Goal: Information Seeking & Learning: Learn about a topic

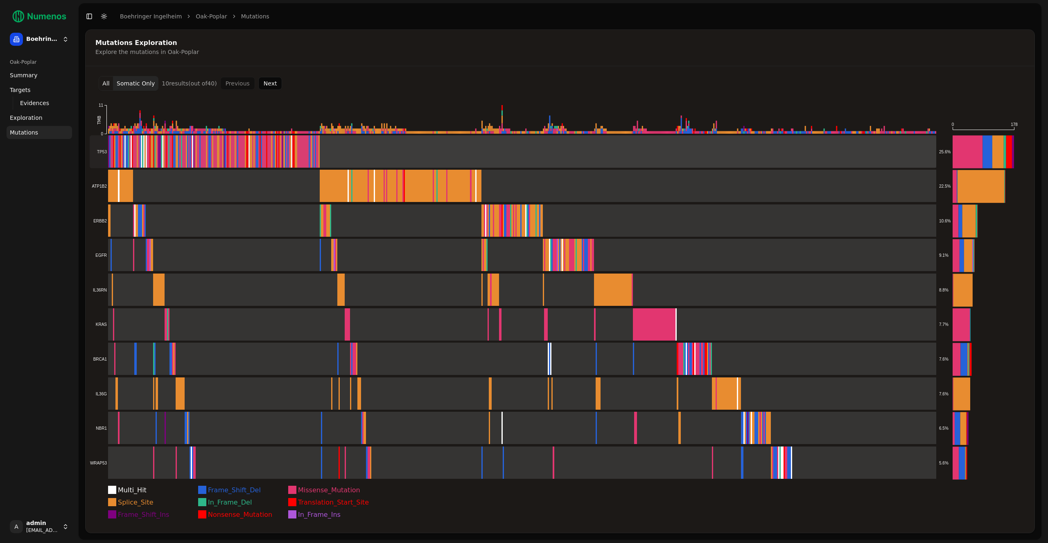
click at [312, 153] on rect at bounding box center [513, 151] width 846 height 33
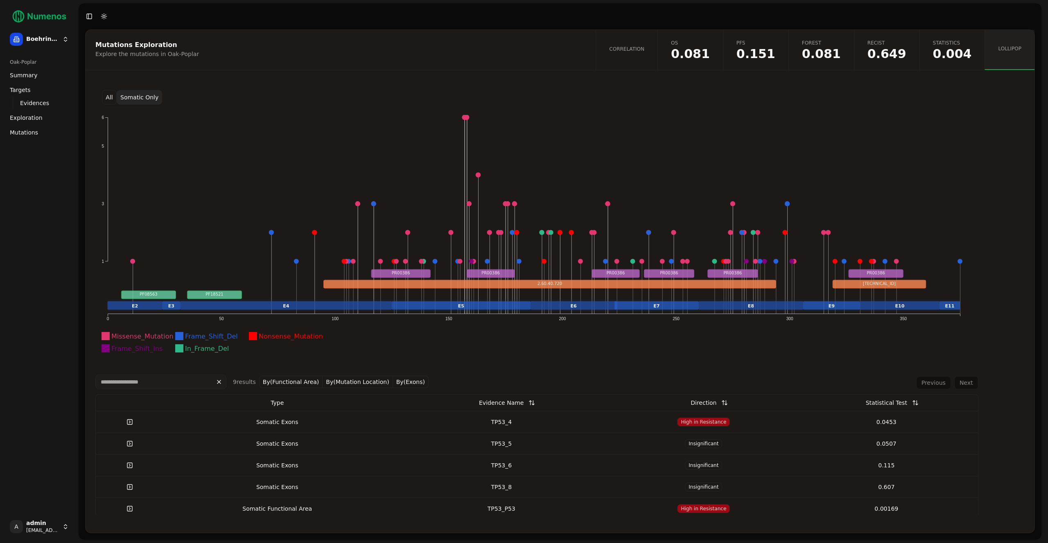
click at [940, 45] on span "Statistics" at bounding box center [952, 43] width 39 height 7
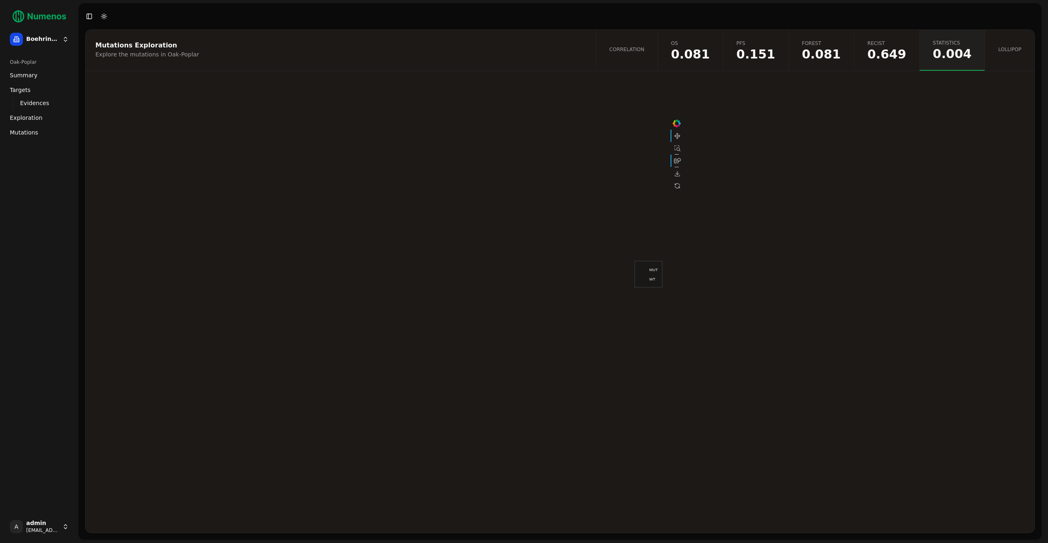
click at [899, 51] on span "0.649" at bounding box center [886, 54] width 39 height 12
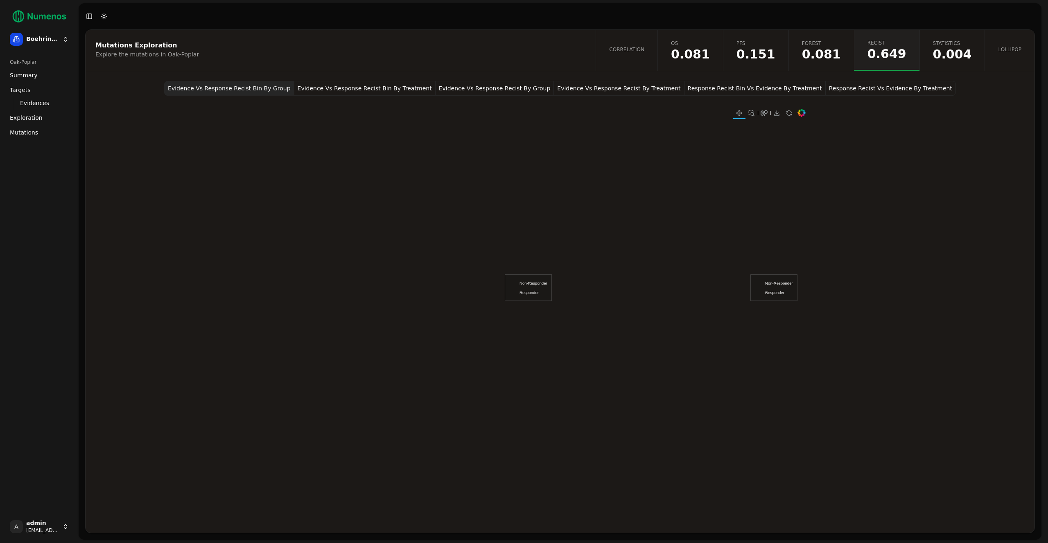
click at [383, 88] on button "Evidence Vs Response Recist Bin By Treatment" at bounding box center [364, 88] width 141 height 15
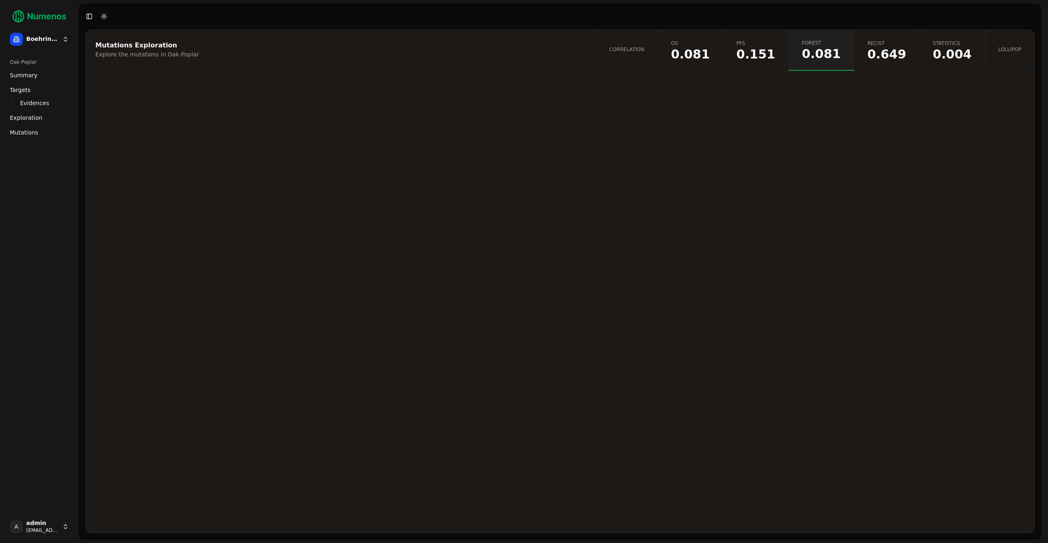
click at [775, 48] on span "0.151" at bounding box center [755, 54] width 39 height 12
click at [708, 54] on span "0.081" at bounding box center [690, 54] width 39 height 12
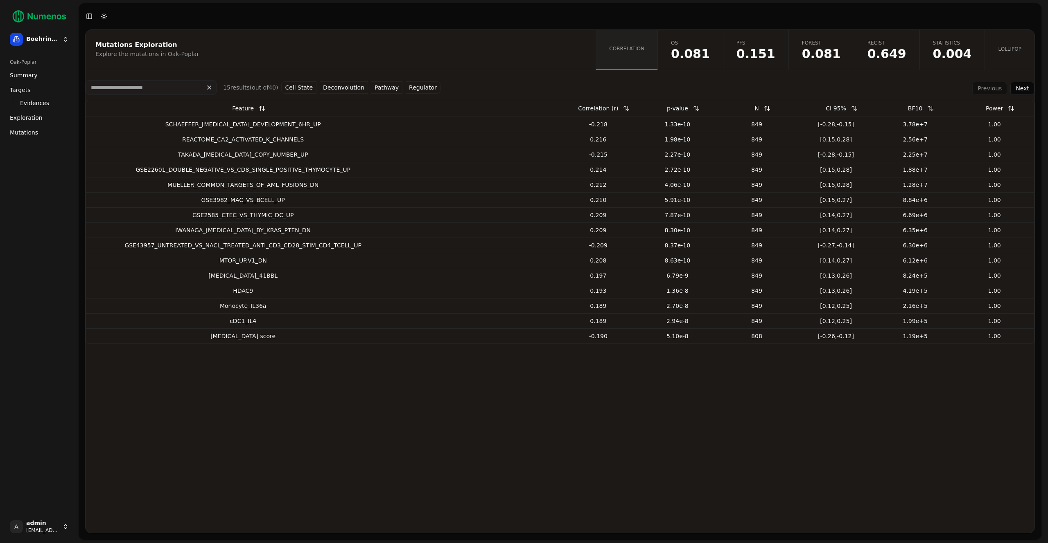
click at [1013, 54] on link "Lollipop" at bounding box center [1009, 50] width 50 height 40
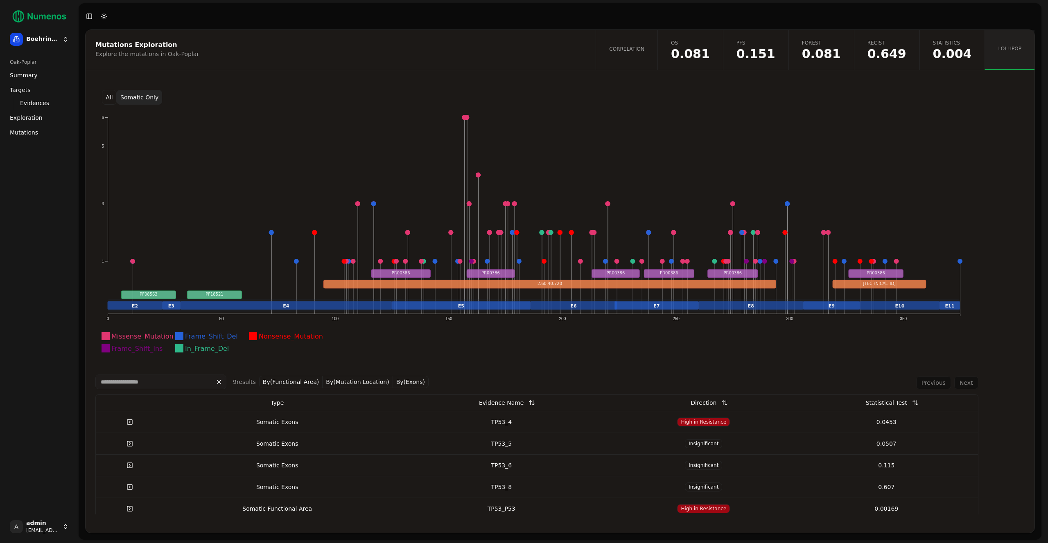
click at [299, 379] on button "By(Functional Area)" at bounding box center [291, 382] width 64 height 12
click at [309, 382] on button "By(Functional Area)" at bounding box center [316, 382] width 64 height 12
click at [346, 381] on button "By(Mutation Location)" at bounding box center [357, 382] width 70 height 12
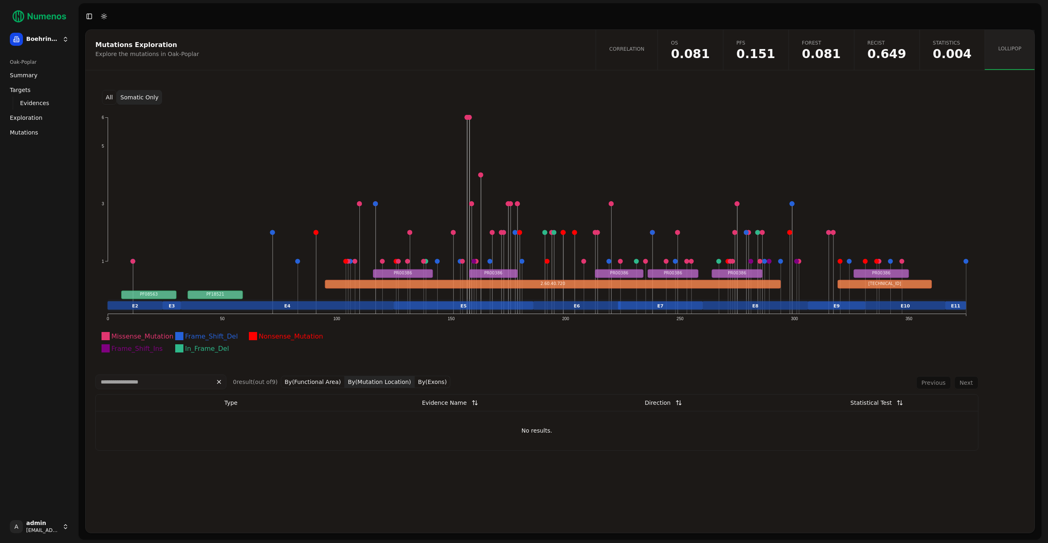
click at [374, 384] on button "By(Mutation Location)" at bounding box center [380, 382] width 70 height 12
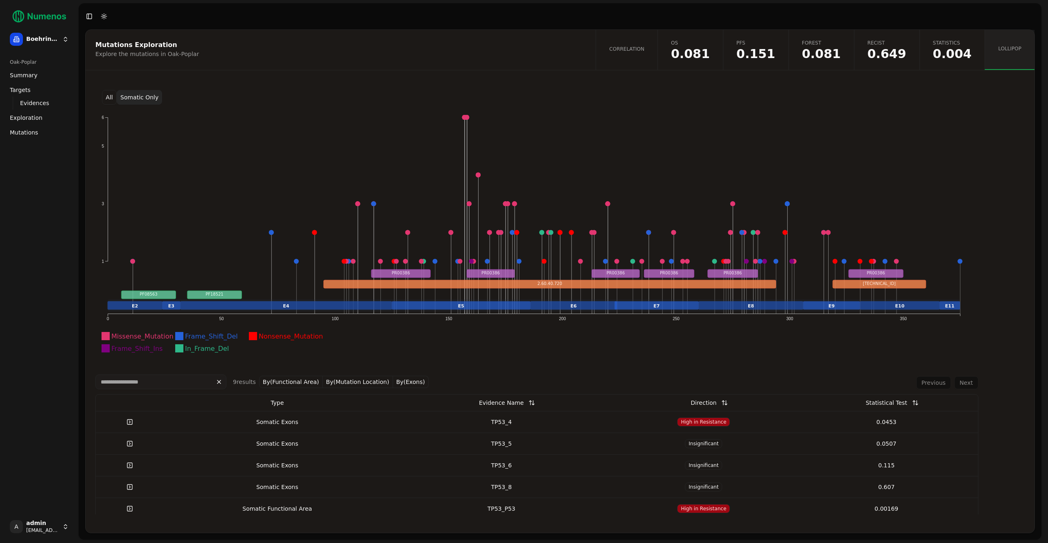
click at [406, 382] on button "By(Exons)" at bounding box center [411, 382] width 36 height 12
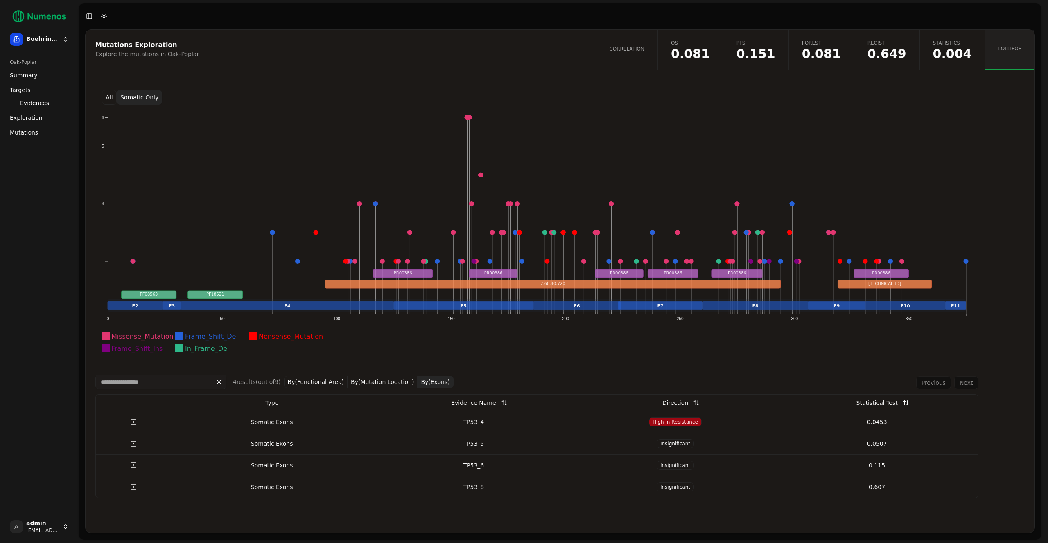
click at [433, 381] on button "By(Exons)" at bounding box center [435, 382] width 36 height 12
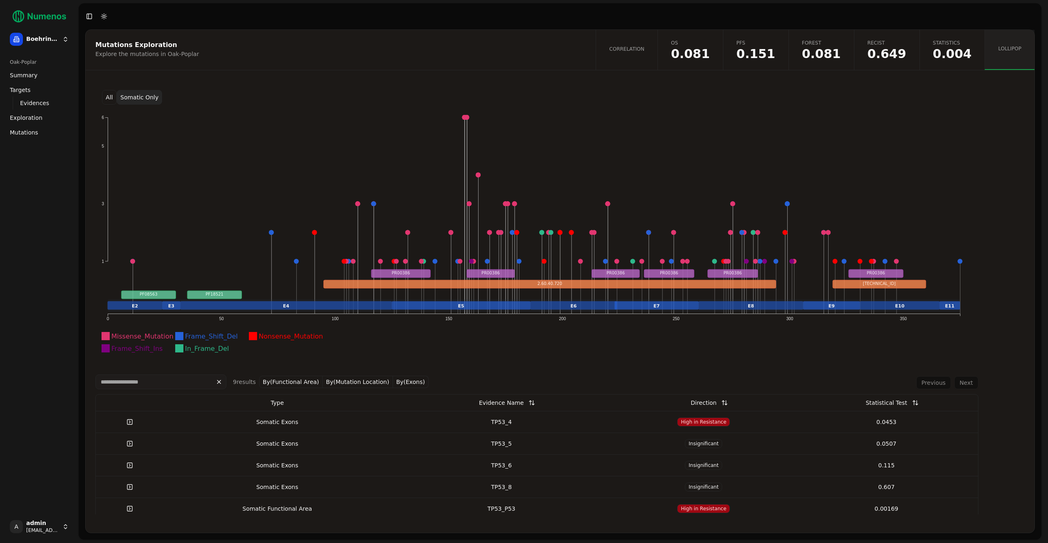
click at [297, 385] on button "By(Functional Area)" at bounding box center [291, 382] width 64 height 12
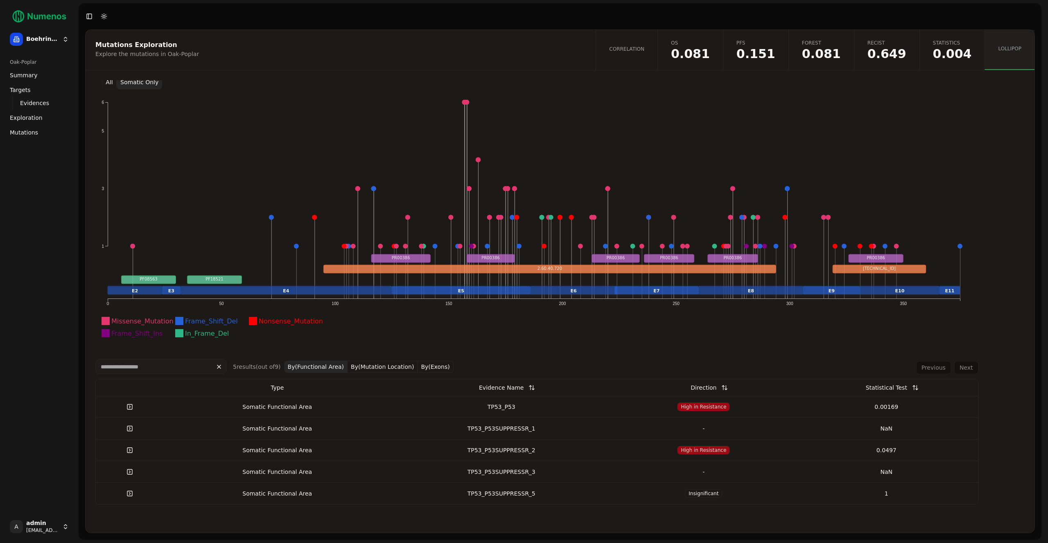
click at [306, 365] on button "By(Functional Area)" at bounding box center [316, 367] width 64 height 12
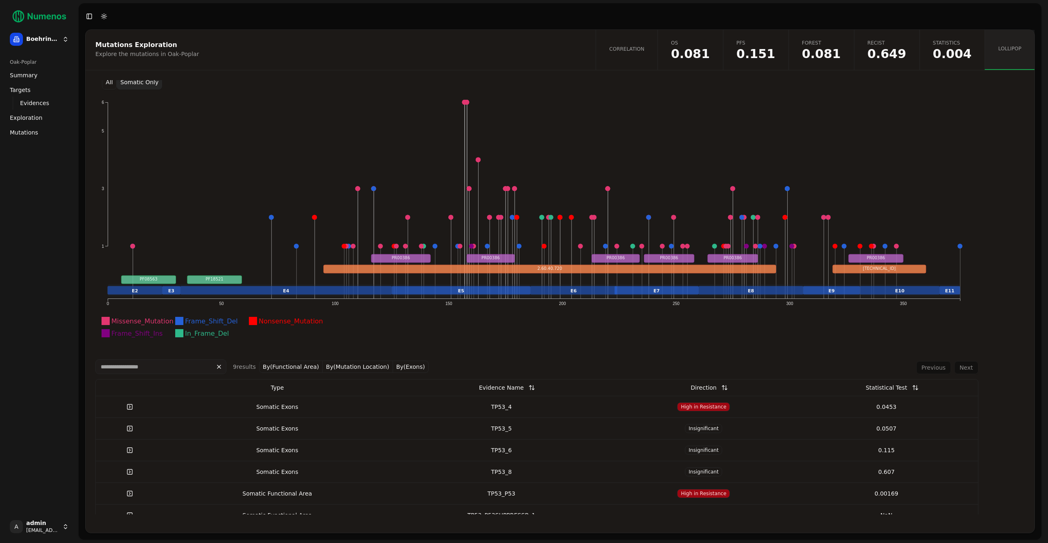
scroll to position [102, 0]
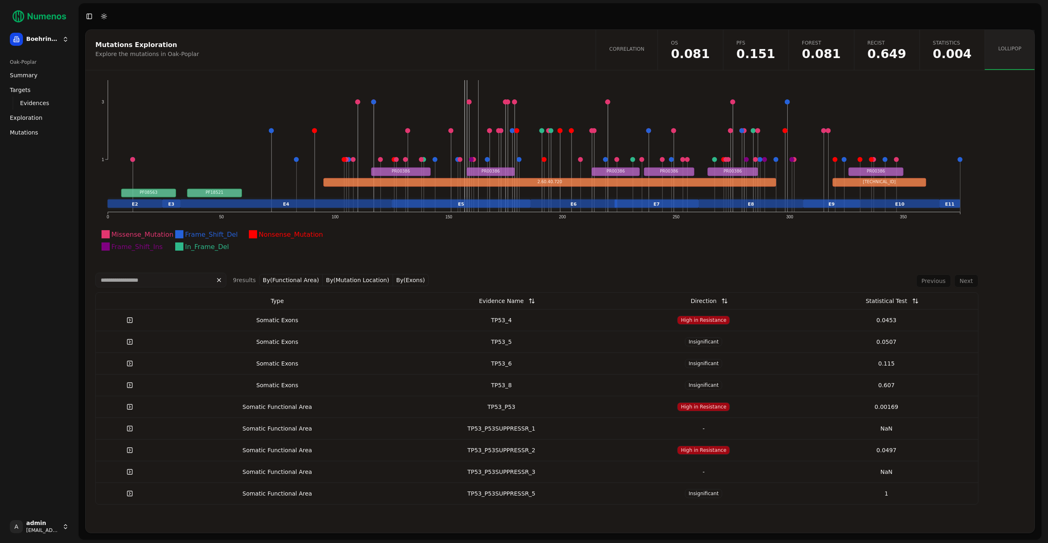
click at [558, 430] on div "TP53_P53SUPPRESSR_1" at bounding box center [501, 429] width 215 height 8
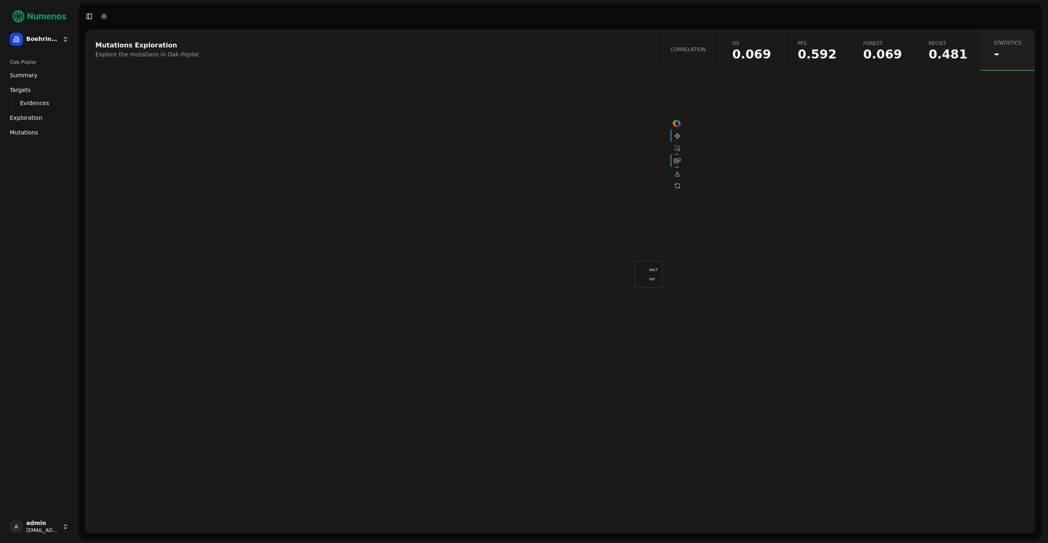
click at [707, 43] on link "Correlation" at bounding box center [688, 50] width 62 height 41
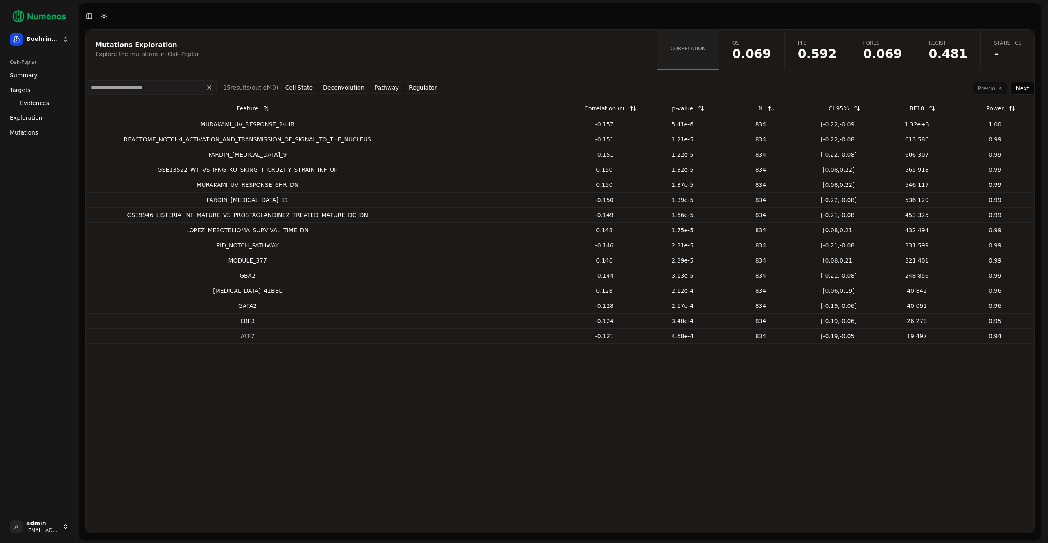
click at [956, 54] on span "0.481" at bounding box center [947, 54] width 39 height 12
click at [1017, 57] on span "-" at bounding box center [1007, 54] width 27 height 12
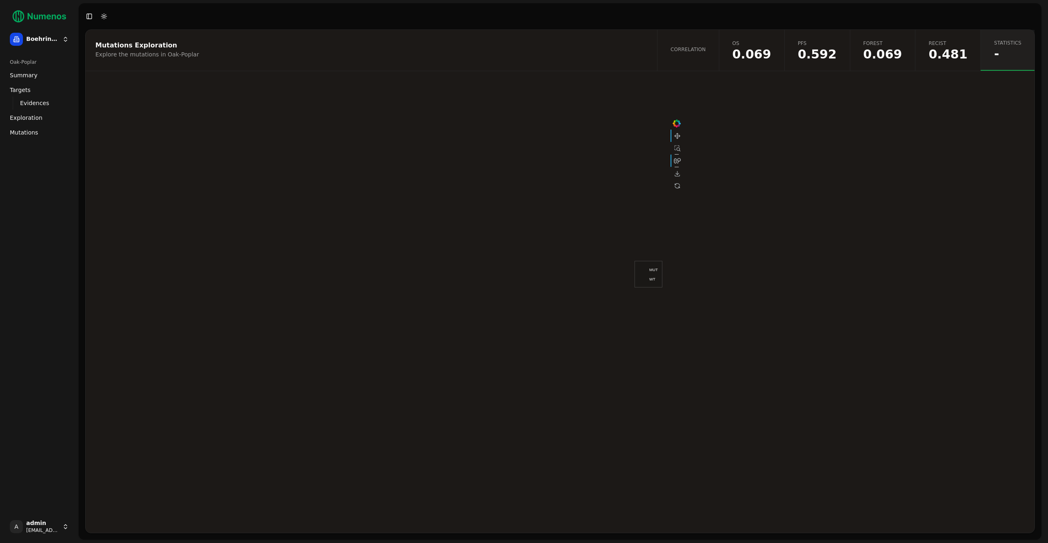
click at [706, 59] on link "Correlation" at bounding box center [688, 50] width 62 height 41
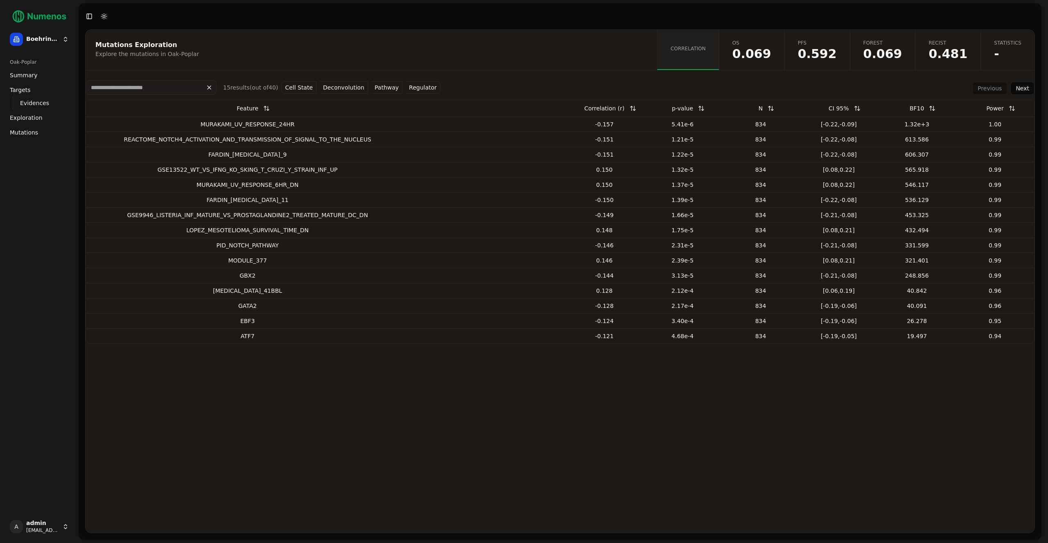
click at [1014, 38] on link "Statistics -" at bounding box center [1007, 50] width 54 height 40
click at [108, 46] on div "Mutations Exploration" at bounding box center [369, 45] width 549 height 7
click at [110, 57] on div "Explore the mutations in Oak-Poplar" at bounding box center [369, 54] width 549 height 8
click at [26, 135] on span "Mutations" at bounding box center [24, 132] width 28 height 8
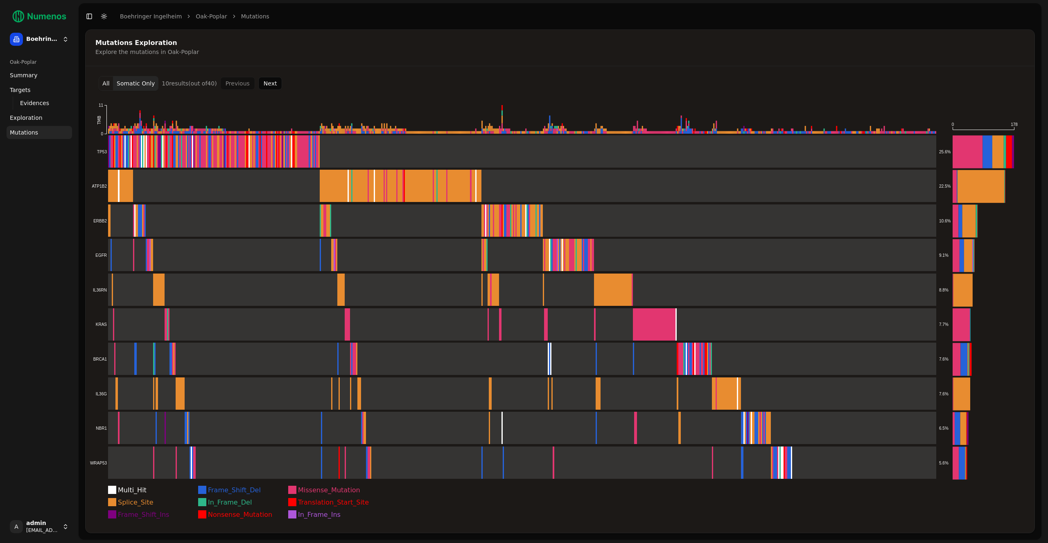
click at [258, 82] on button "Next" at bounding box center [270, 83] width 24 height 13
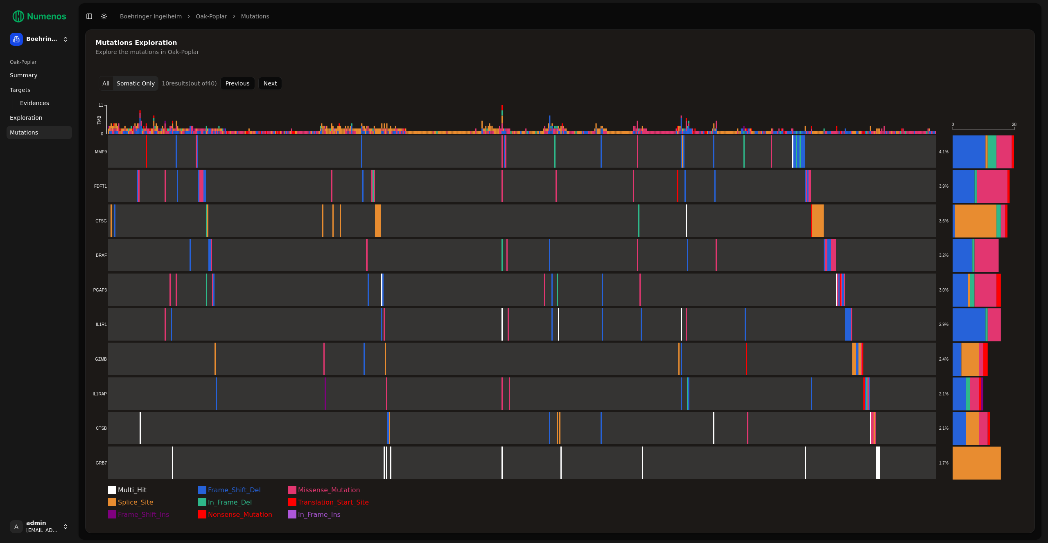
click at [271, 86] on button "Next" at bounding box center [270, 83] width 24 height 13
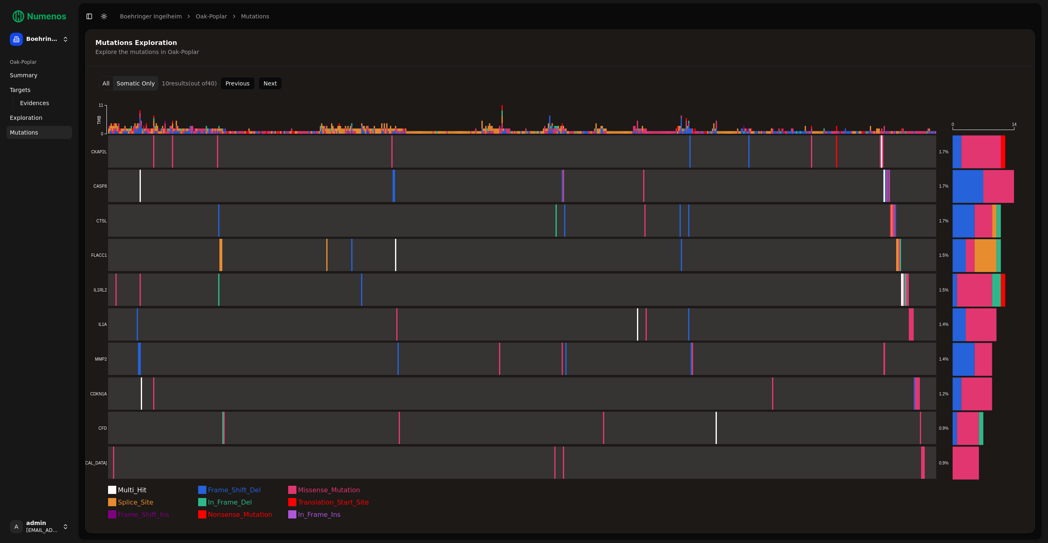
click at [271, 82] on button "Next" at bounding box center [270, 83] width 24 height 13
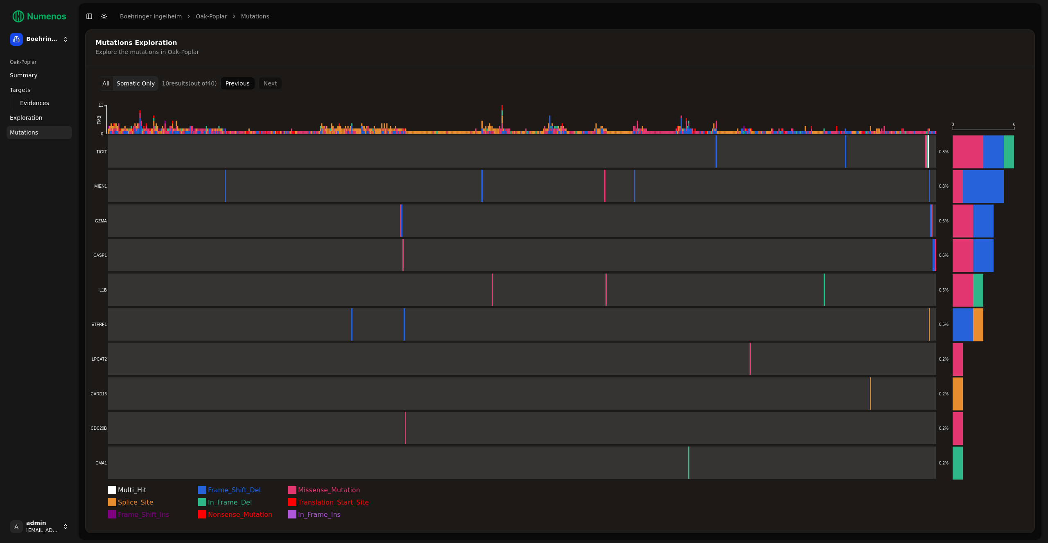
click at [264, 83] on div "Previous Next" at bounding box center [251, 83] width 62 height 13
click at [111, 84] on button "All" at bounding box center [106, 83] width 15 height 15
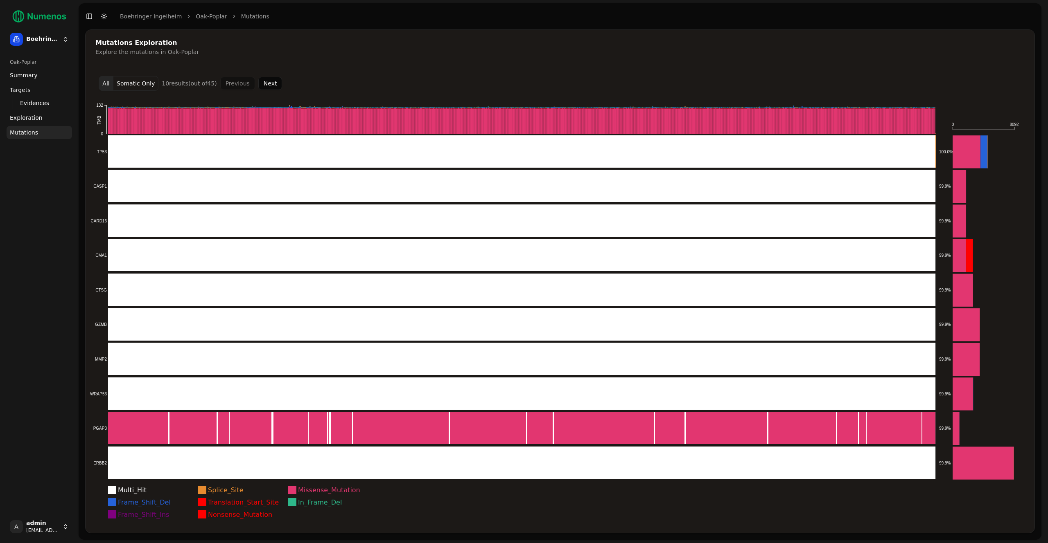
click at [269, 83] on button "Next" at bounding box center [270, 83] width 24 height 13
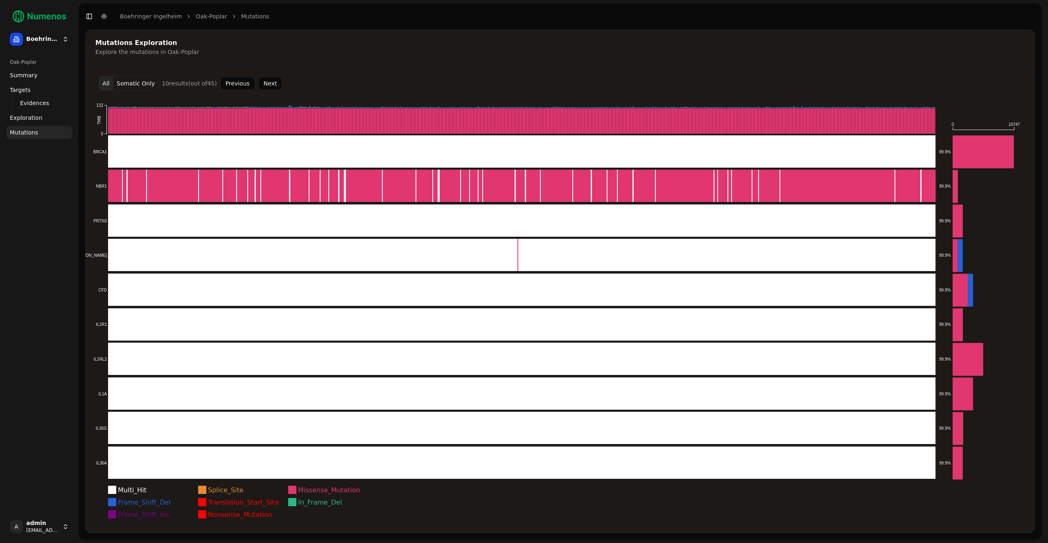
click at [269, 83] on button "Next" at bounding box center [270, 83] width 24 height 13
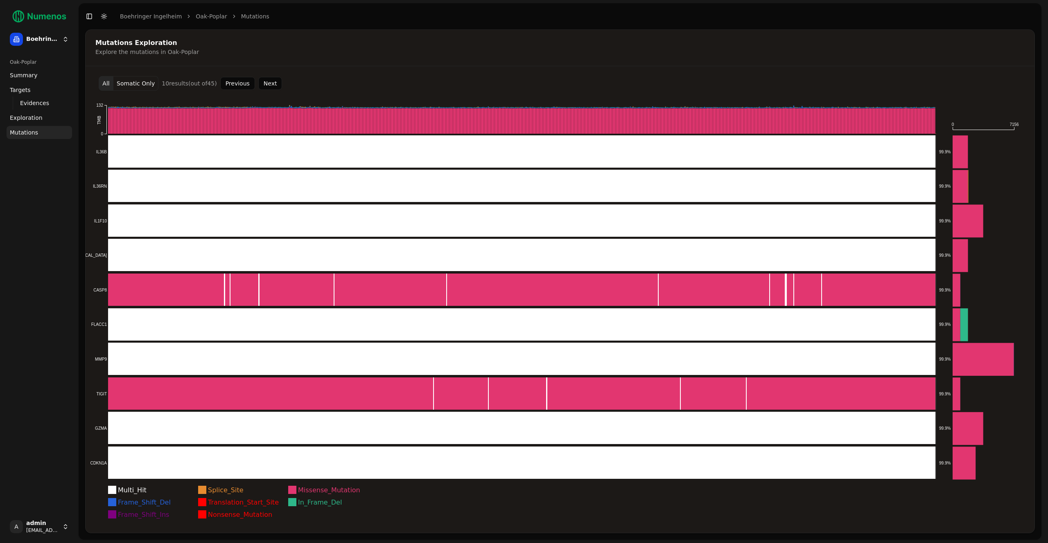
click at [269, 83] on button "Next" at bounding box center [270, 83] width 24 height 13
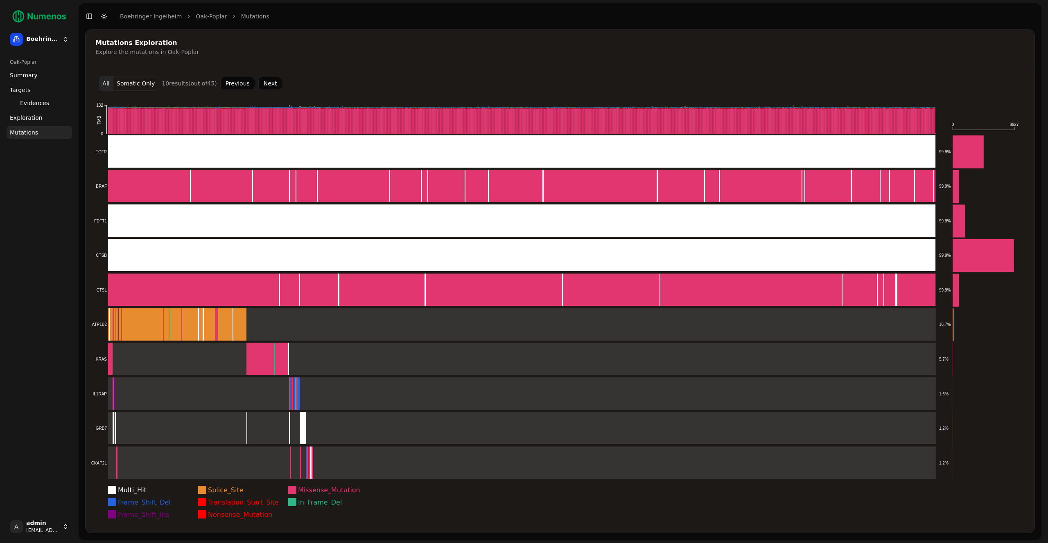
click at [269, 83] on button "Next" at bounding box center [270, 83] width 24 height 13
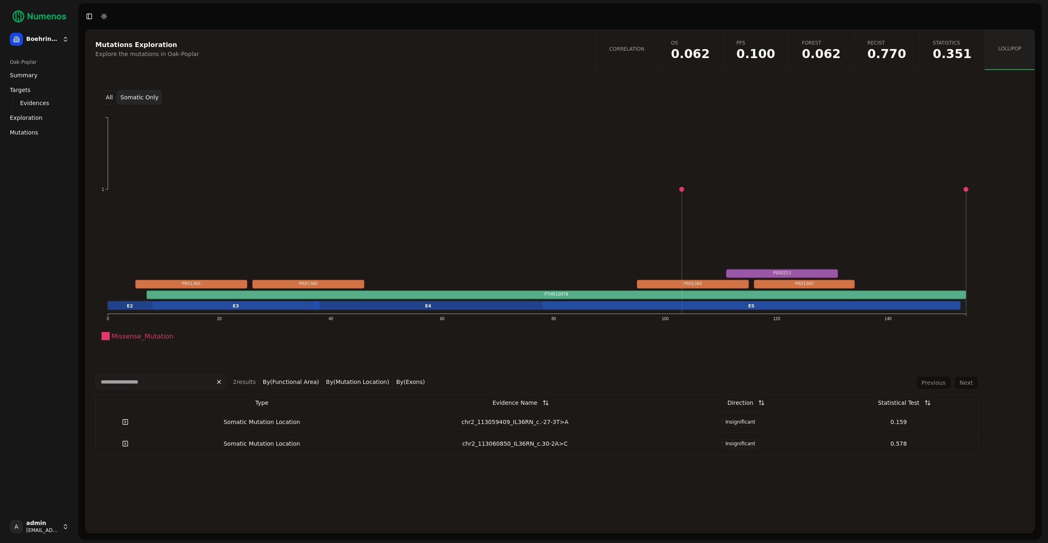
click at [464, 426] on td "chr2_113059409_IL36RN_c.-27-3T>A" at bounding box center [515, 422] width 292 height 22
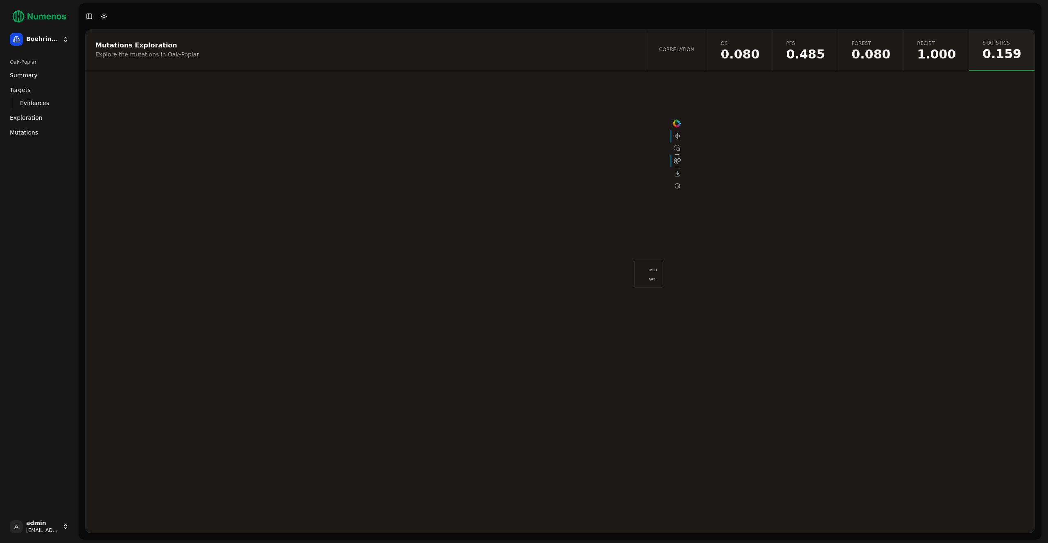
click at [954, 52] on span "1.000" at bounding box center [936, 54] width 39 height 12
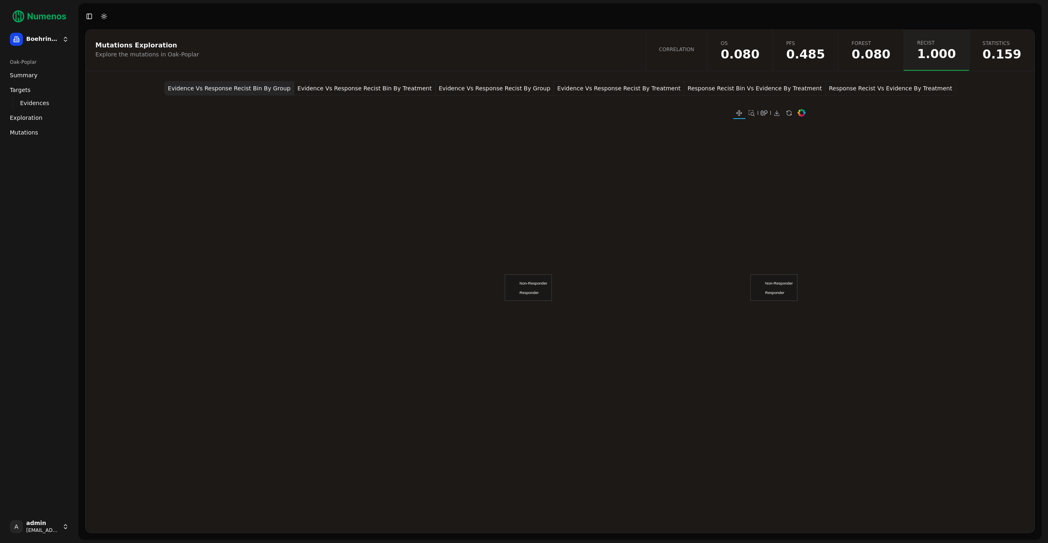
click at [349, 87] on button "Evidence Vs Response Recist Bin By Treatment" at bounding box center [364, 88] width 141 height 15
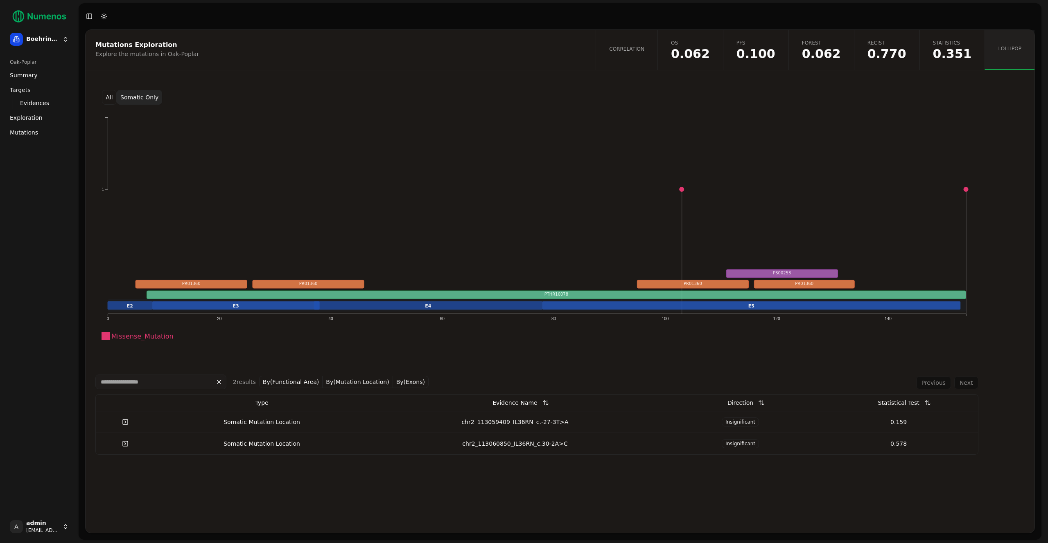
click at [112, 97] on button "All" at bounding box center [109, 97] width 15 height 15
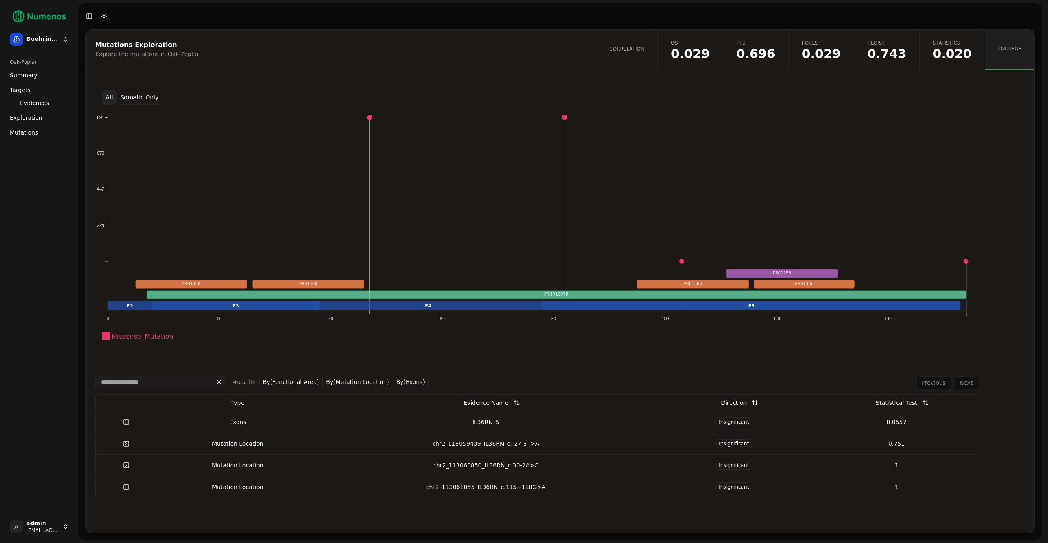
click at [582, 424] on div "IL36RN_5" at bounding box center [485, 422] width 327 height 8
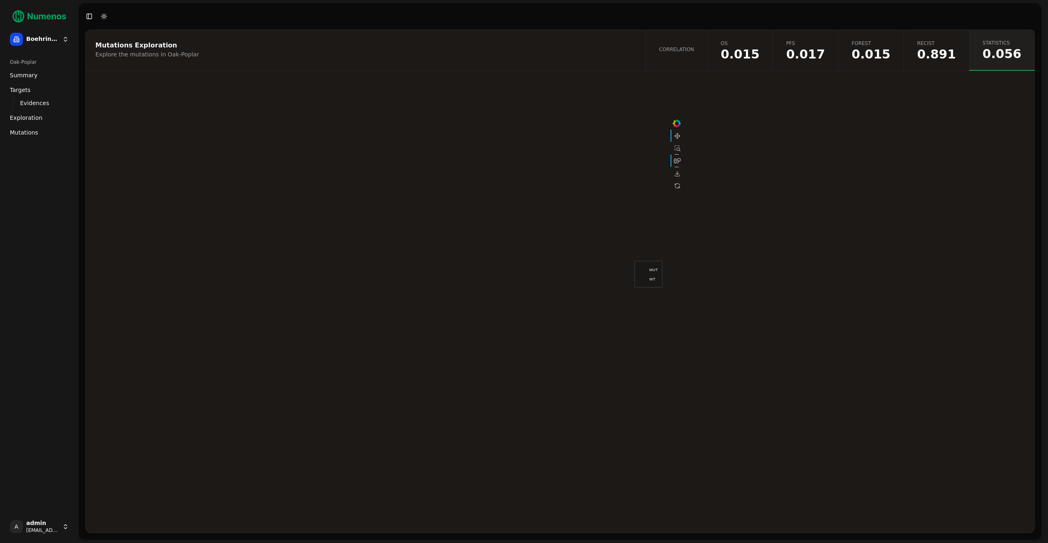
click at [943, 58] on span "0.891" at bounding box center [936, 54] width 39 height 12
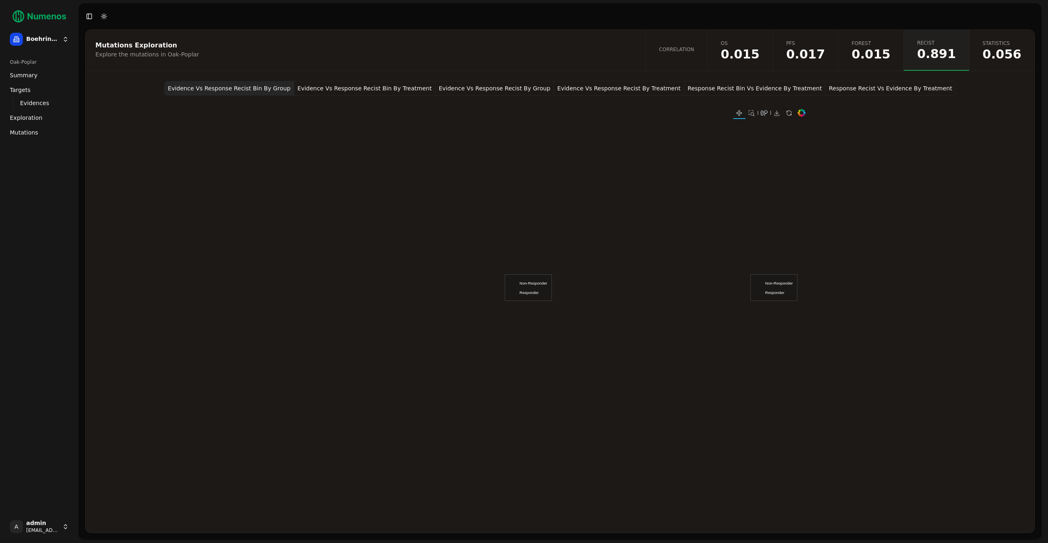
click at [372, 88] on button "Evidence Vs Response Recist Bin By Treatment" at bounding box center [364, 88] width 141 height 15
click at [491, 90] on button "Evidence Vs Response Recist By Group" at bounding box center [494, 88] width 119 height 15
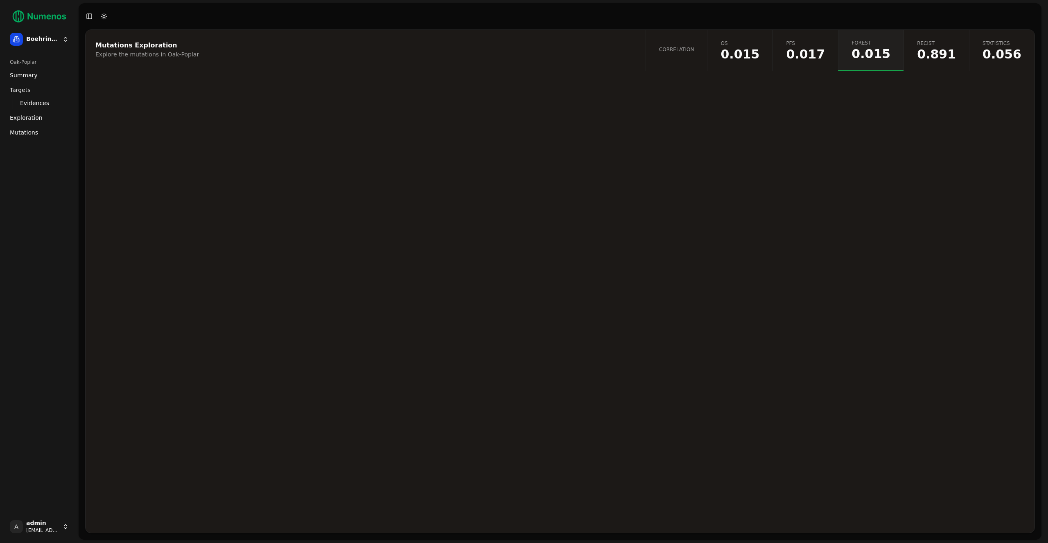
click at [694, 48] on span "Correlation" at bounding box center [676, 49] width 35 height 7
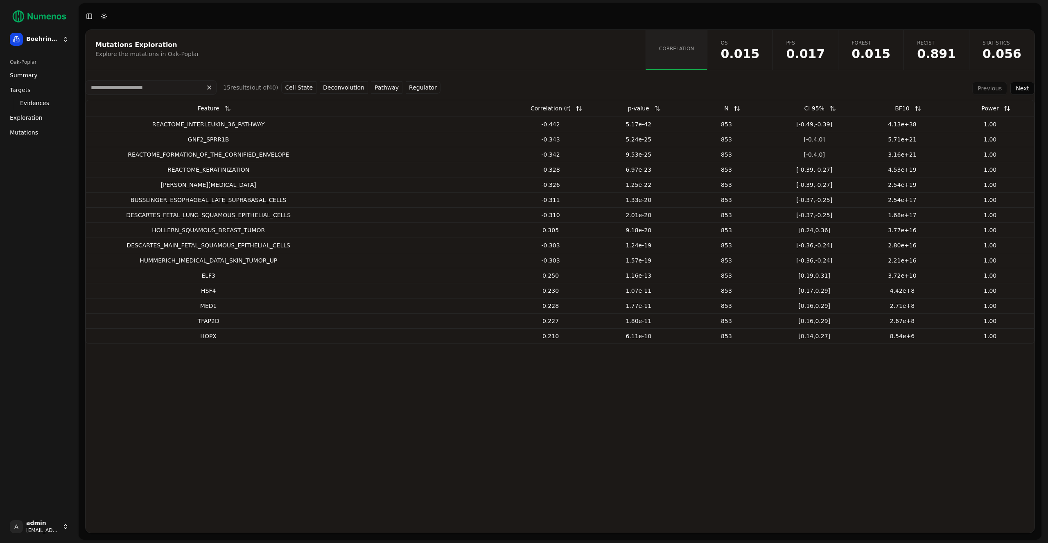
click at [1010, 53] on span "0.056" at bounding box center [1001, 54] width 39 height 12
click at [22, 143] on div "Oak-Poplar Summary Targets Evidences Exploration Mutations" at bounding box center [39, 283] width 72 height 462
click at [23, 134] on span "Mutations" at bounding box center [24, 132] width 28 height 8
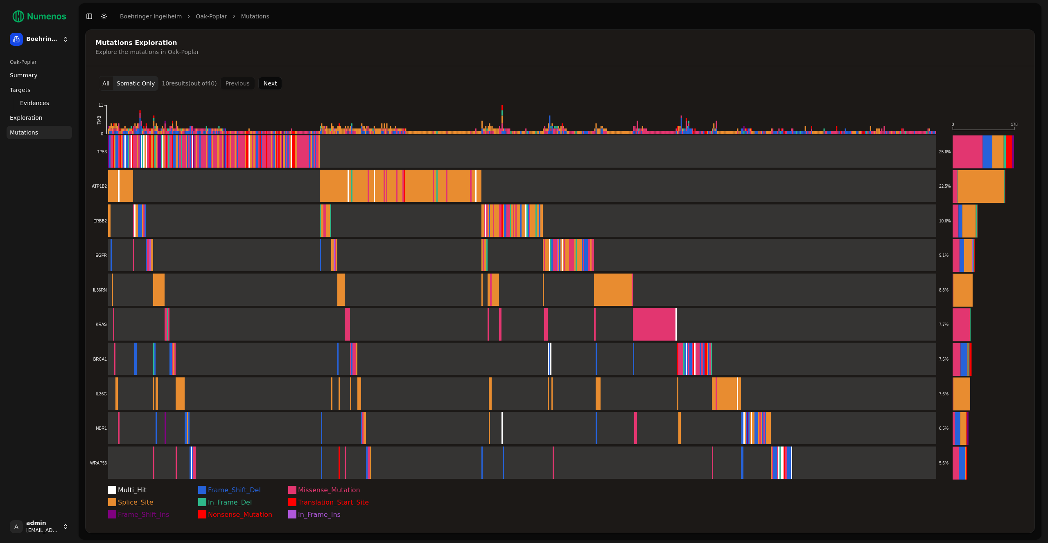
click at [103, 83] on button "All" at bounding box center [106, 83] width 15 height 15
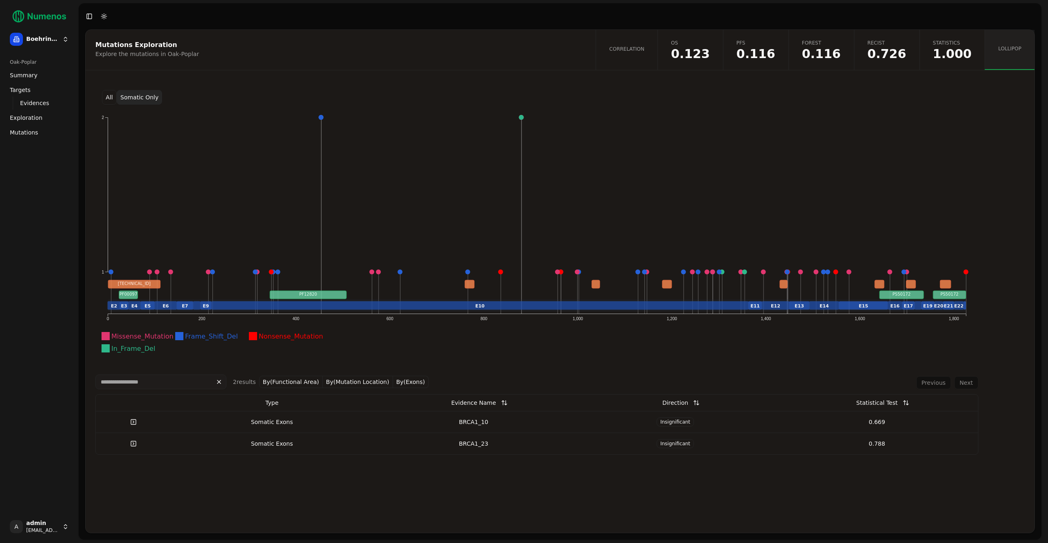
click at [945, 59] on span "1.000" at bounding box center [952, 54] width 39 height 12
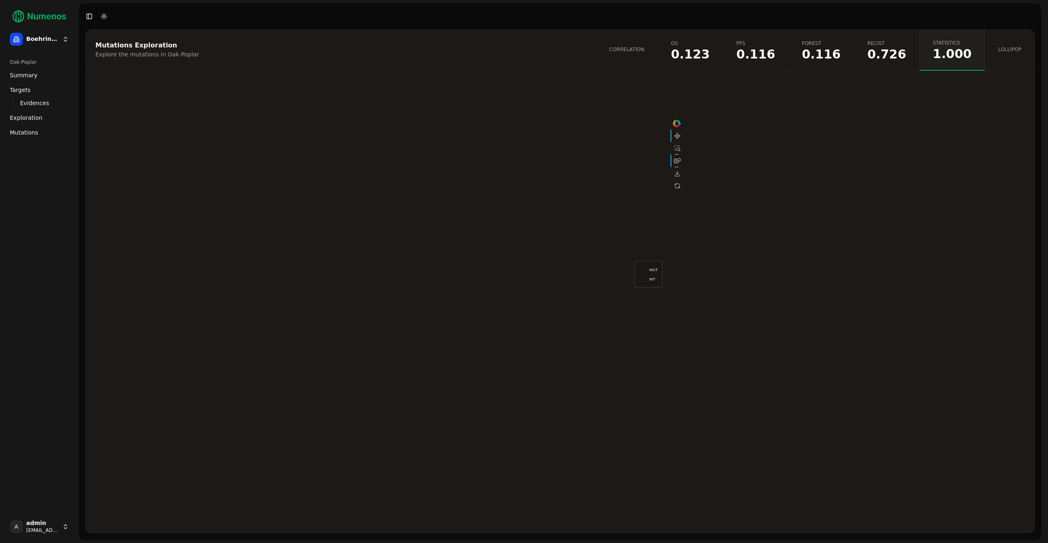
click at [895, 56] on span "0.726" at bounding box center [886, 54] width 39 height 12
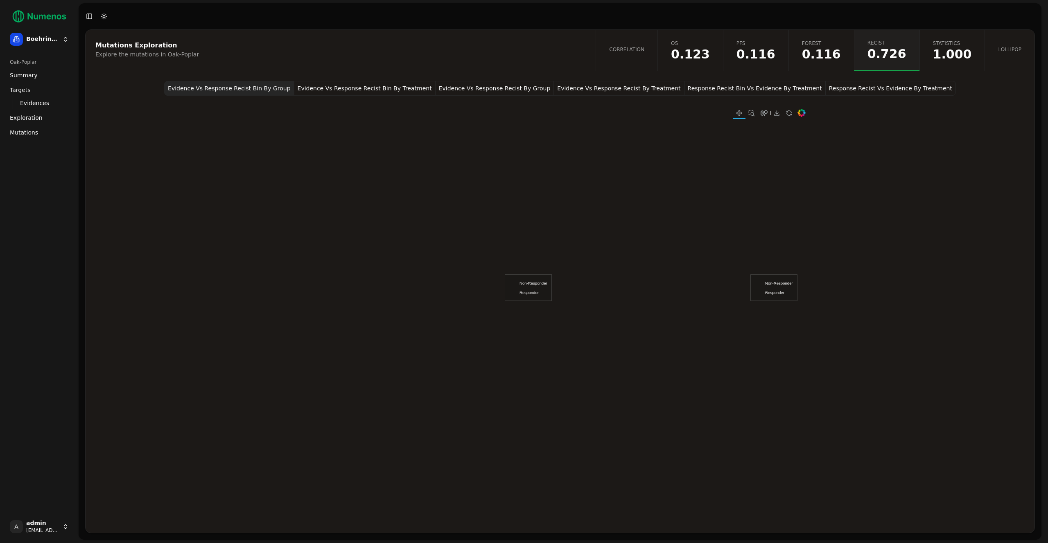
click at [117, 52] on div "Explore the mutations in Oak-Poplar" at bounding box center [339, 54] width 488 height 8
click at [28, 128] on span "Mutations" at bounding box center [24, 132] width 28 height 8
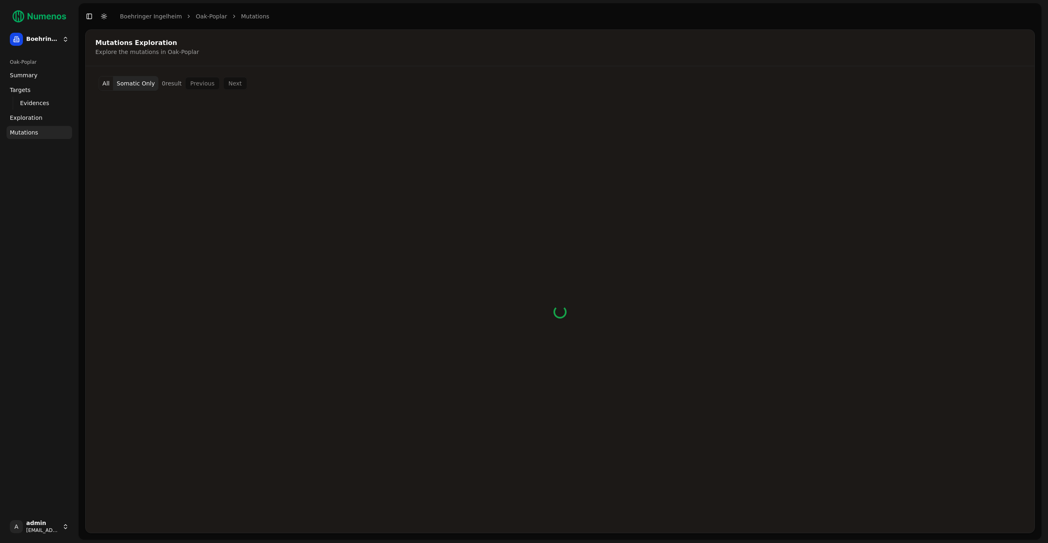
click at [104, 85] on button "All" at bounding box center [106, 83] width 15 height 15
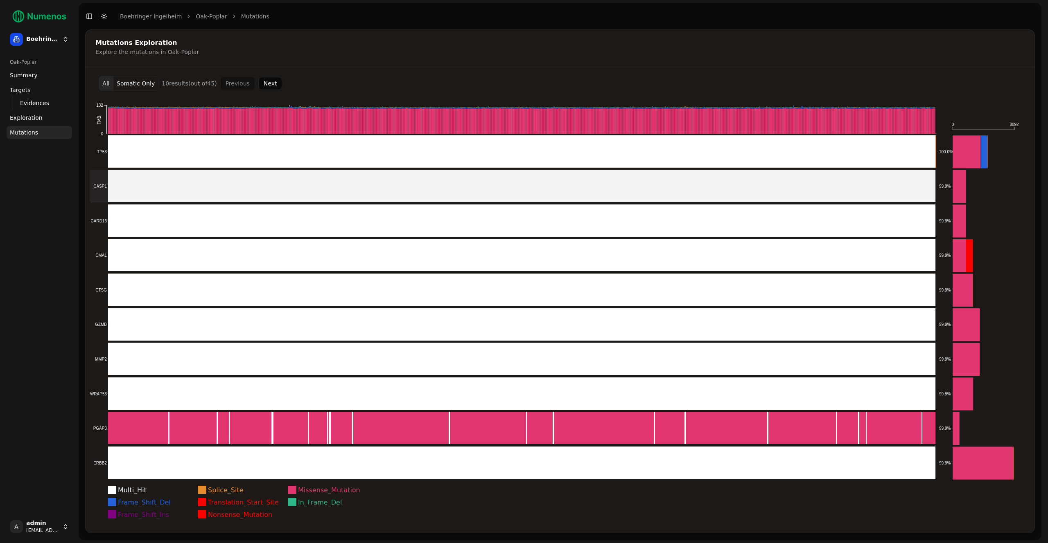
click at [179, 183] on rect at bounding box center [513, 186] width 846 height 33
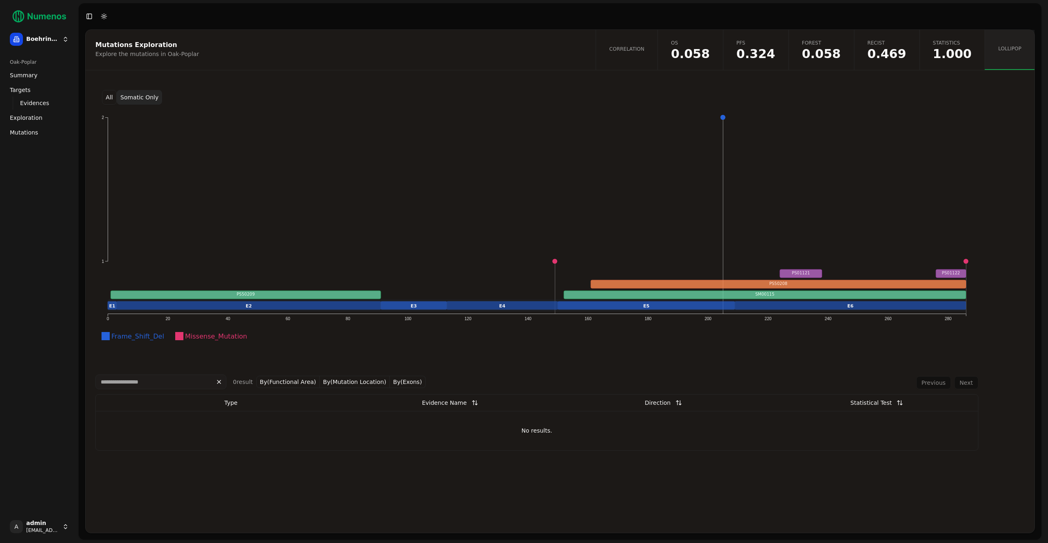
click at [107, 99] on button "All" at bounding box center [109, 97] width 15 height 15
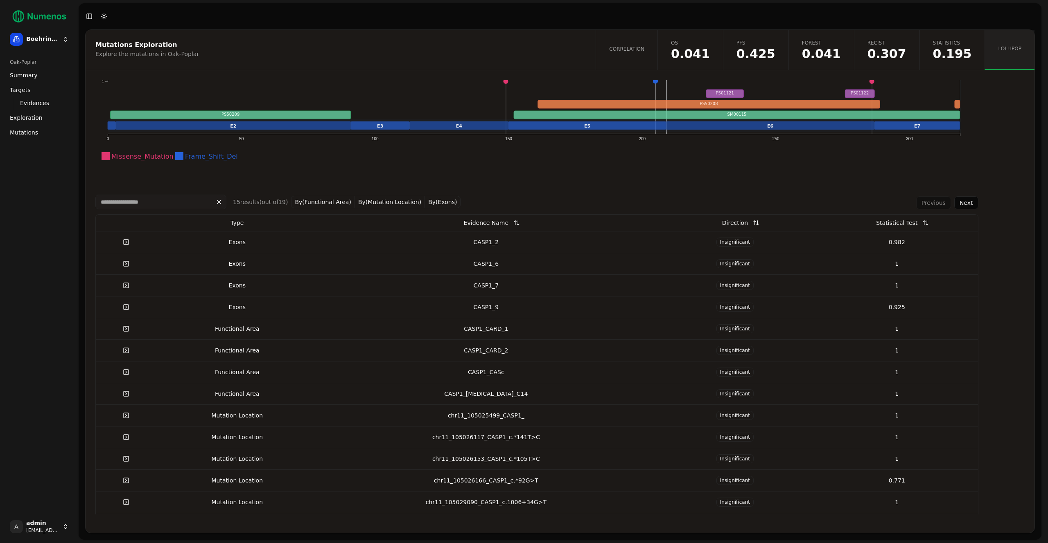
scroll to position [232, 0]
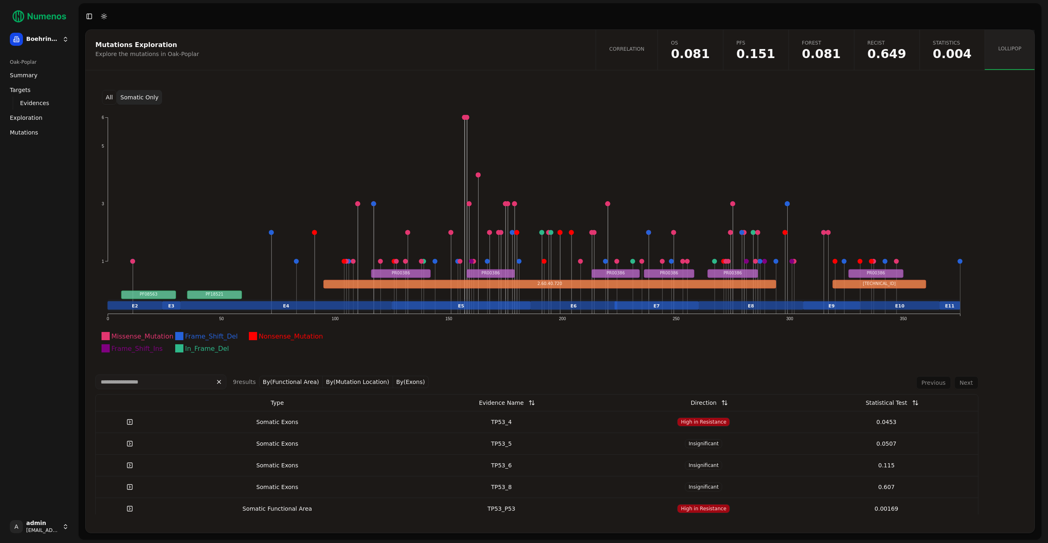
click at [143, 99] on button "Somatic Only" at bounding box center [139, 97] width 45 height 15
click at [104, 99] on button "All" at bounding box center [109, 97] width 15 height 15
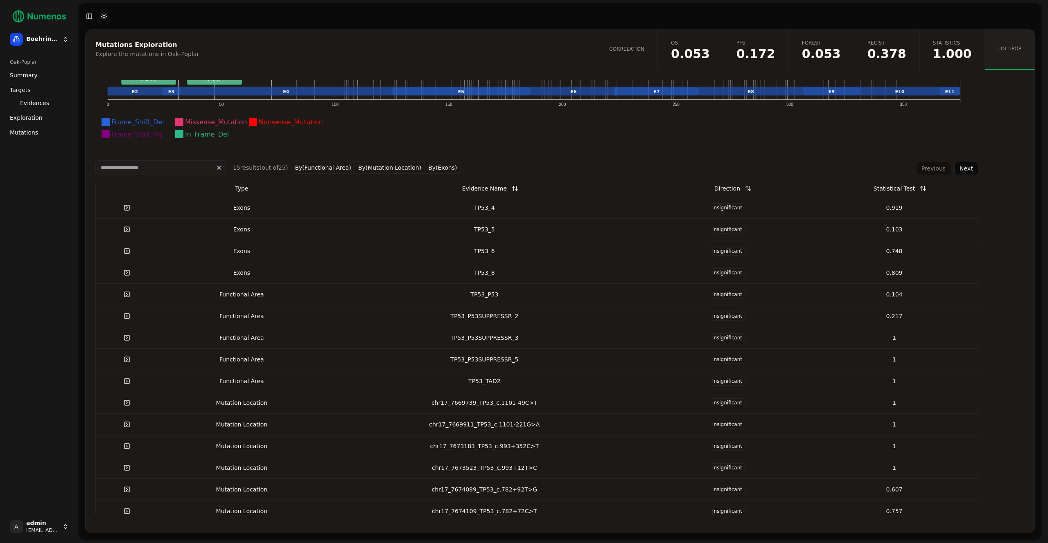
scroll to position [232, 0]
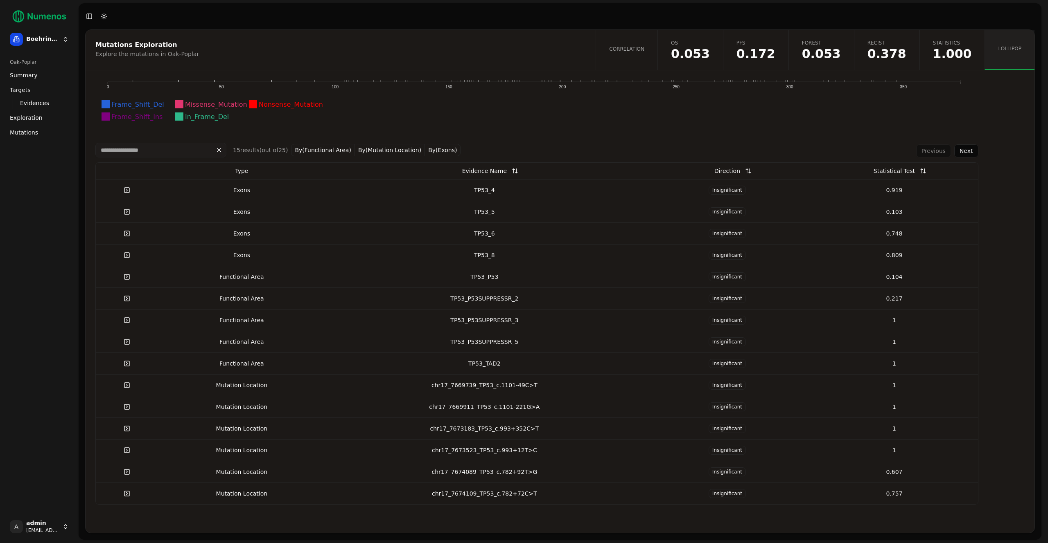
click at [453, 316] on div "TP53_P53SUPPRESSR_3" at bounding box center [484, 320] width 312 height 8
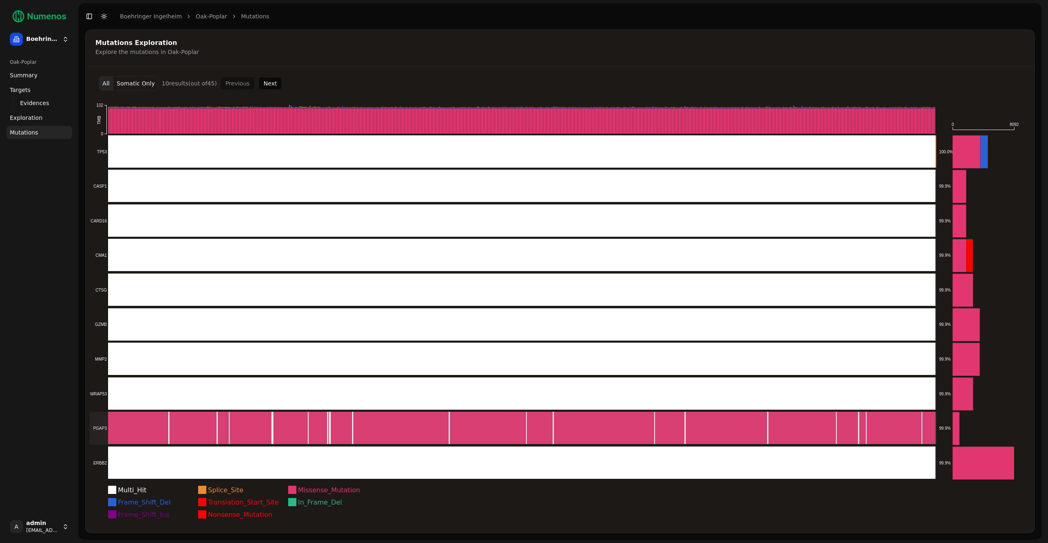
click at [248, 396] on rect at bounding box center [513, 394] width 846 height 33
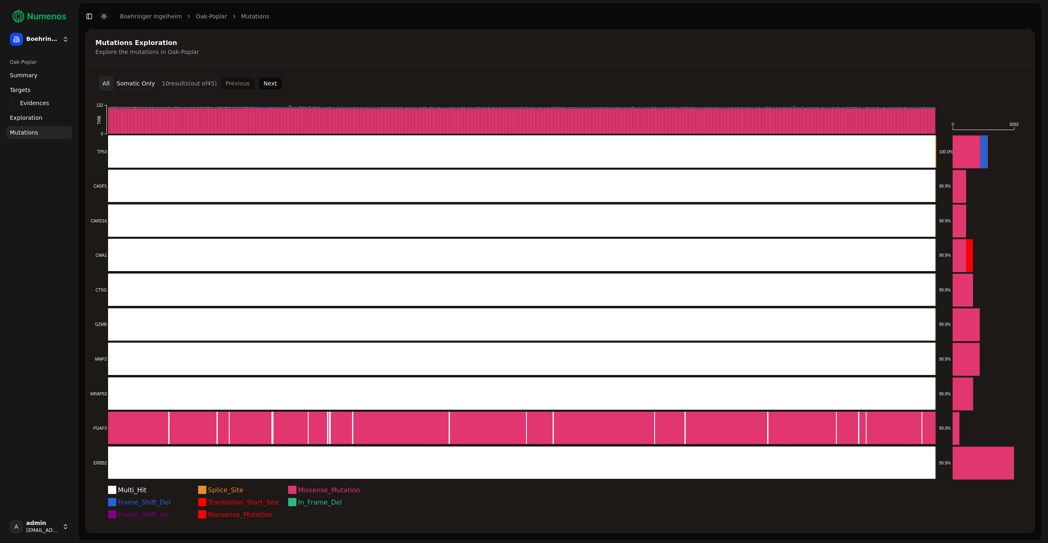
click at [261, 86] on button "Next" at bounding box center [270, 83] width 24 height 13
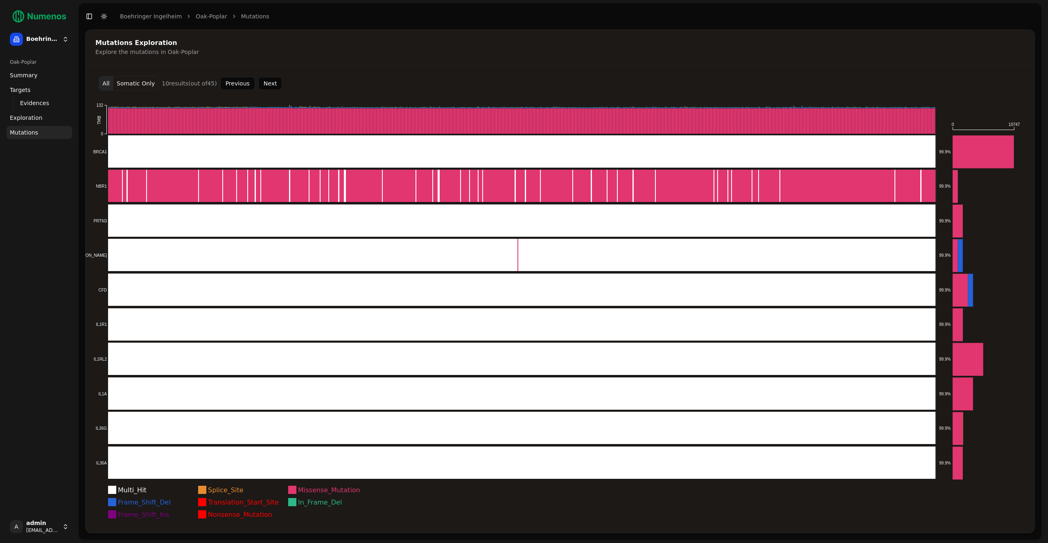
click at [138, 78] on button "Somatic Only" at bounding box center [135, 83] width 45 height 15
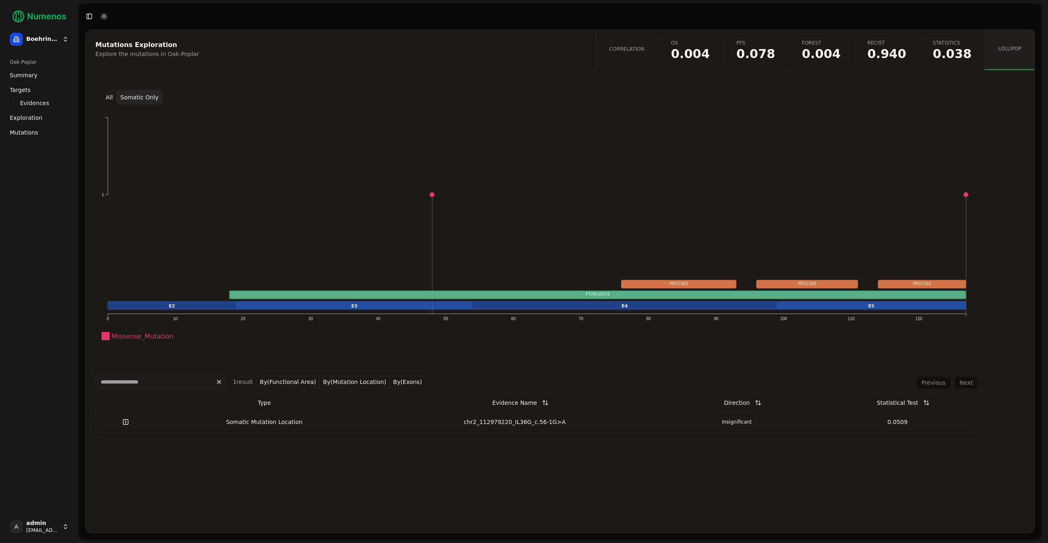
click at [108, 101] on button "All" at bounding box center [109, 97] width 15 height 15
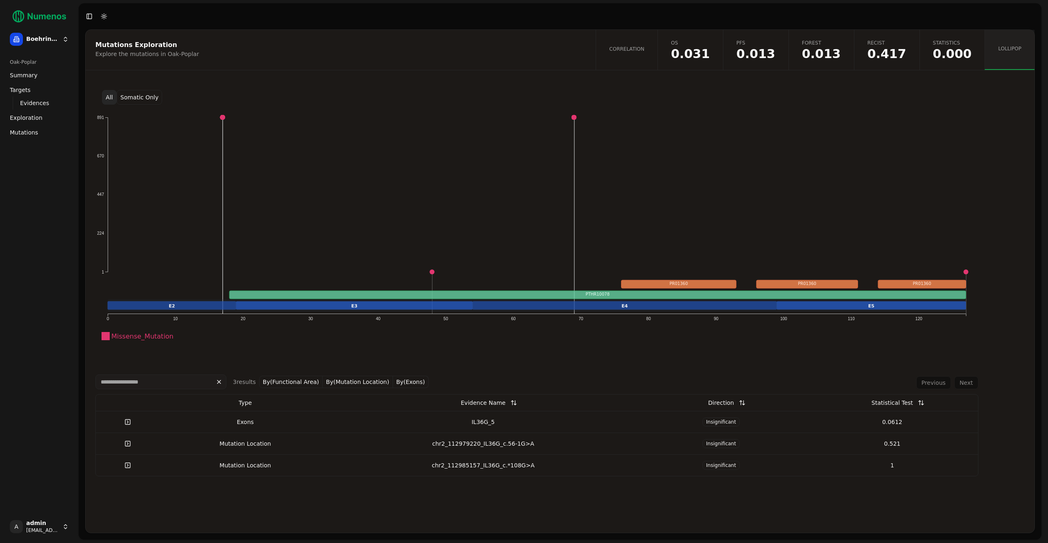
click at [364, 418] on div "IL36G_5" at bounding box center [483, 422] width 298 height 8
click at [951, 50] on span "0.000" at bounding box center [952, 54] width 39 height 12
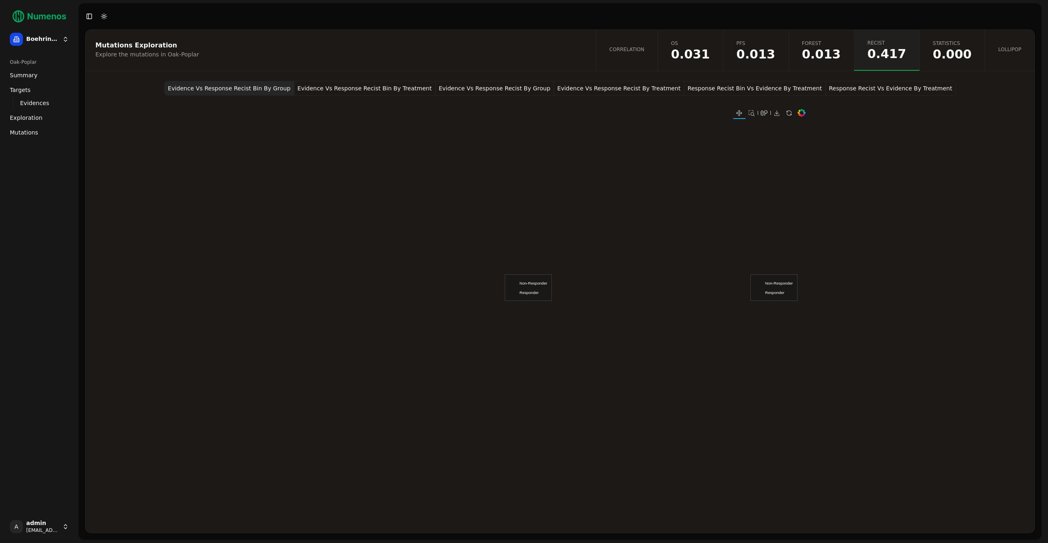
click at [933, 52] on link "Statistics 0.000" at bounding box center [951, 50] width 65 height 41
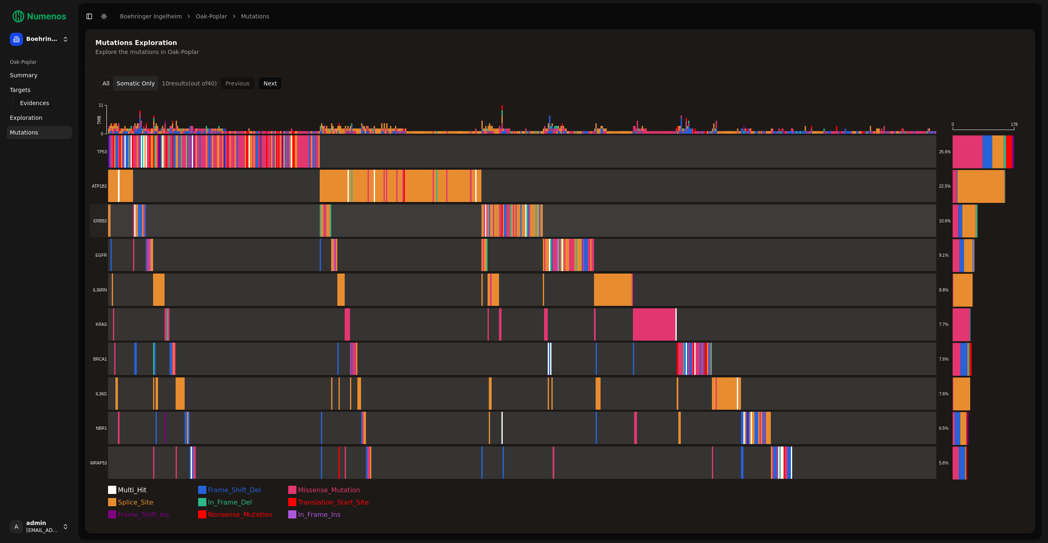
click at [363, 222] on rect at bounding box center [513, 221] width 846 height 33
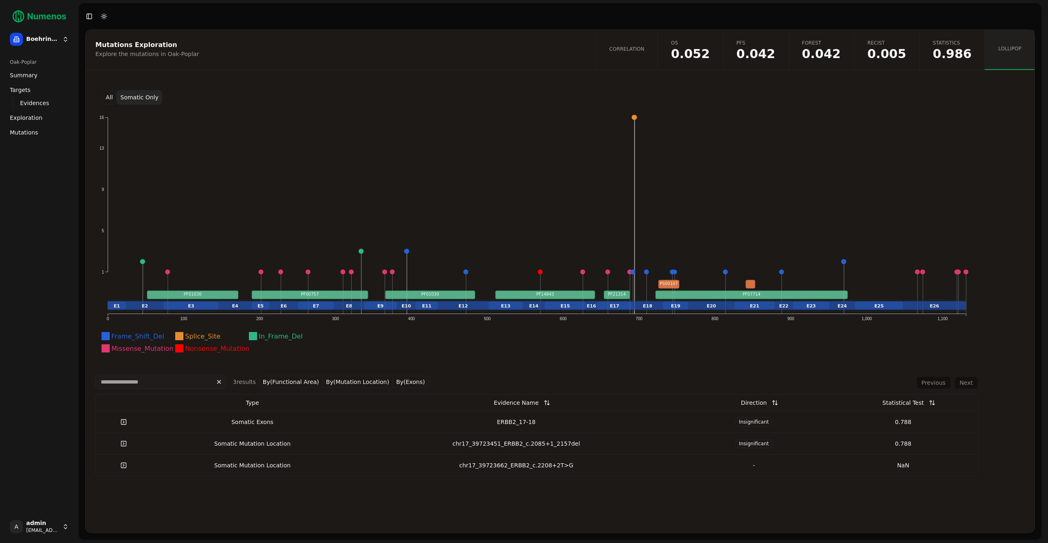
click at [112, 96] on button "All" at bounding box center [109, 97] width 15 height 15
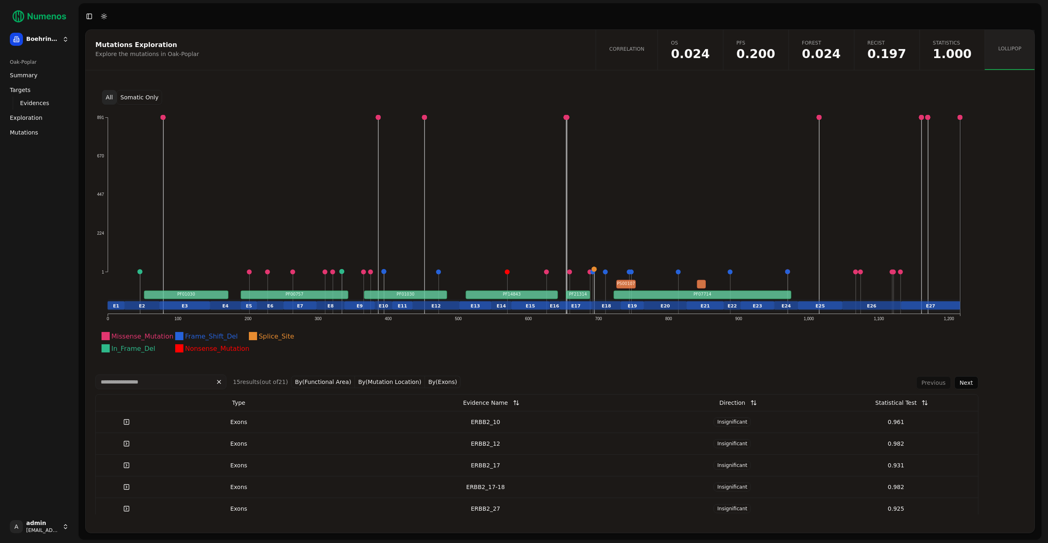
click at [141, 98] on button "Somatic Only" at bounding box center [139, 97] width 45 height 15
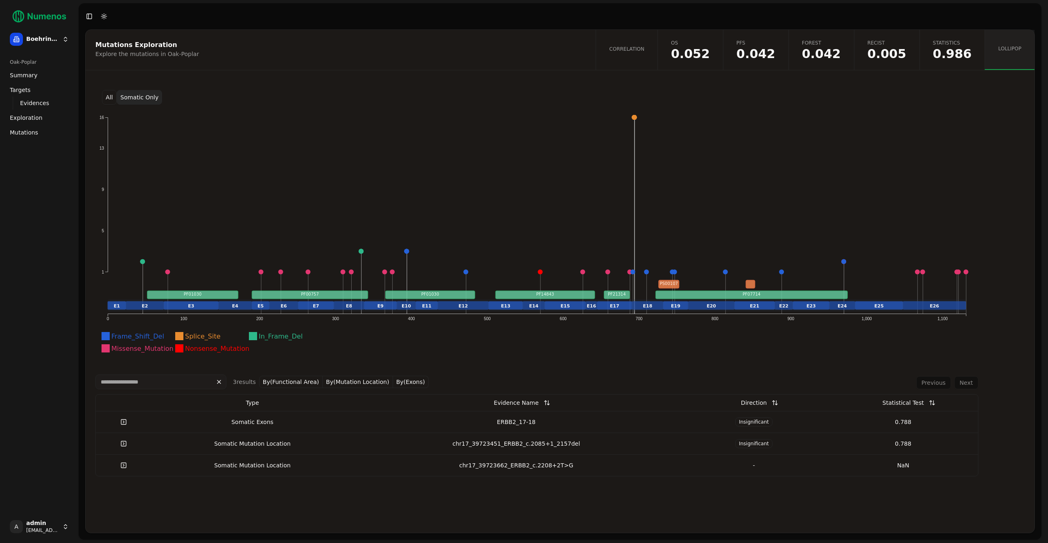
click at [773, 468] on div "-" at bounding box center [753, 466] width 143 height 8
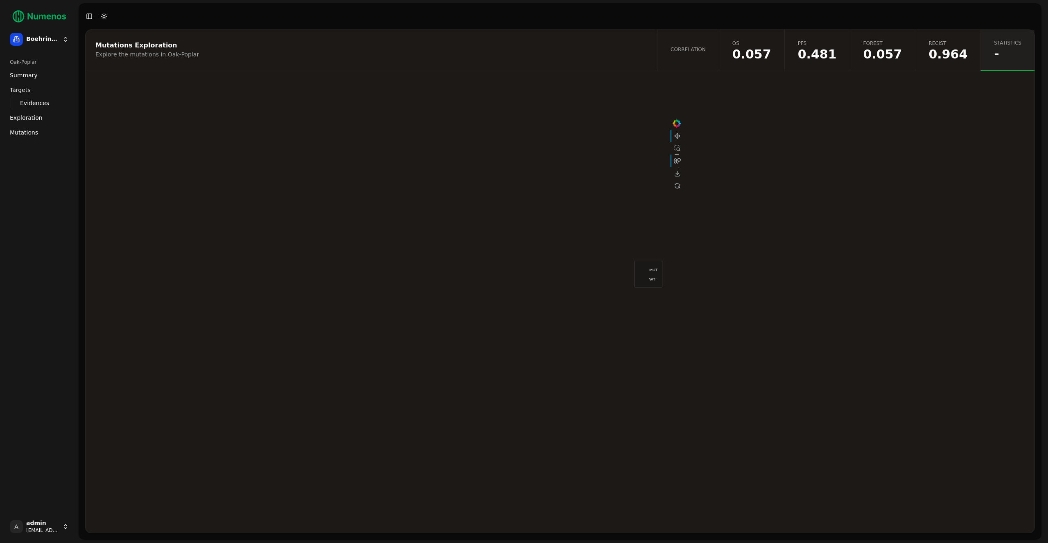
click at [852, 192] on div "Box Plot" at bounding box center [560, 208] width 949 height 254
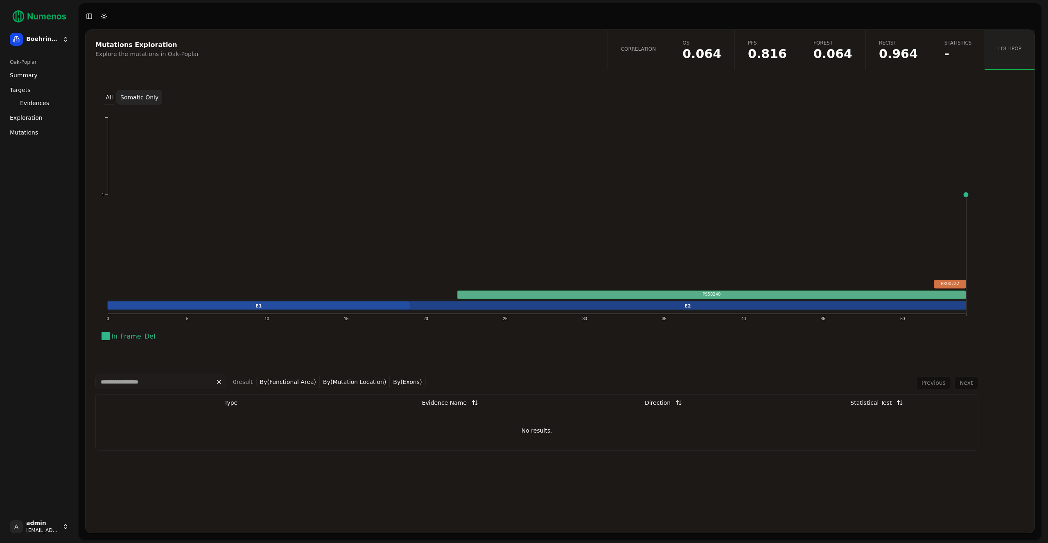
click at [838, 48] on span "0.064" at bounding box center [832, 54] width 39 height 12
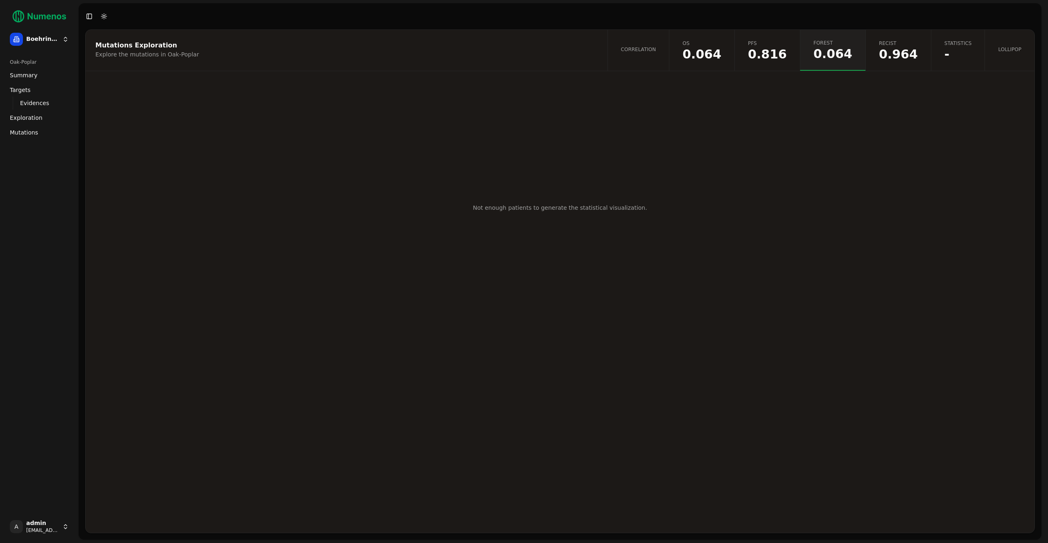
click at [721, 49] on span "0.064" at bounding box center [701, 54] width 39 height 12
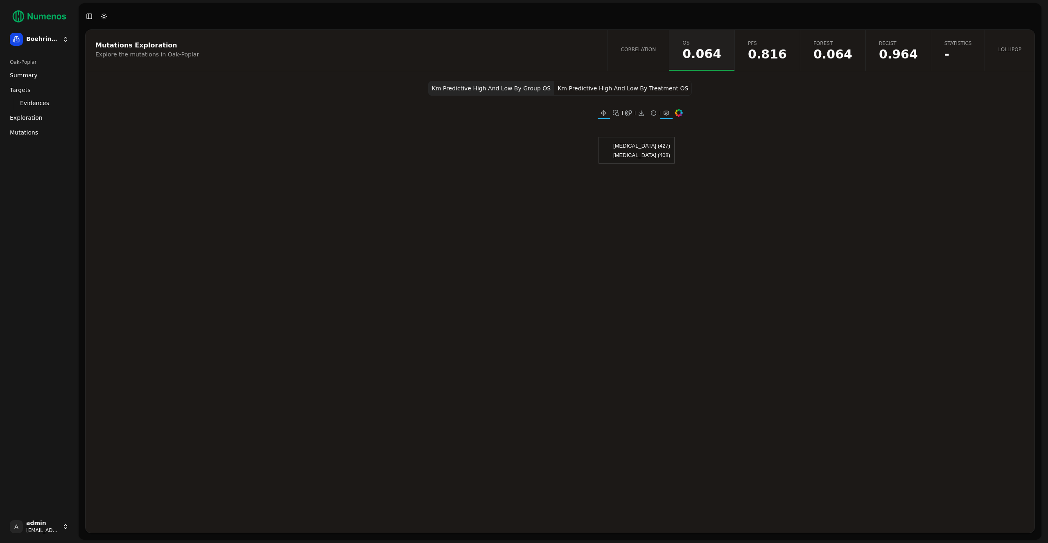
click at [657, 87] on button "Km Predictive High And Low By Treatment OS" at bounding box center [622, 88] width 137 height 15
click at [781, 57] on span "0.816" at bounding box center [767, 54] width 39 height 12
click at [897, 54] on span "0.964" at bounding box center [898, 54] width 39 height 12
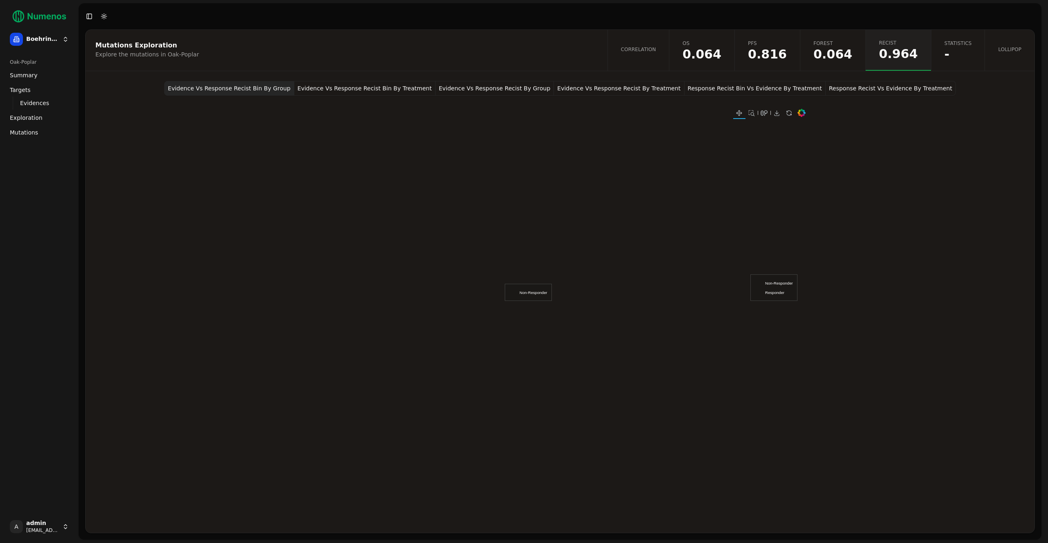
click at [1001, 51] on span "Lollipop" at bounding box center [1009, 49] width 23 height 7
click at [965, 52] on span "-" at bounding box center [957, 54] width 27 height 12
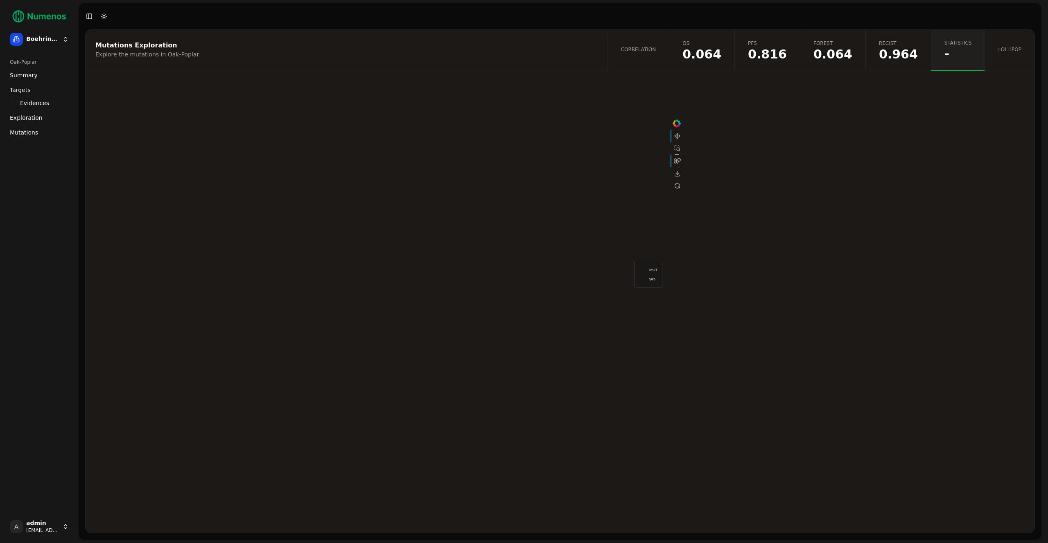
click at [999, 58] on link "Lollipop" at bounding box center [1009, 50] width 50 height 41
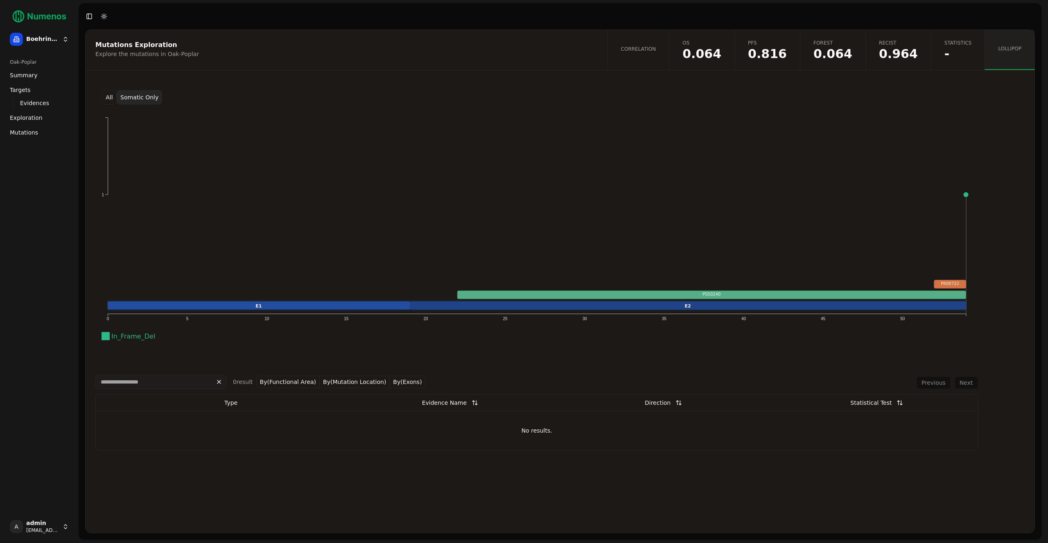
click at [109, 96] on button "All" at bounding box center [109, 97] width 15 height 15
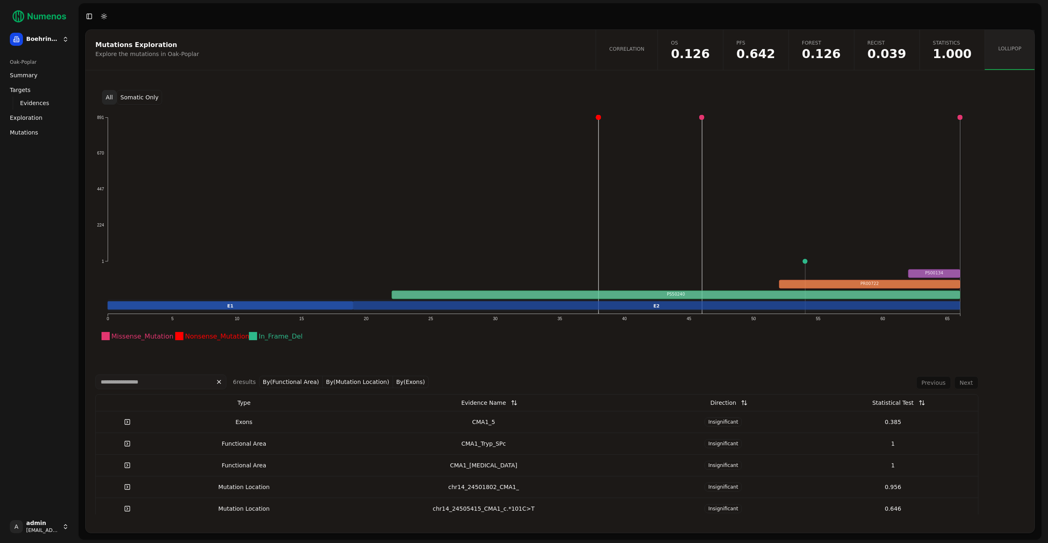
click at [827, 59] on span "0.126" at bounding box center [821, 54] width 39 height 12
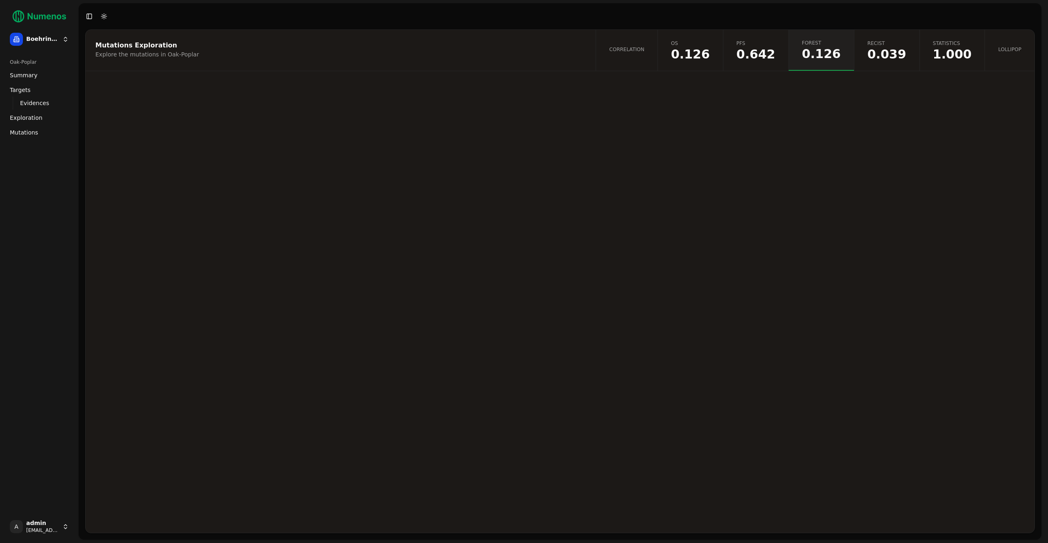
click at [899, 52] on span "0.039" at bounding box center [886, 54] width 39 height 12
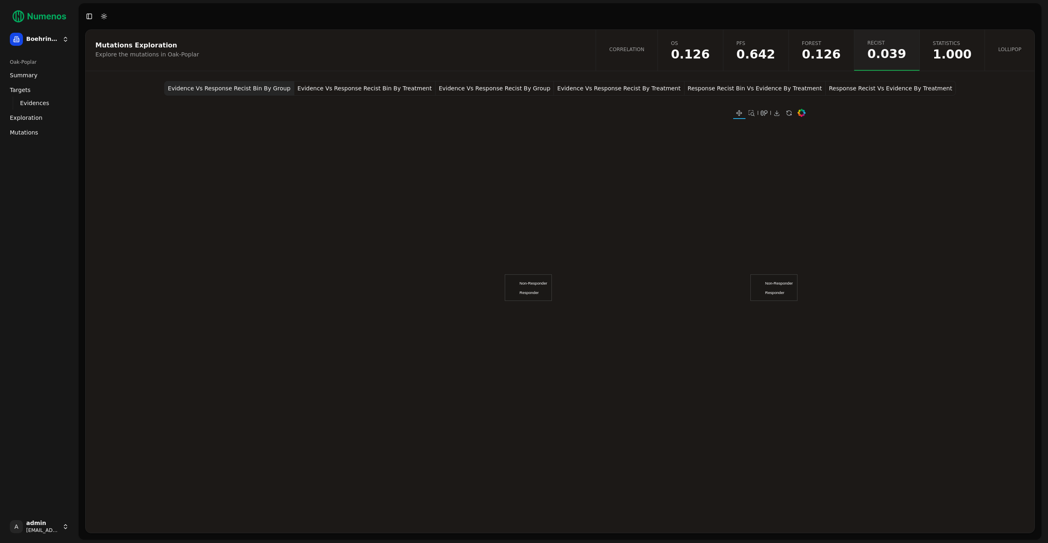
click at [419, 86] on button "Evidence Vs Response Recist Bin By Treatment" at bounding box center [364, 88] width 141 height 15
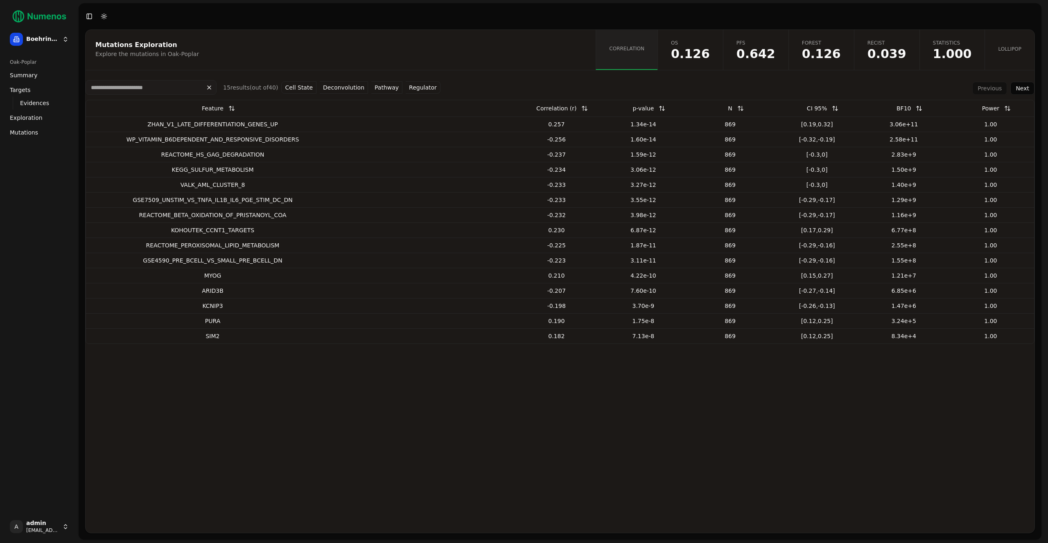
click at [29, 133] on span "Mutations" at bounding box center [24, 132] width 28 height 8
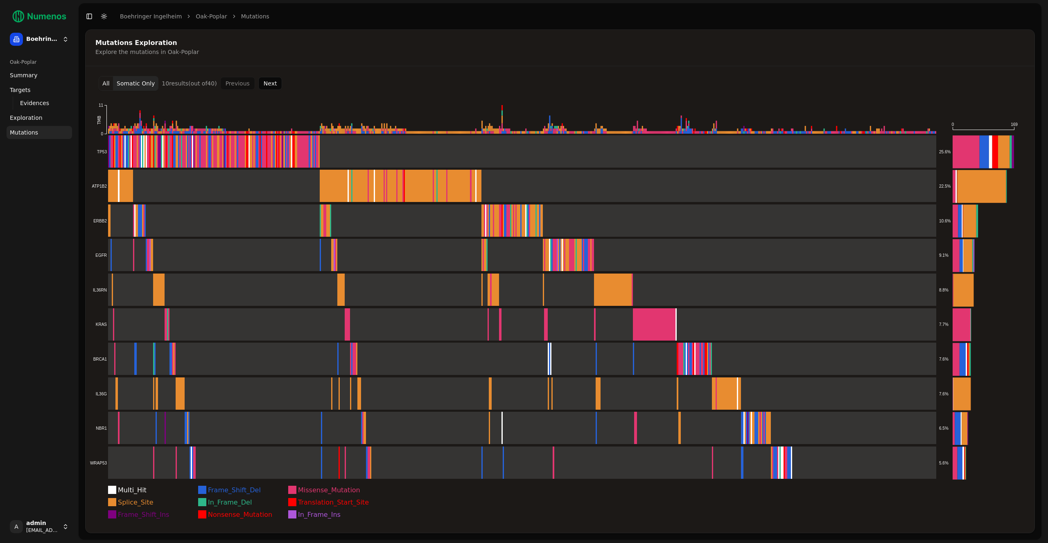
click at [260, 85] on button "Next" at bounding box center [270, 83] width 24 height 13
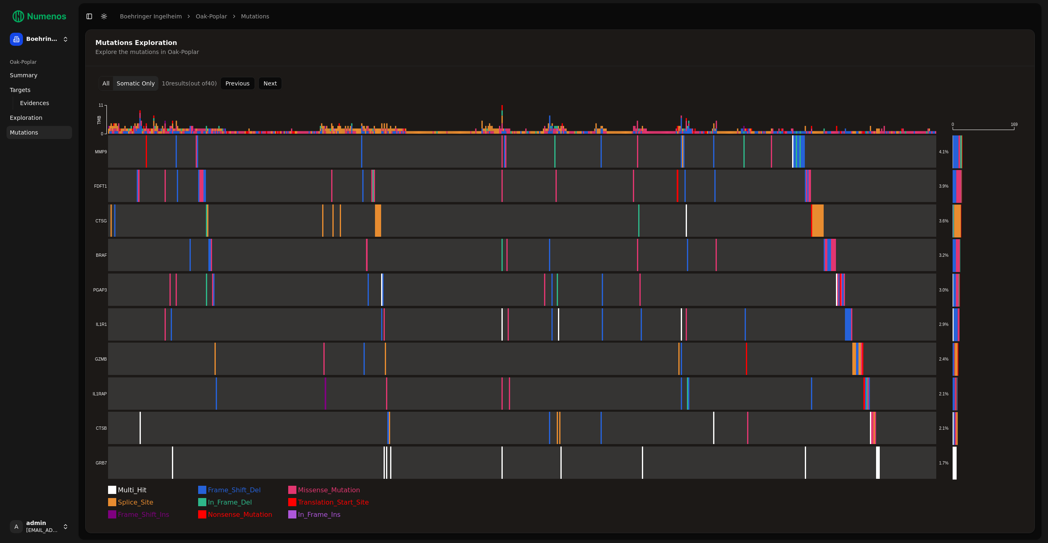
click at [243, 83] on button "Previous" at bounding box center [237, 83] width 35 height 13
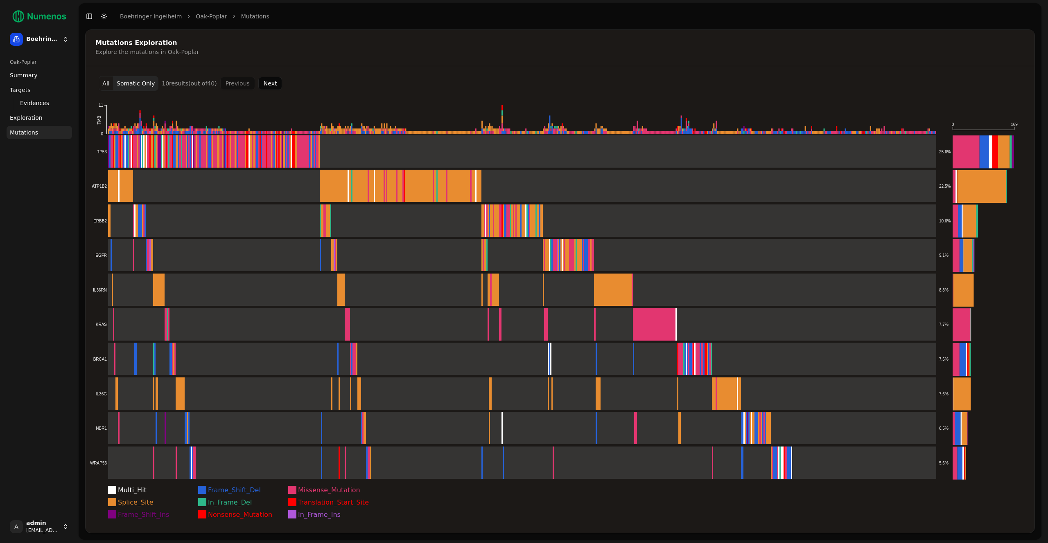
click at [266, 79] on button "Next" at bounding box center [270, 83] width 24 height 13
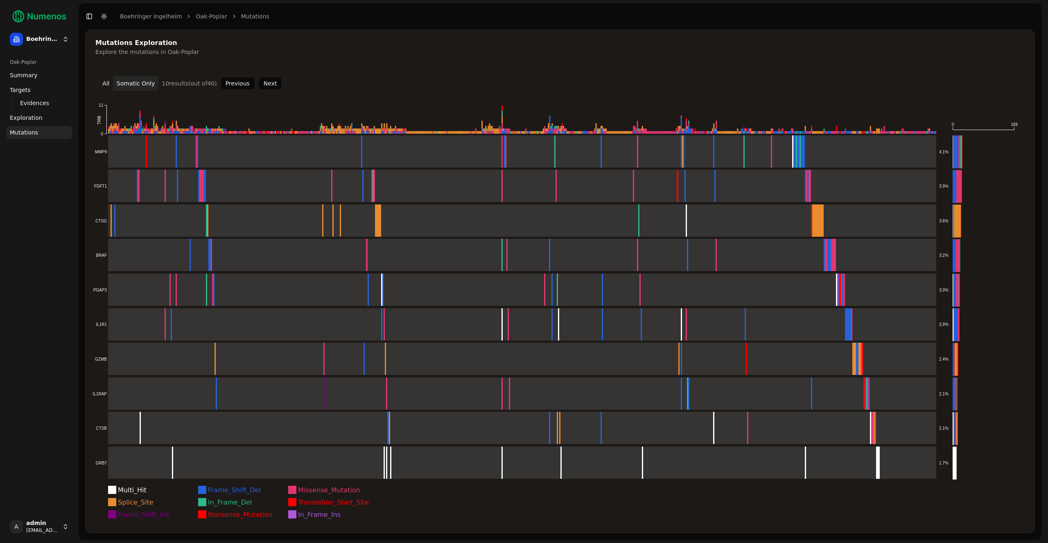
click at [266, 79] on button "Next" at bounding box center [270, 83] width 24 height 13
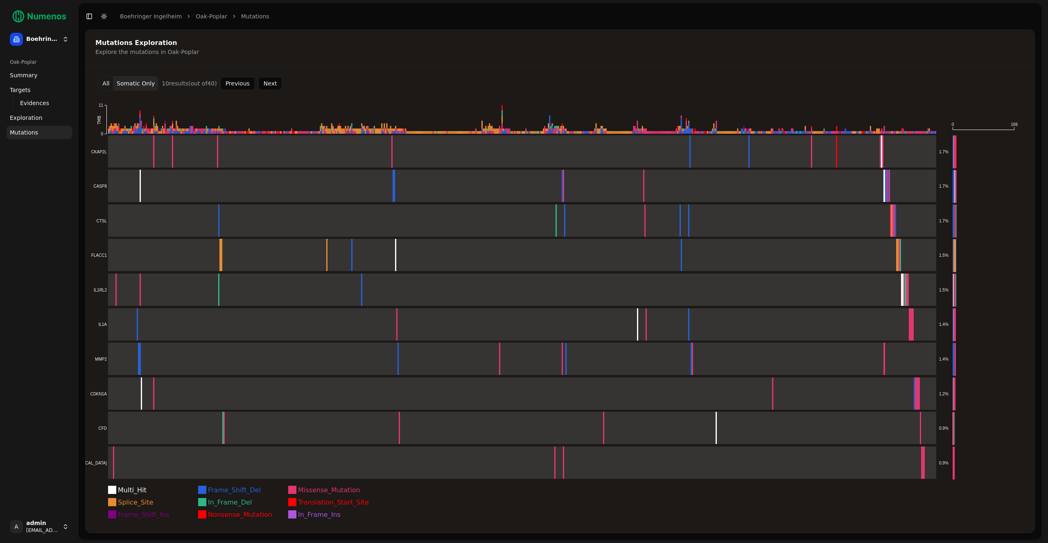
click at [247, 83] on button "Previous" at bounding box center [237, 83] width 35 height 13
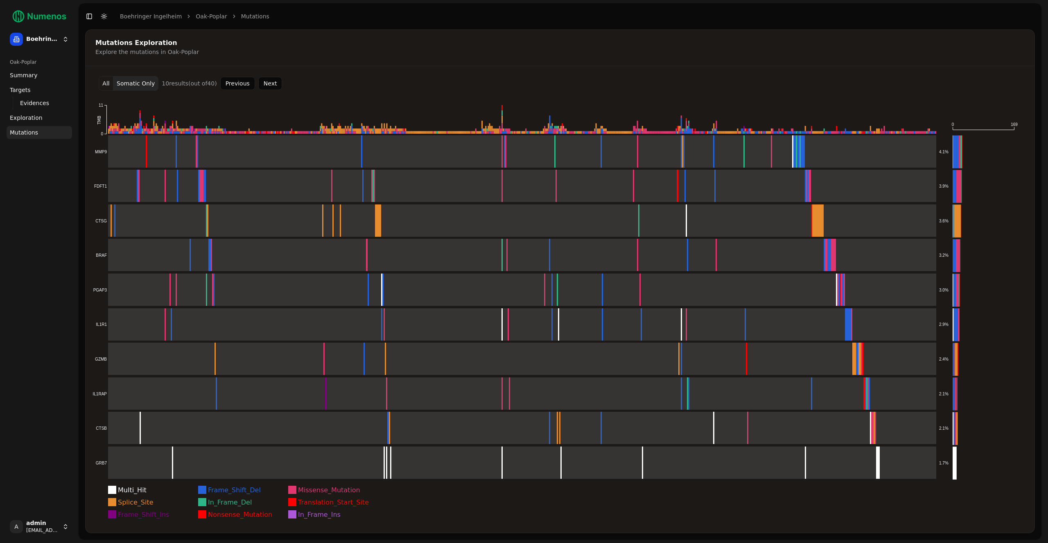
click at [243, 85] on button "Previous" at bounding box center [237, 83] width 35 height 13
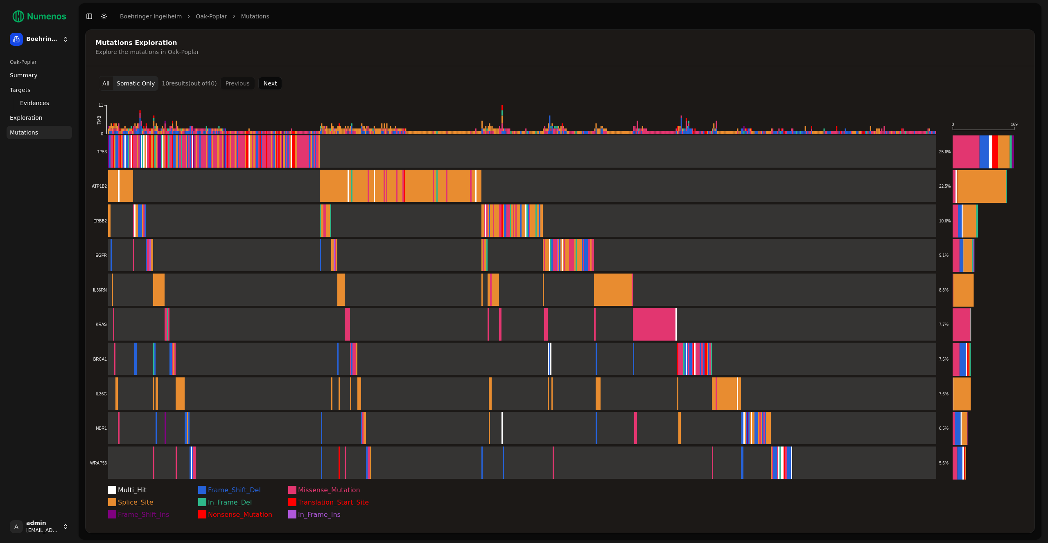
click at [100, 14] on button "Toggle Dark Mode" at bounding box center [103, 16] width 11 height 11
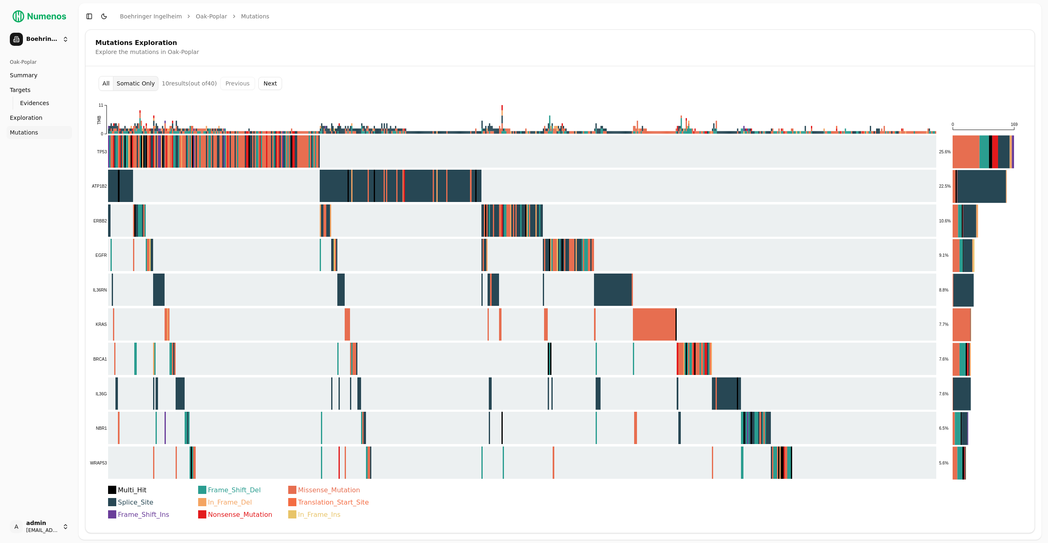
click at [262, 88] on button "Next" at bounding box center [270, 83] width 24 height 13
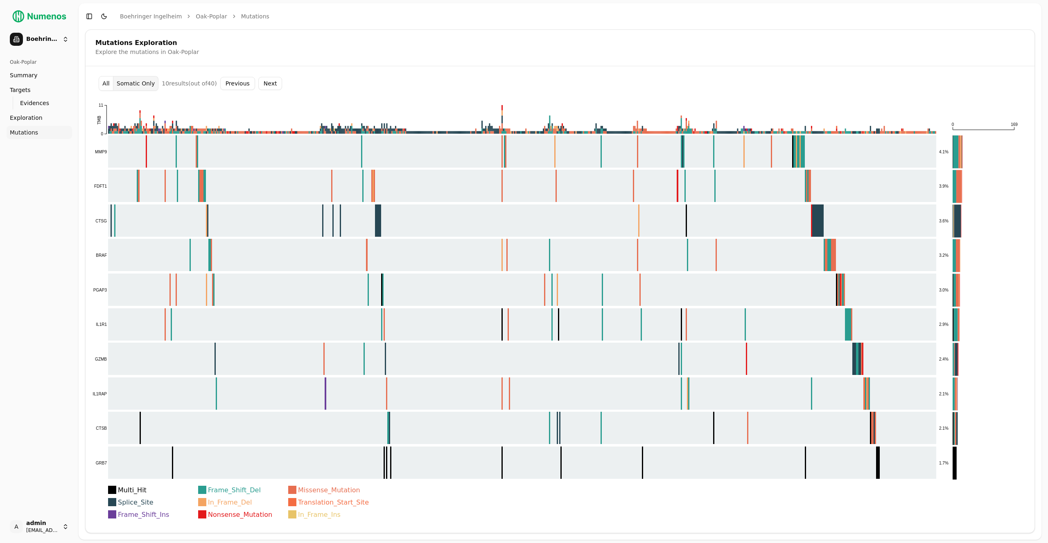
click at [262, 88] on button "Next" at bounding box center [270, 83] width 24 height 13
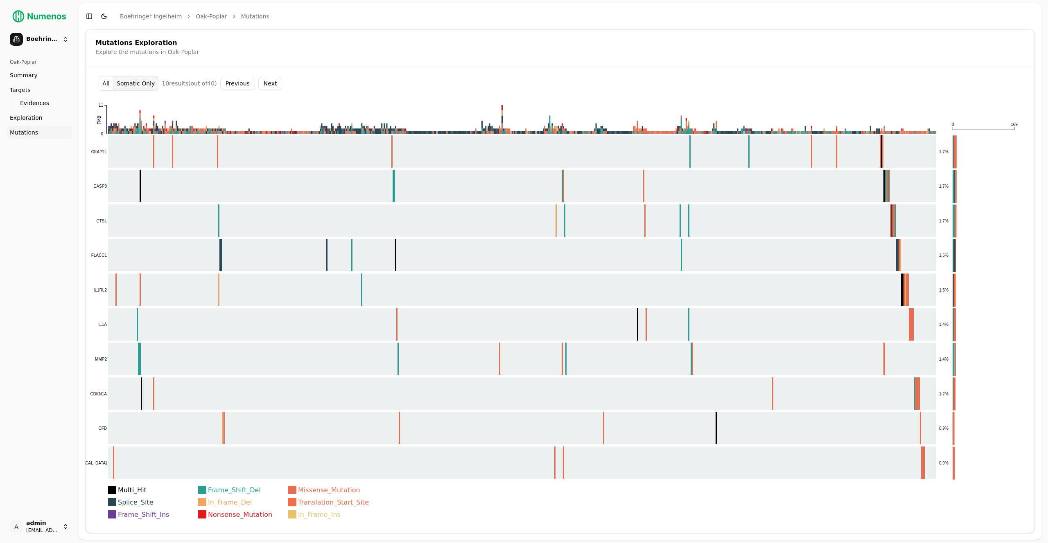
click at [248, 89] on button "Previous" at bounding box center [237, 83] width 35 height 13
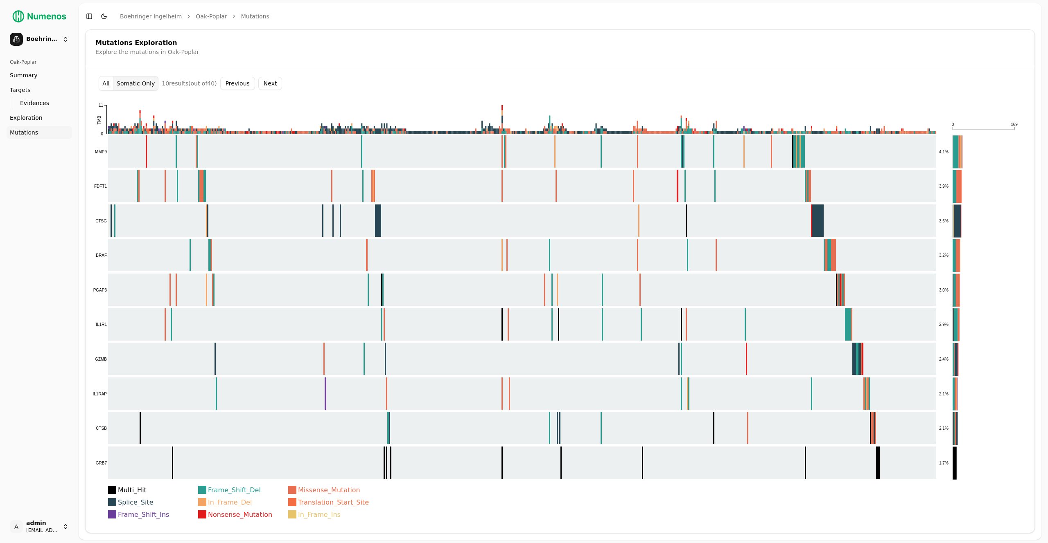
click at [248, 89] on button "Previous" at bounding box center [237, 83] width 35 height 13
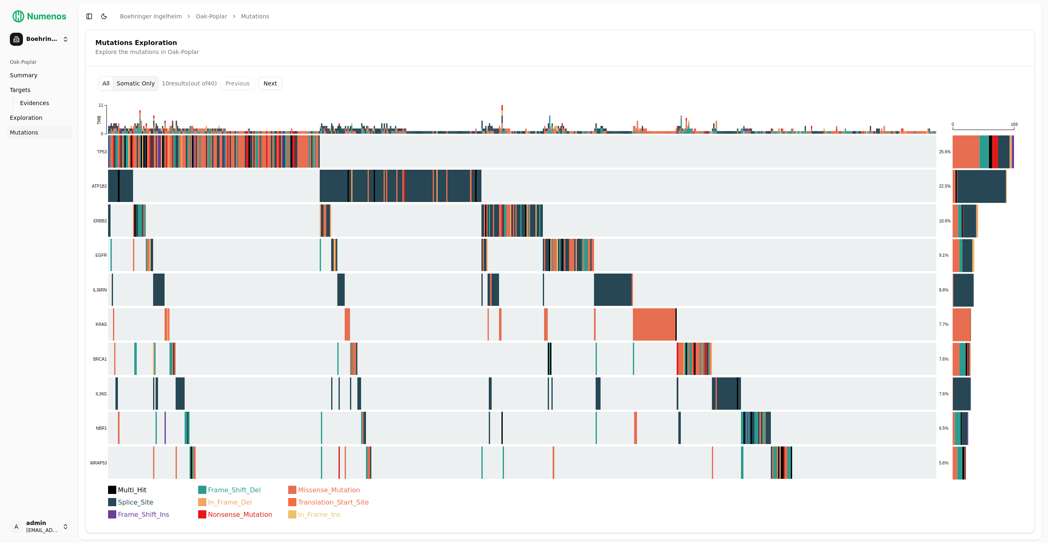
click at [109, 82] on button "All" at bounding box center [106, 83] width 15 height 15
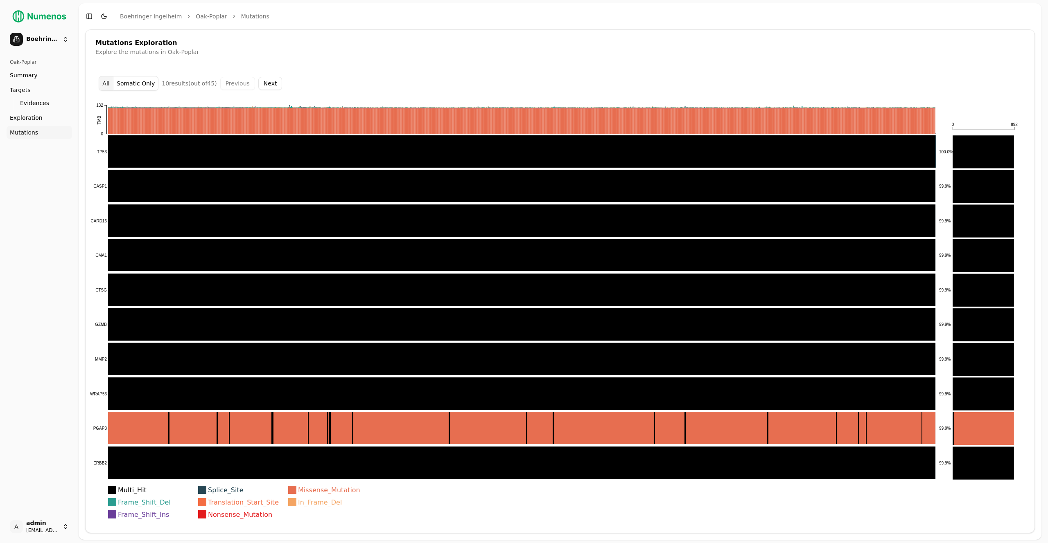
drag, startPoint x: 264, startPoint y: 82, endPoint x: 270, endPoint y: 81, distance: 5.8
click at [264, 82] on button "Next" at bounding box center [270, 83] width 24 height 13
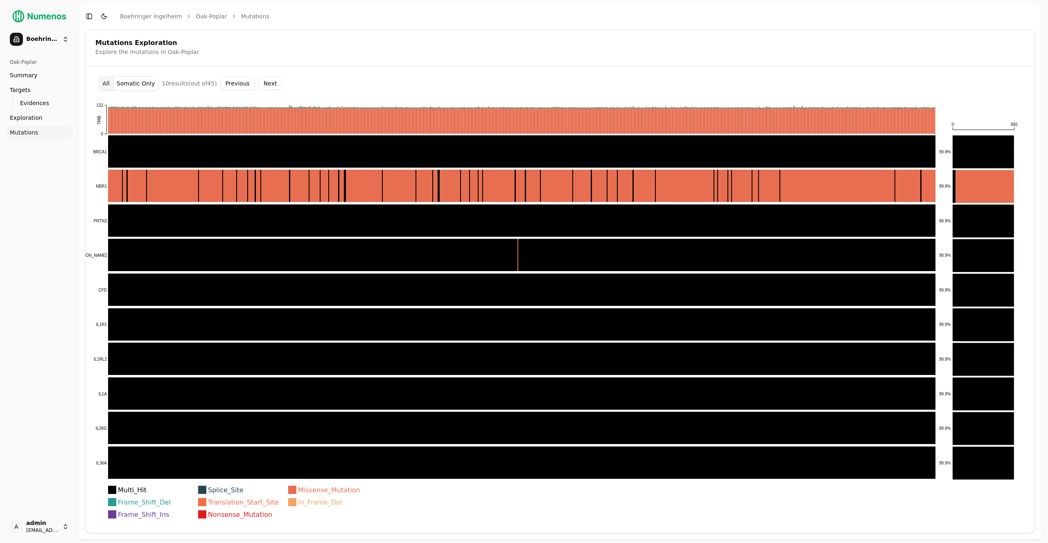
click at [270, 81] on button "Next" at bounding box center [270, 83] width 24 height 13
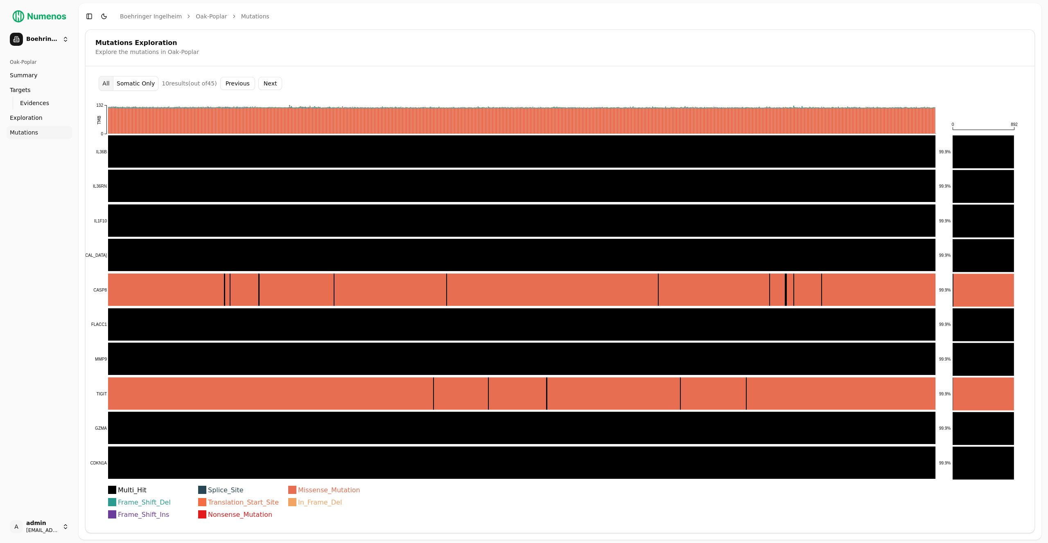
click at [269, 86] on button "Next" at bounding box center [270, 83] width 24 height 13
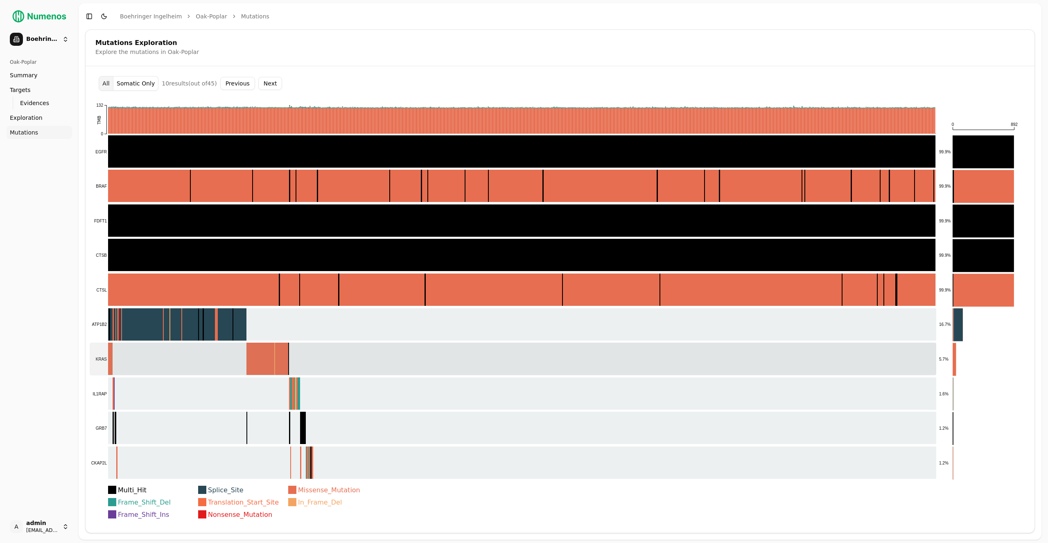
click at [341, 362] on rect at bounding box center [513, 359] width 846 height 33
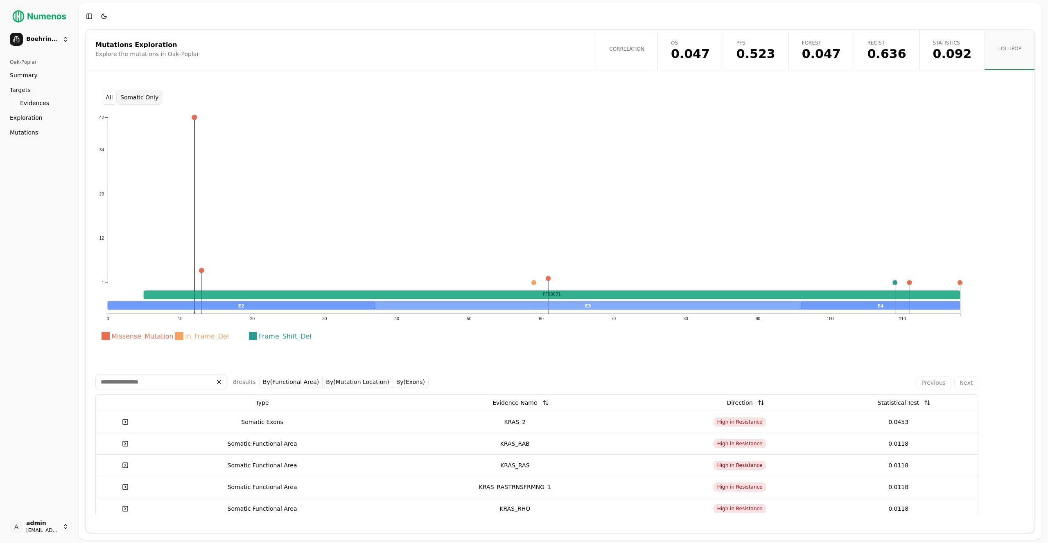
click at [113, 99] on button "All" at bounding box center [109, 97] width 15 height 15
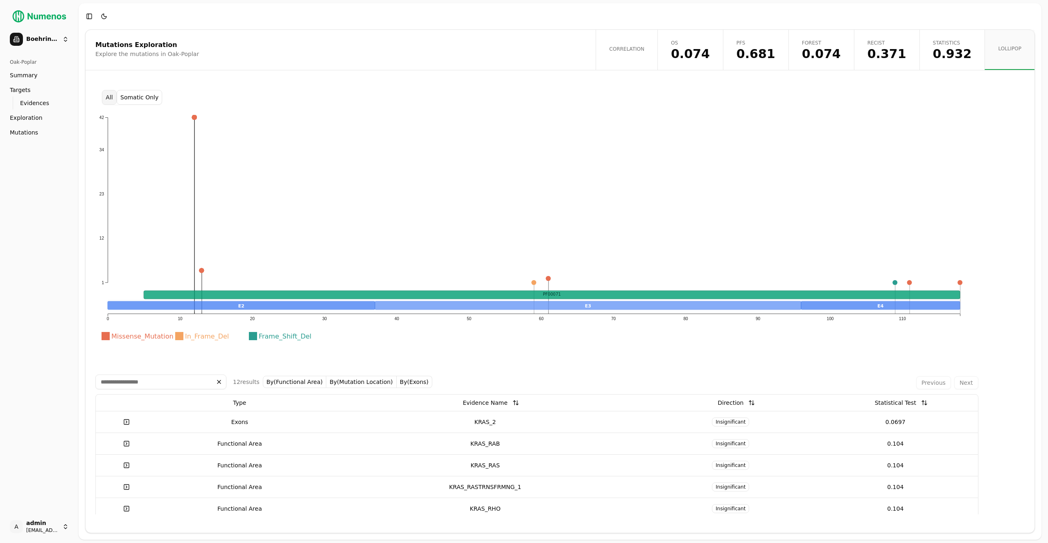
click at [138, 95] on button "Somatic Only" at bounding box center [139, 97] width 45 height 15
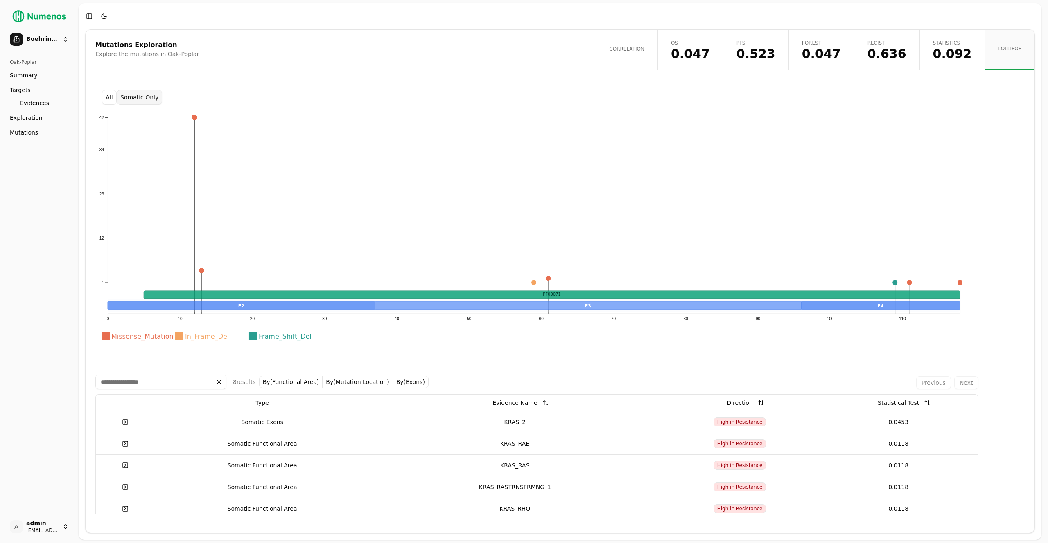
click at [816, 54] on span "0.047" at bounding box center [821, 54] width 39 height 12
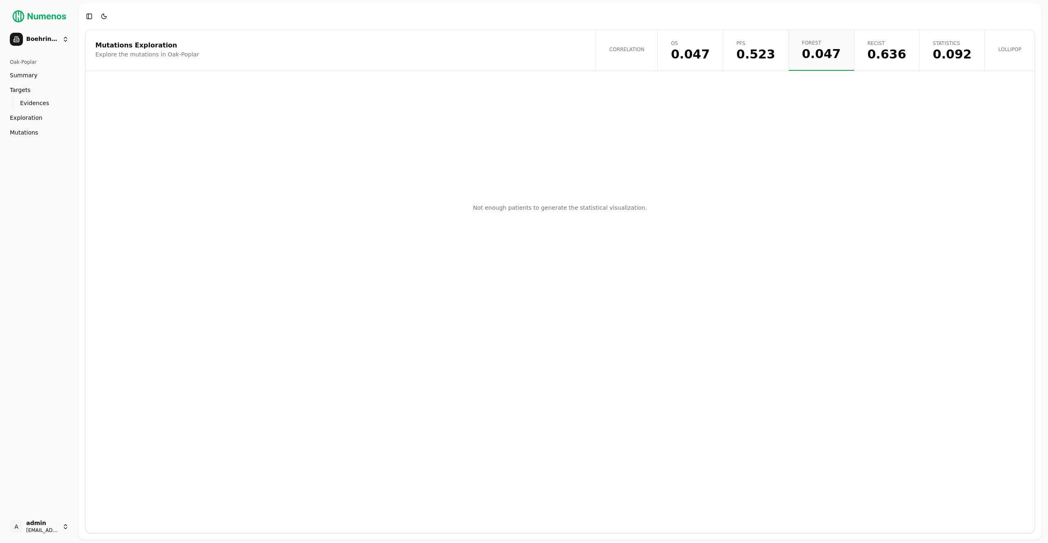
click at [723, 63] on link "OS 0.047" at bounding box center [689, 50] width 65 height 41
click at [631, 91] on button "Km Predictive High And Low By Treatment OS" at bounding box center [622, 88] width 137 height 15
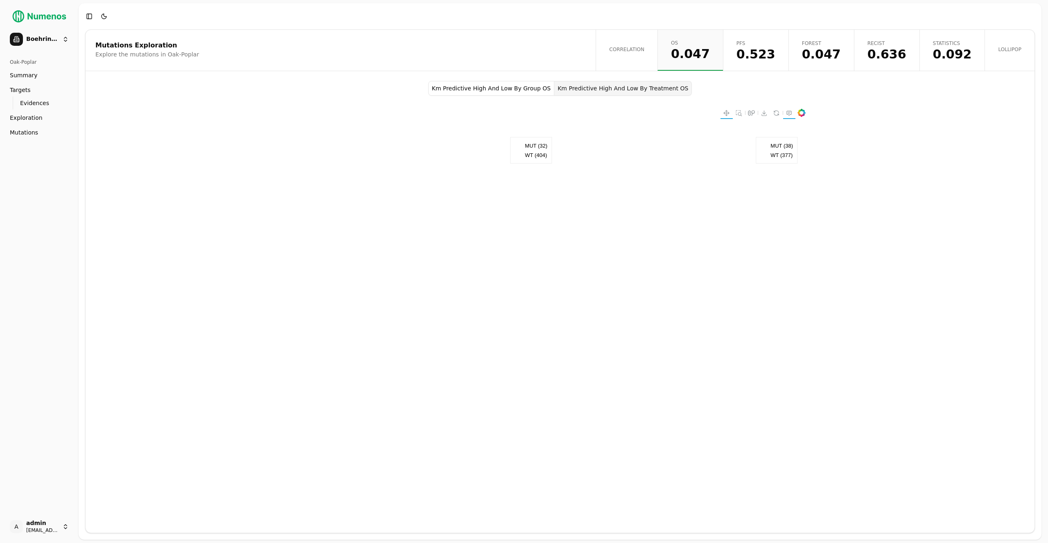
click at [521, 92] on button "Km Predictive High And Low By Group OS" at bounding box center [491, 88] width 126 height 15
click at [775, 54] on span "0.523" at bounding box center [755, 54] width 39 height 12
click at [591, 90] on button "Km Predictive High And Low By Treatment PFS" at bounding box center [624, 88] width 140 height 15
click at [489, 86] on button "Km Predictive High And Low By Group PFS" at bounding box center [490, 88] width 128 height 15
click at [593, 90] on button "Km Predictive High And Low By Treatment PFS" at bounding box center [624, 88] width 140 height 15
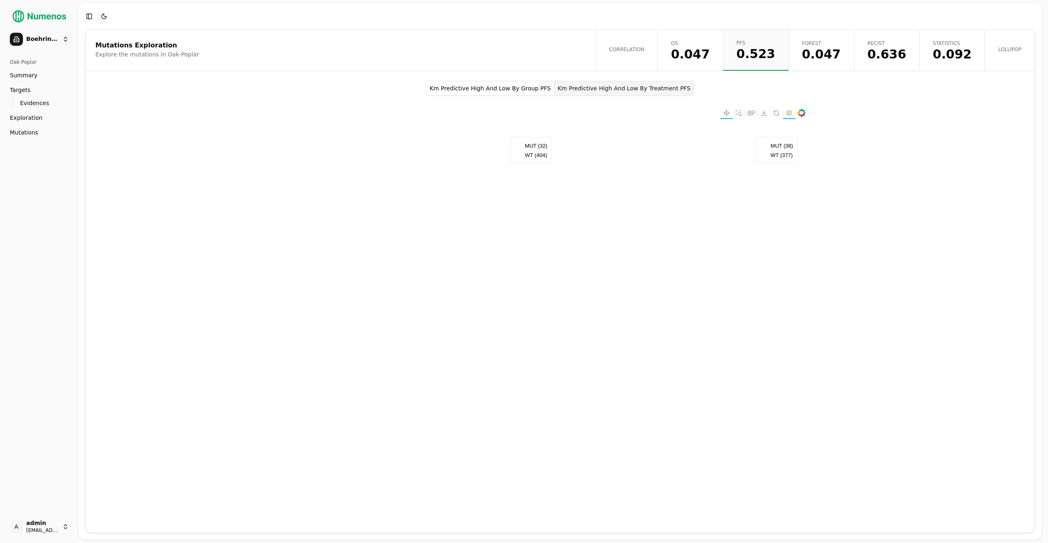
click at [837, 54] on span "0.047" at bounding box center [821, 54] width 39 height 12
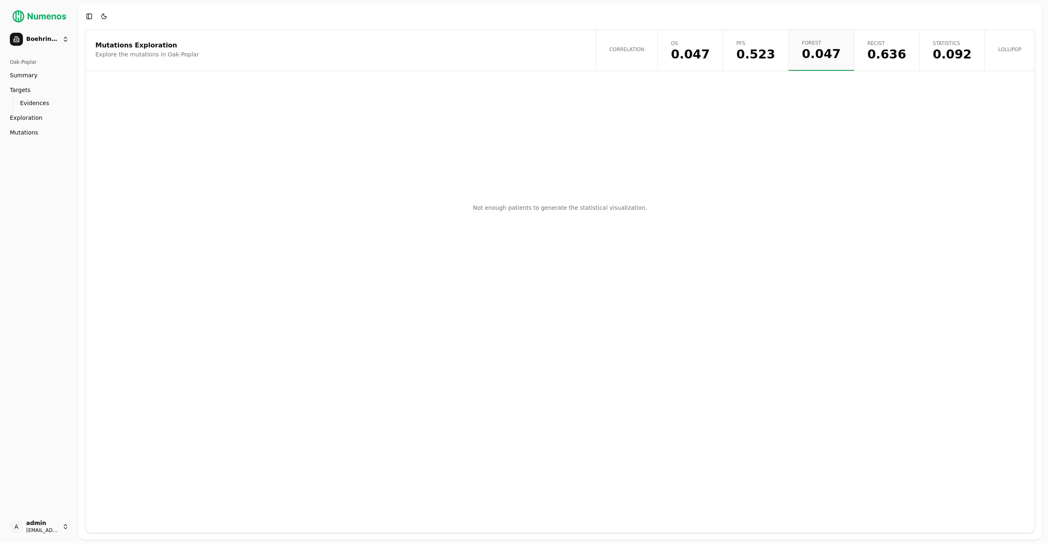
click at [837, 59] on span "0.047" at bounding box center [821, 54] width 39 height 12
click at [775, 56] on span "0.523" at bounding box center [755, 54] width 39 height 12
click at [651, 85] on button "Km Predictive High And Low By Treatment PFS" at bounding box center [624, 88] width 140 height 15
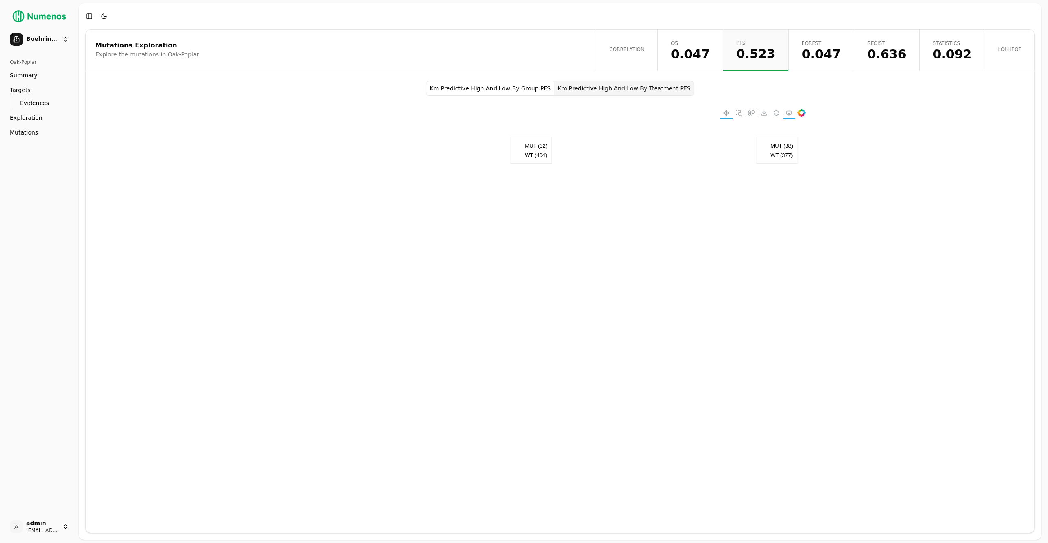
click at [539, 90] on button "Km Predictive High And Low By Group PFS" at bounding box center [490, 88] width 128 height 15
click at [710, 60] on span "0.047" at bounding box center [690, 54] width 39 height 12
click at [608, 90] on button "Km Predictive High And Low By Treatment OS" at bounding box center [622, 88] width 137 height 15
click at [543, 93] on button "Km Predictive High And Low By Group OS" at bounding box center [491, 88] width 126 height 15
click at [878, 59] on span "0.636" at bounding box center [886, 54] width 39 height 12
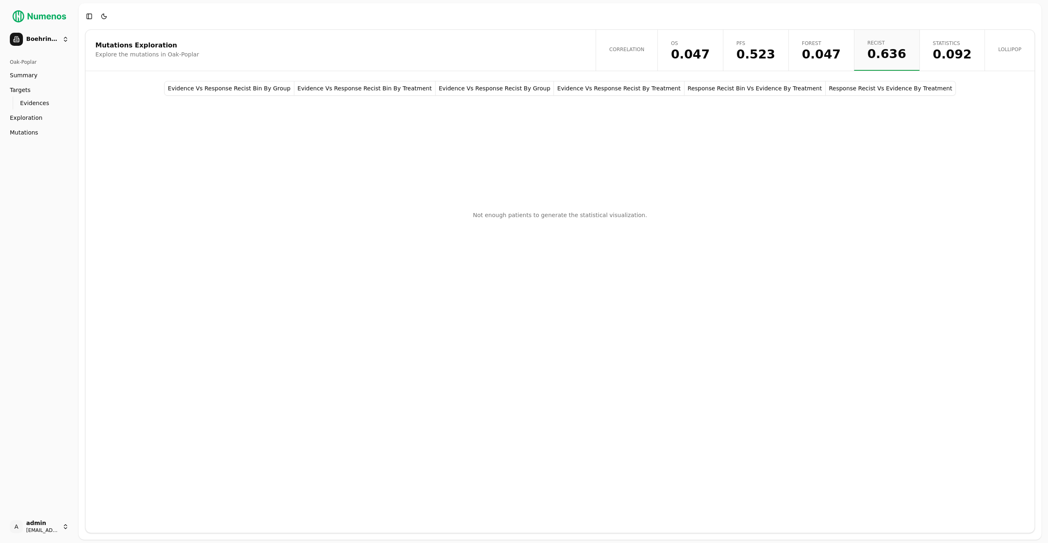
click at [994, 57] on link "Lollipop" at bounding box center [1009, 50] width 50 height 41
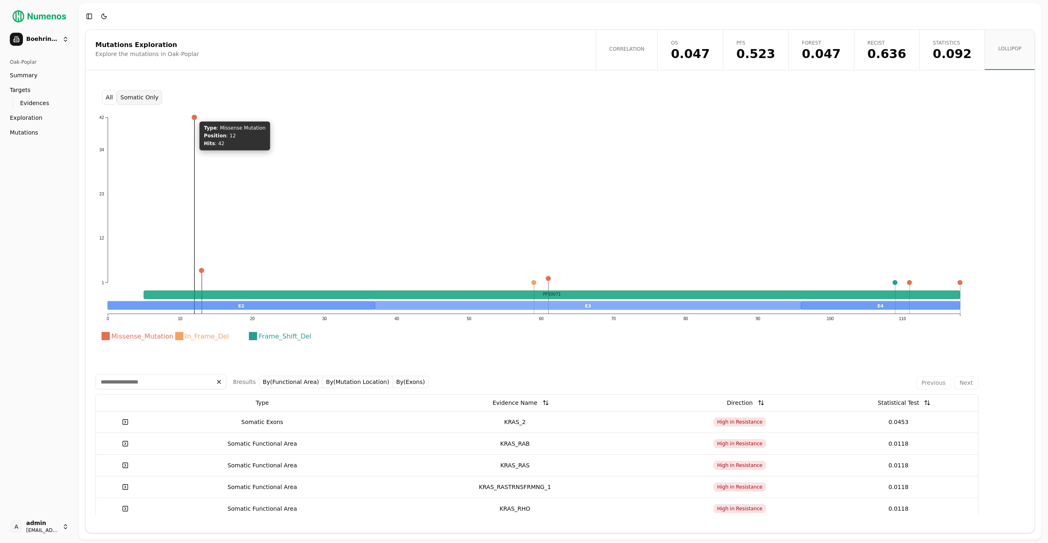
click at [130, 99] on button "Somatic Only" at bounding box center [139, 97] width 45 height 15
click at [107, 101] on button "All" at bounding box center [109, 97] width 15 height 15
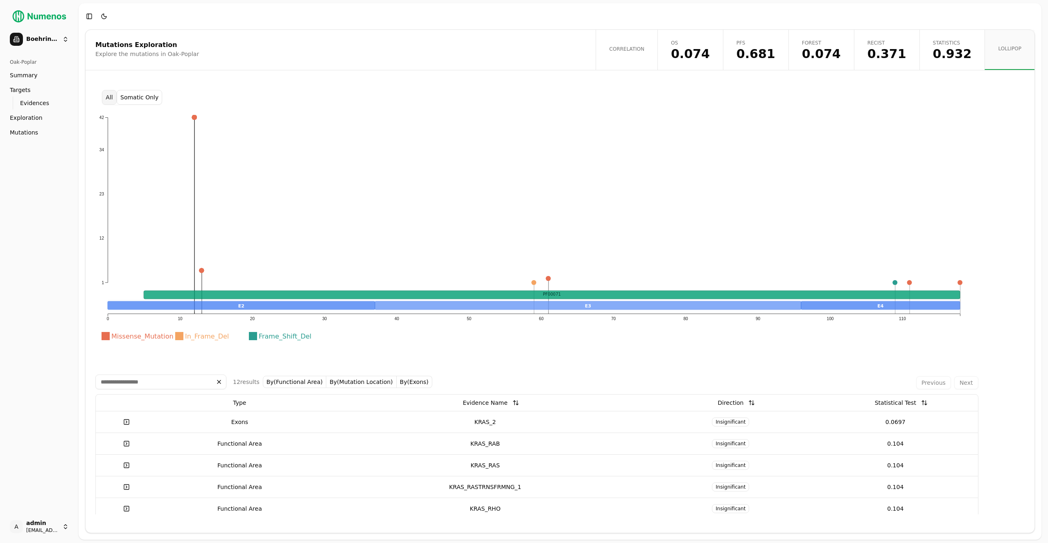
click at [147, 97] on button "Somatic Only" at bounding box center [139, 97] width 45 height 15
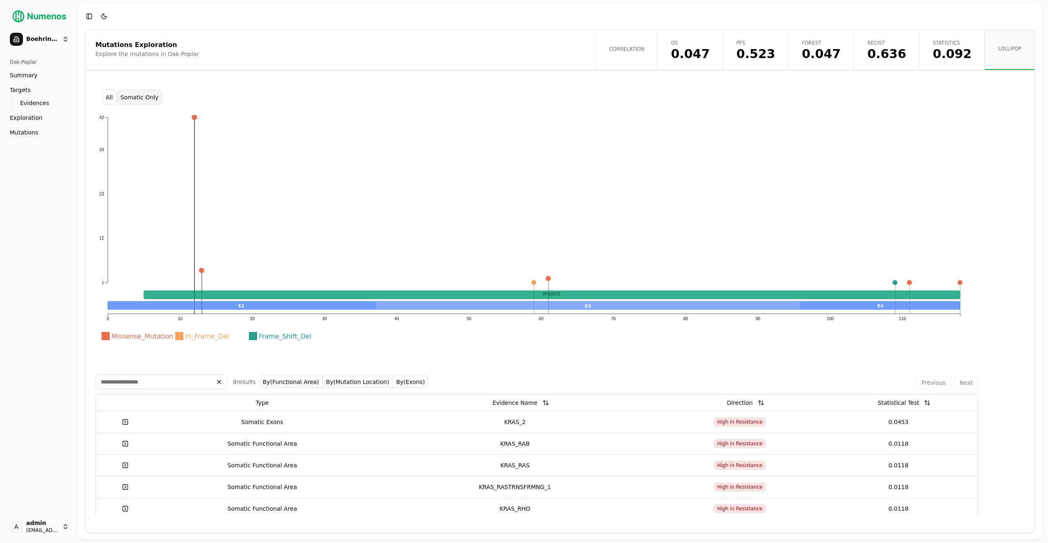
click at [105, 98] on button "All" at bounding box center [109, 97] width 15 height 15
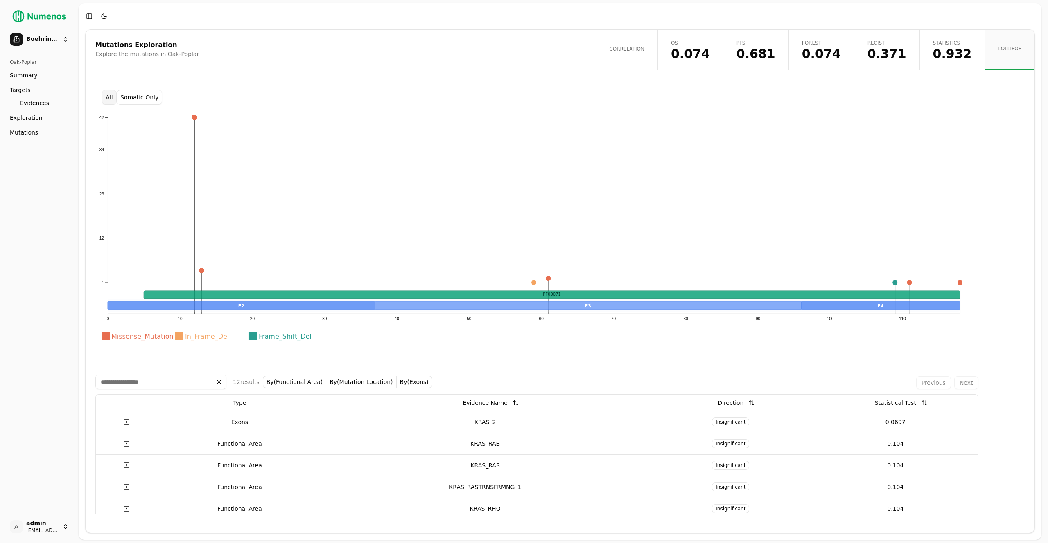
click at [153, 97] on button "Somatic Only" at bounding box center [139, 97] width 45 height 15
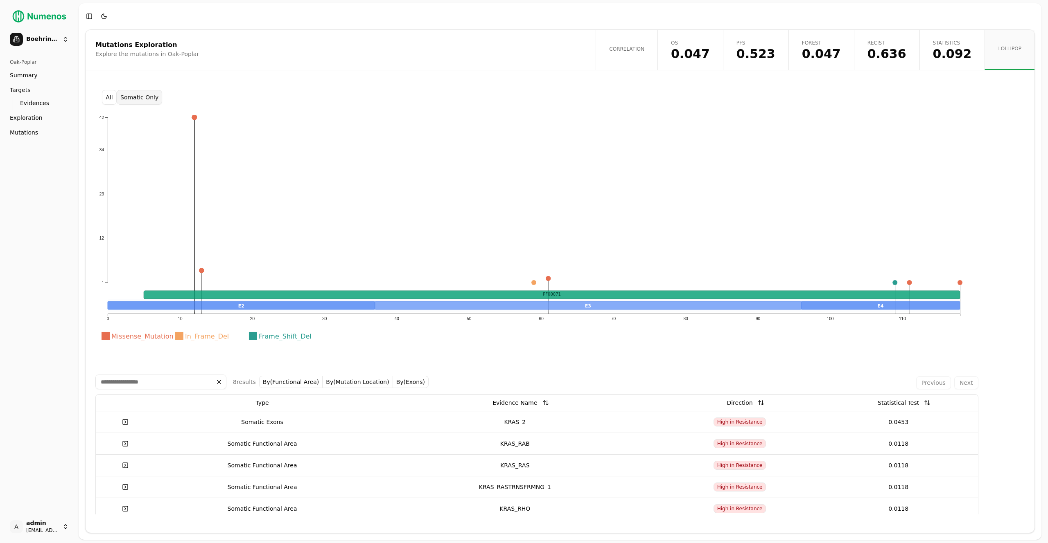
click at [105, 97] on button "All" at bounding box center [109, 97] width 15 height 15
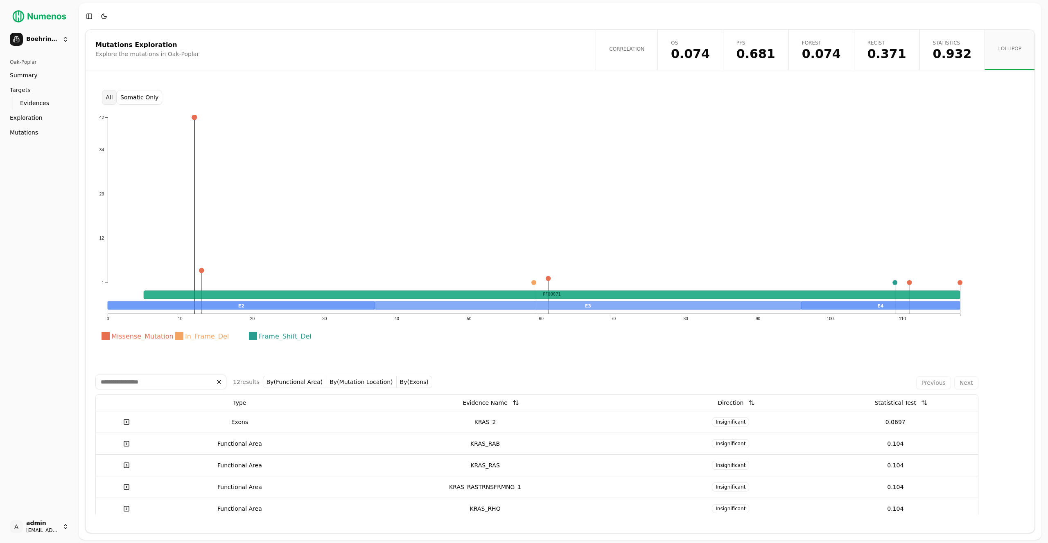
click at [140, 97] on button "Somatic Only" at bounding box center [139, 97] width 45 height 15
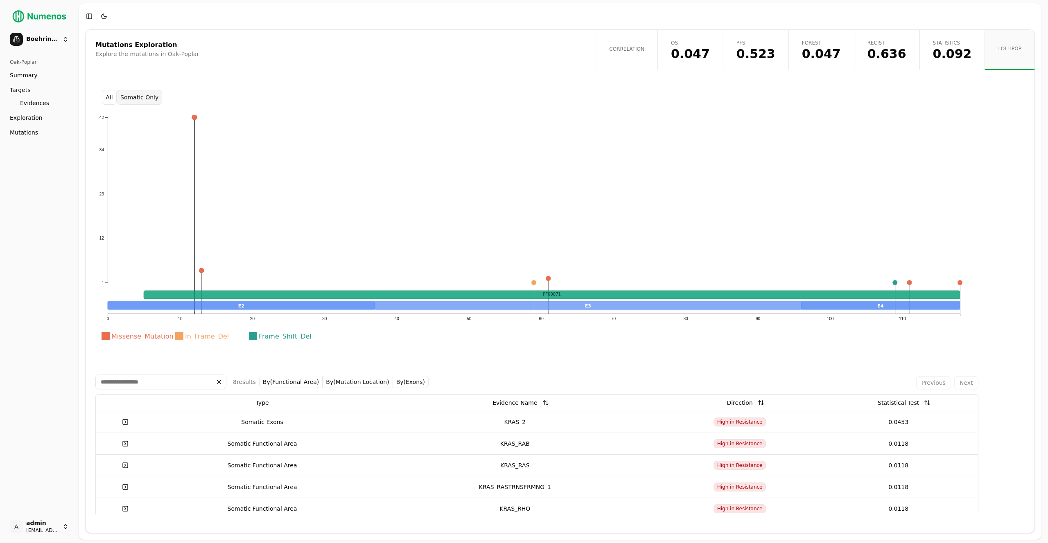
click at [110, 98] on button "All" at bounding box center [109, 97] width 15 height 15
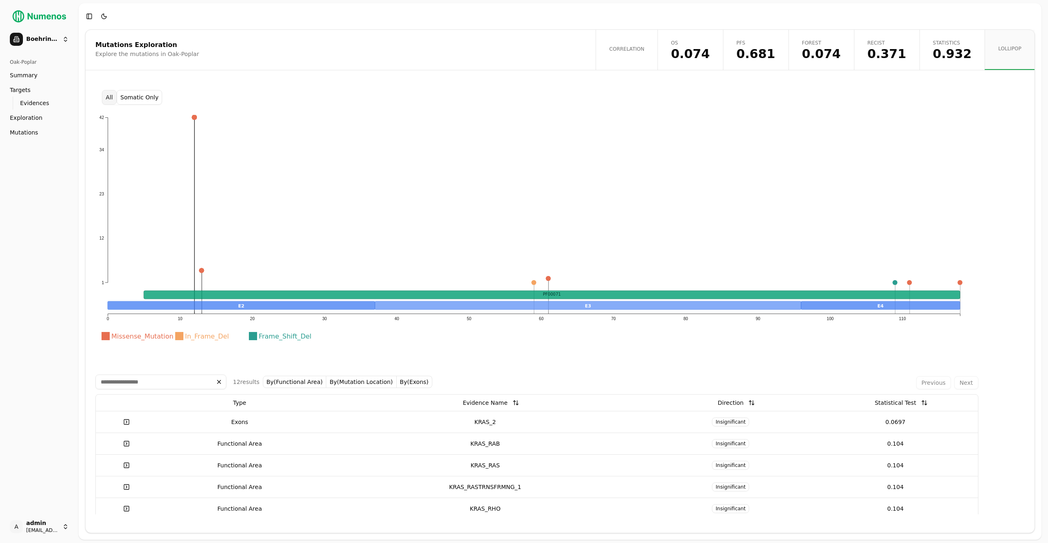
click at [133, 99] on button "Somatic Only" at bounding box center [139, 97] width 45 height 15
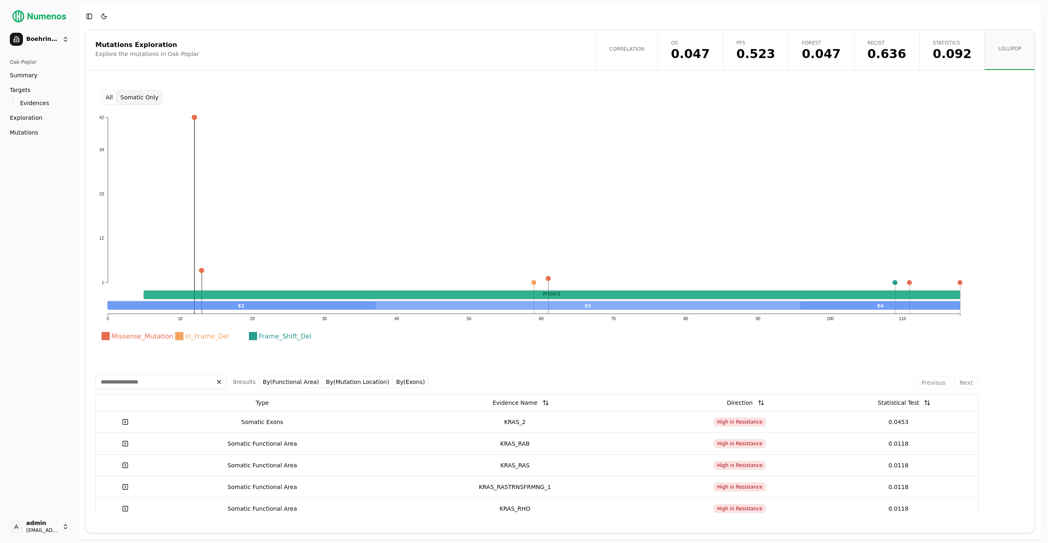
click at [105, 96] on button "All" at bounding box center [109, 97] width 15 height 15
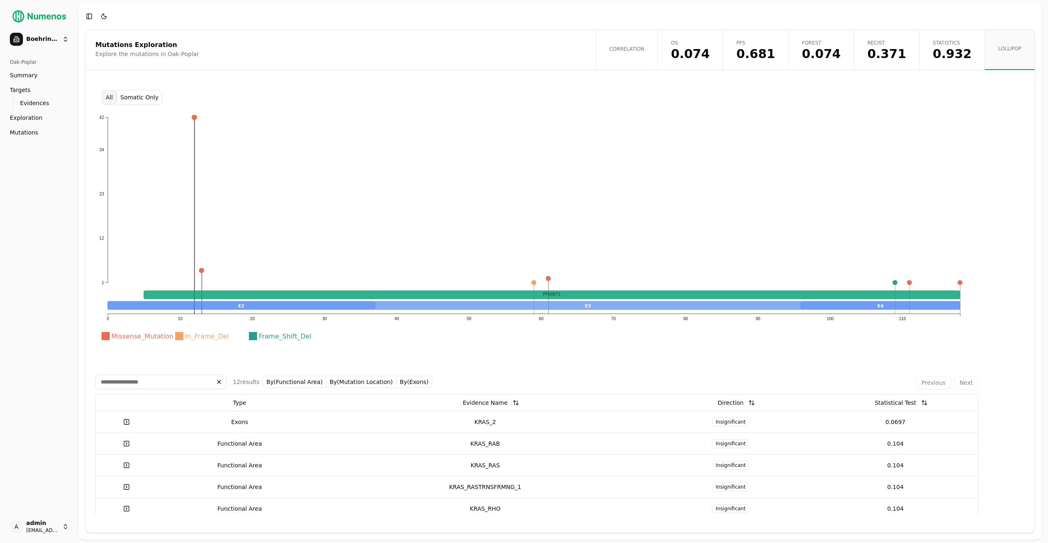
click at [128, 99] on button "Somatic Only" at bounding box center [139, 97] width 45 height 15
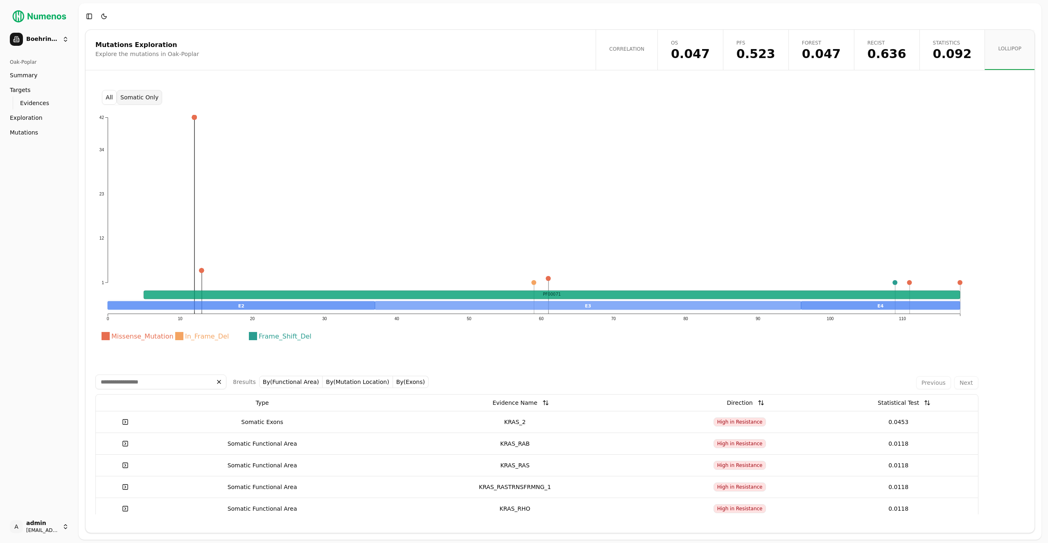
click at [110, 99] on button "All" at bounding box center [109, 97] width 15 height 15
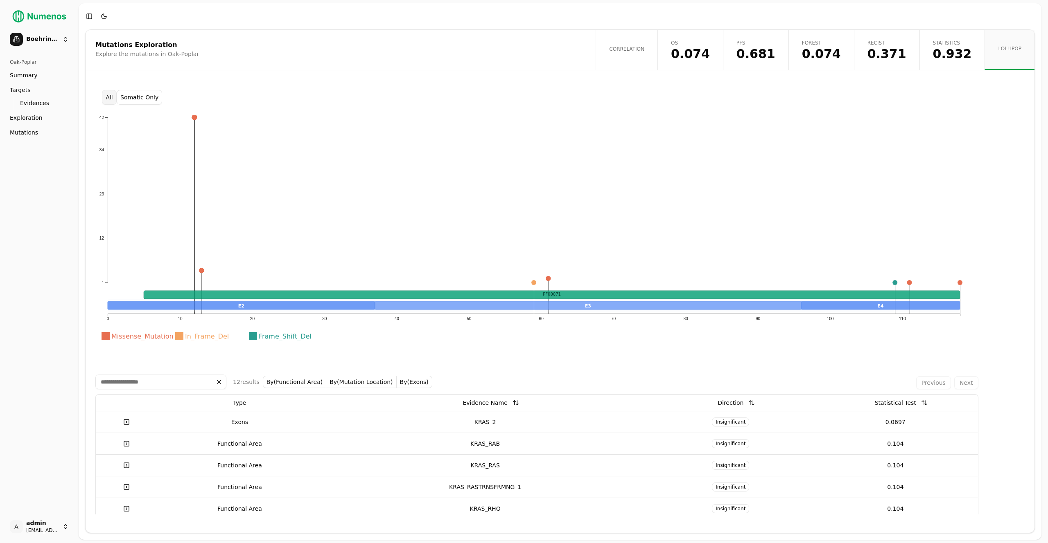
click at [150, 96] on button "Somatic Only" at bounding box center [139, 97] width 45 height 15
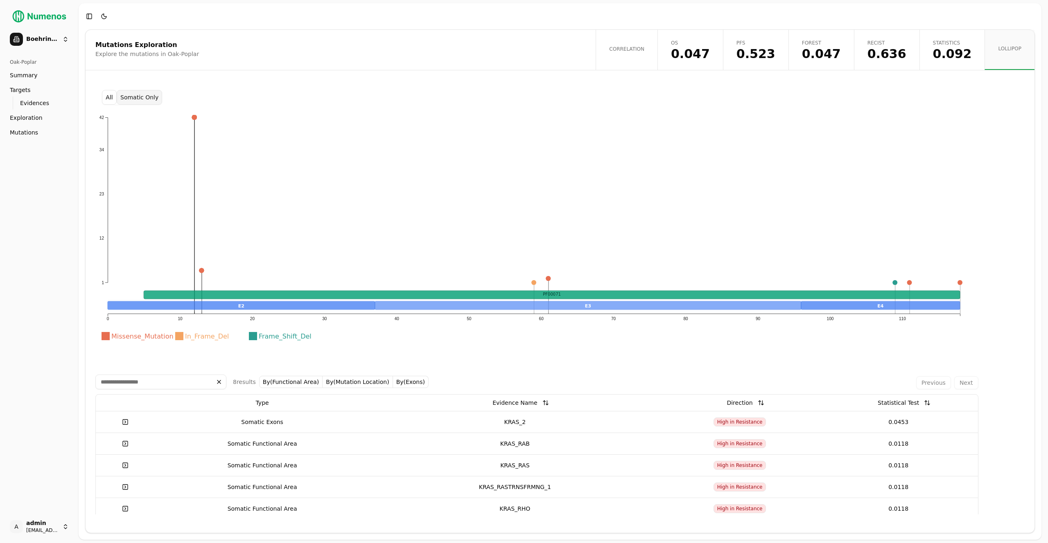
click at [951, 48] on span "0.092" at bounding box center [952, 54] width 39 height 12
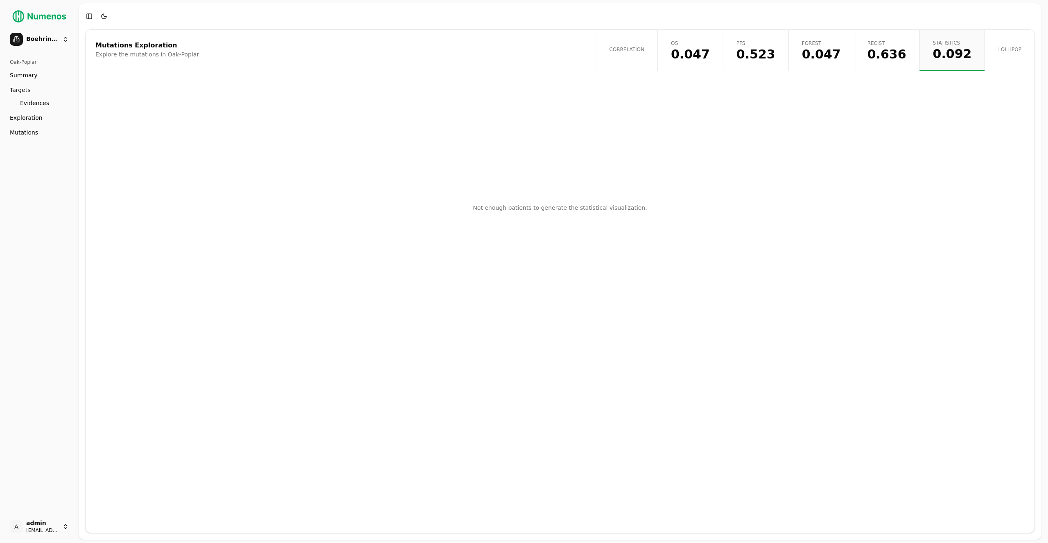
click at [942, 50] on span "0.092" at bounding box center [952, 54] width 39 height 12
click at [895, 59] on span "0.636" at bounding box center [886, 54] width 39 height 12
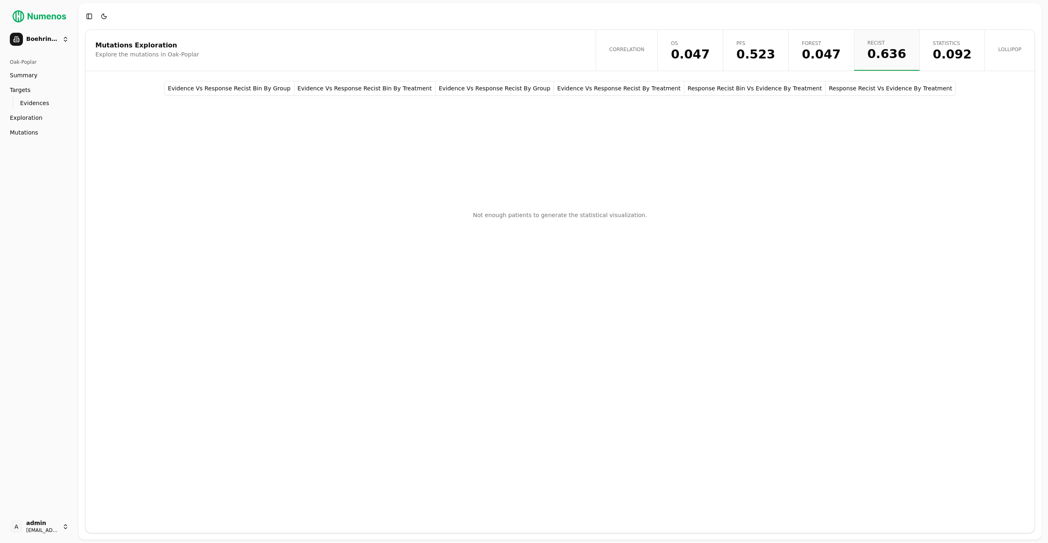
click at [856, 88] on button "Response Recist Vs Evidence By Treatment" at bounding box center [890, 88] width 130 height 15
click at [841, 51] on span "0.047" at bounding box center [821, 54] width 39 height 12
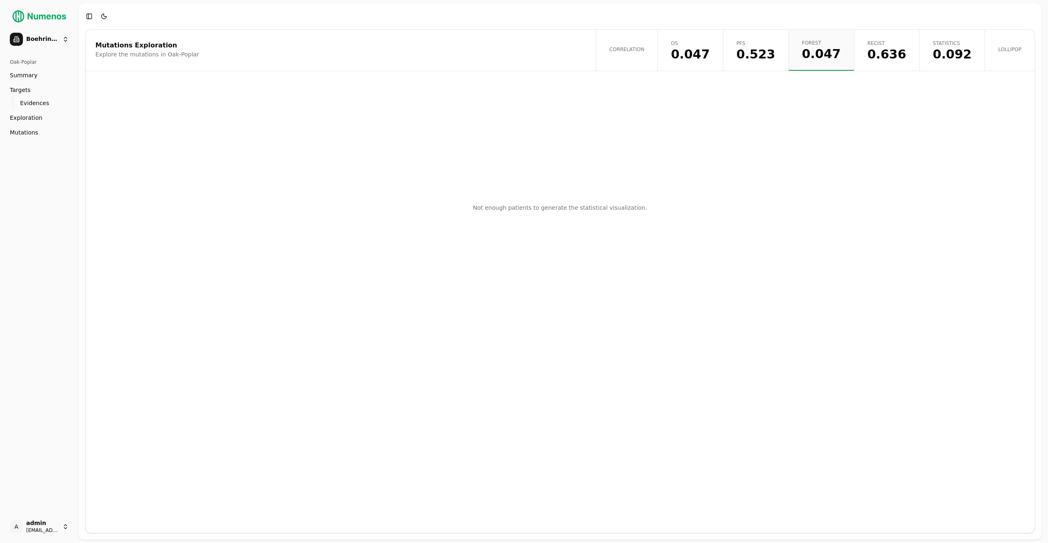
click at [1004, 51] on span "Lollipop" at bounding box center [1009, 49] width 23 height 7
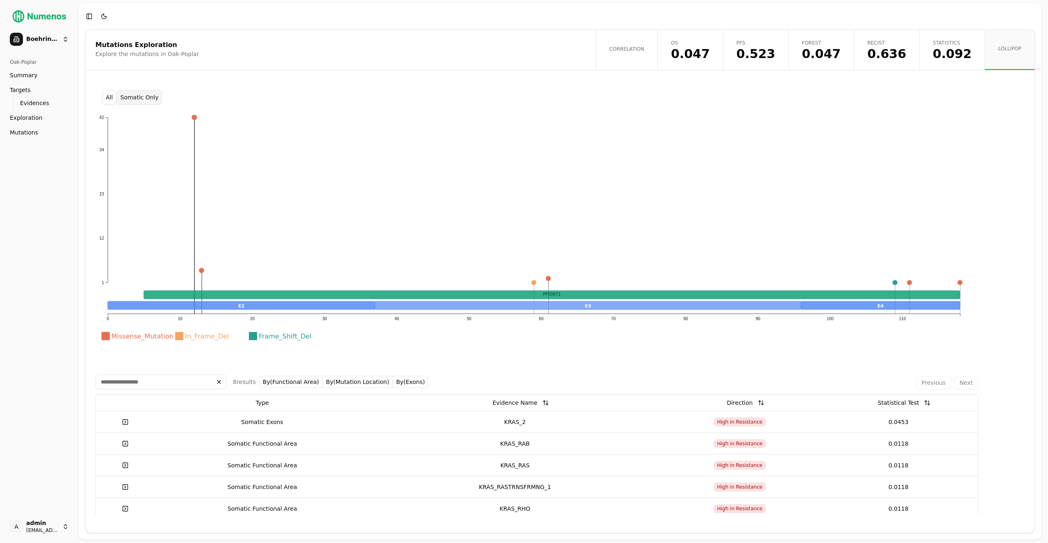
click at [110, 101] on button "All" at bounding box center [109, 97] width 15 height 15
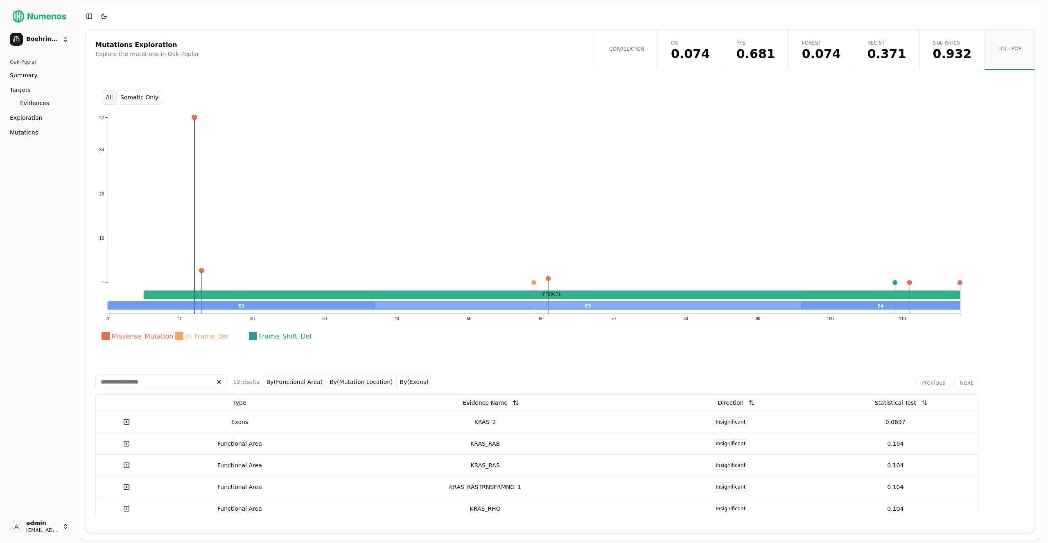
click at [945, 50] on span "0.932" at bounding box center [952, 54] width 39 height 12
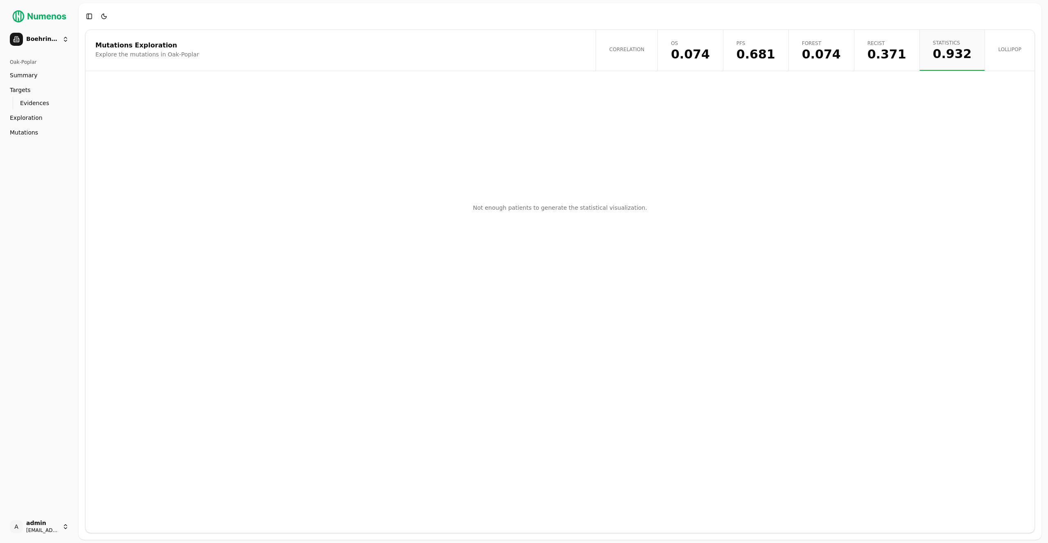
click at [32, 134] on span "Mutations" at bounding box center [24, 132] width 28 height 8
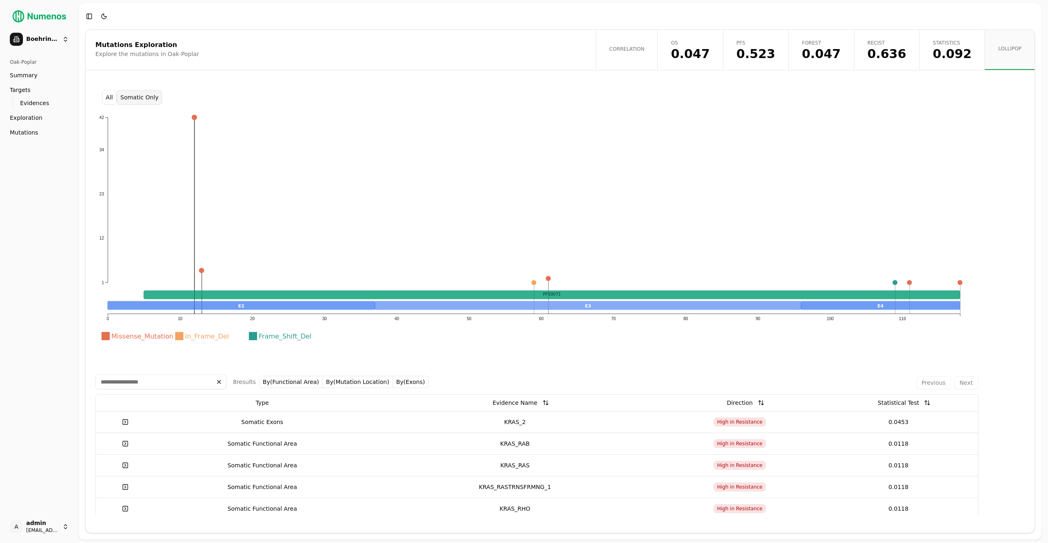
click at [953, 61] on link "Statistics 0.092" at bounding box center [951, 50] width 65 height 40
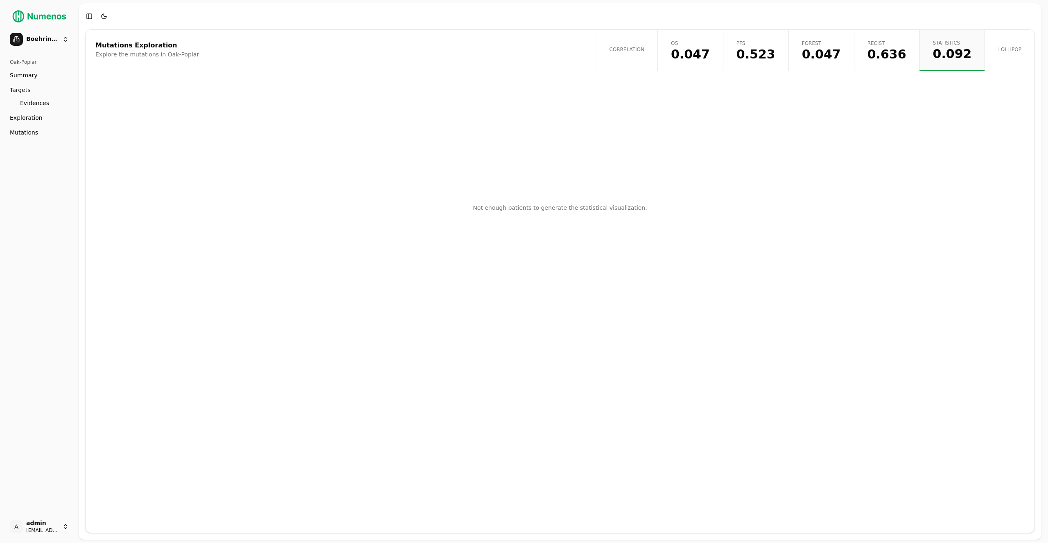
click at [762, 54] on span "0.523" at bounding box center [755, 54] width 39 height 12
click at [710, 54] on span "0.047" at bounding box center [690, 54] width 39 height 12
click at [636, 48] on span "Correlation" at bounding box center [626, 49] width 35 height 7
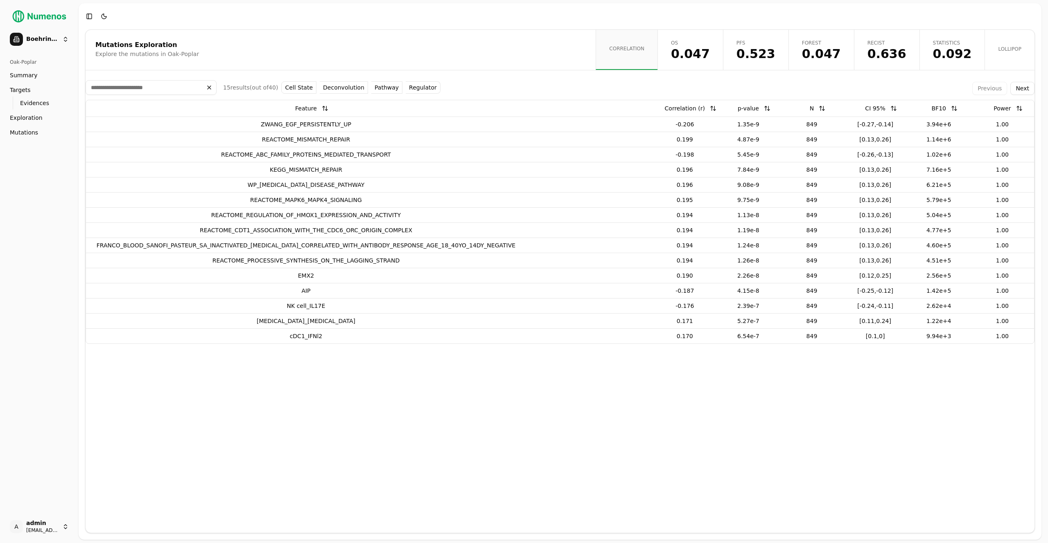
click at [998, 48] on span "Lollipop" at bounding box center [1009, 49] width 23 height 7
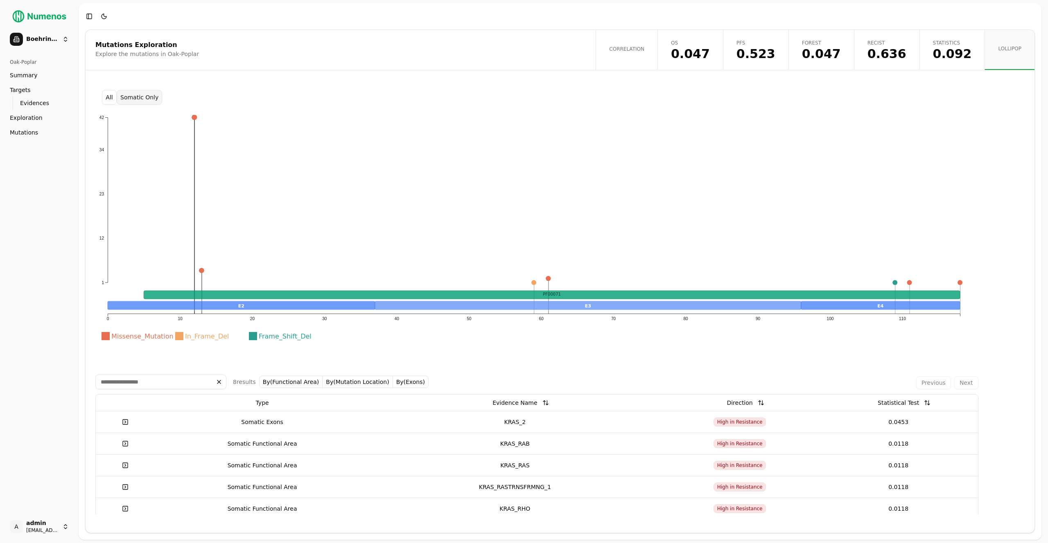
click at [20, 135] on span "Mutations" at bounding box center [24, 132] width 28 height 8
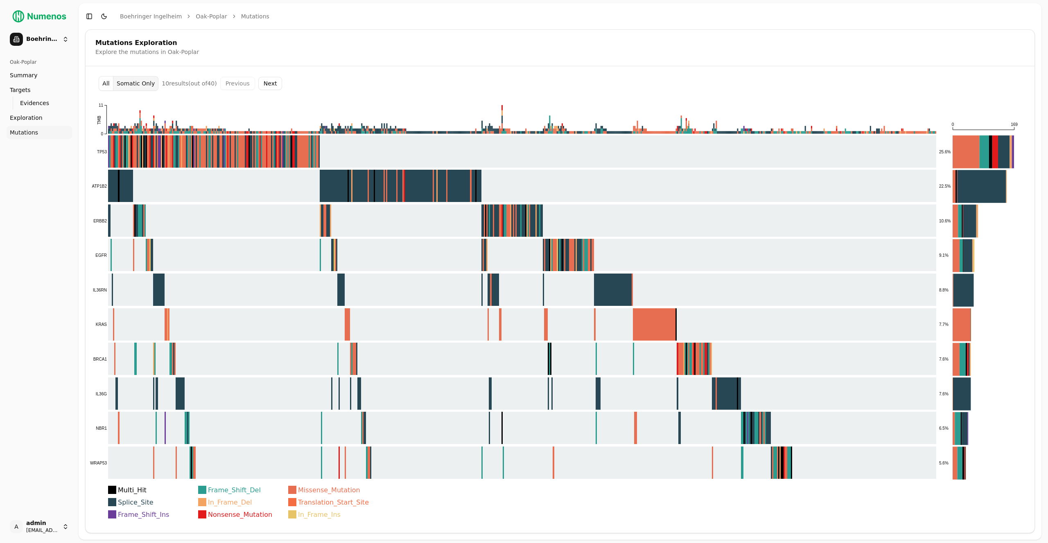
click at [105, 86] on button "All" at bounding box center [106, 83] width 15 height 15
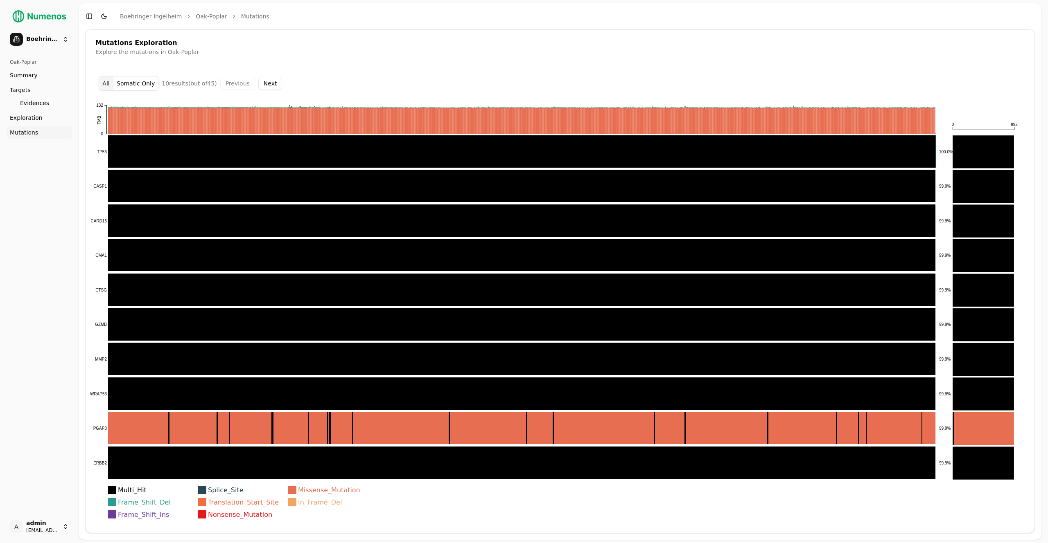
click at [265, 81] on button "Next" at bounding box center [270, 83] width 24 height 13
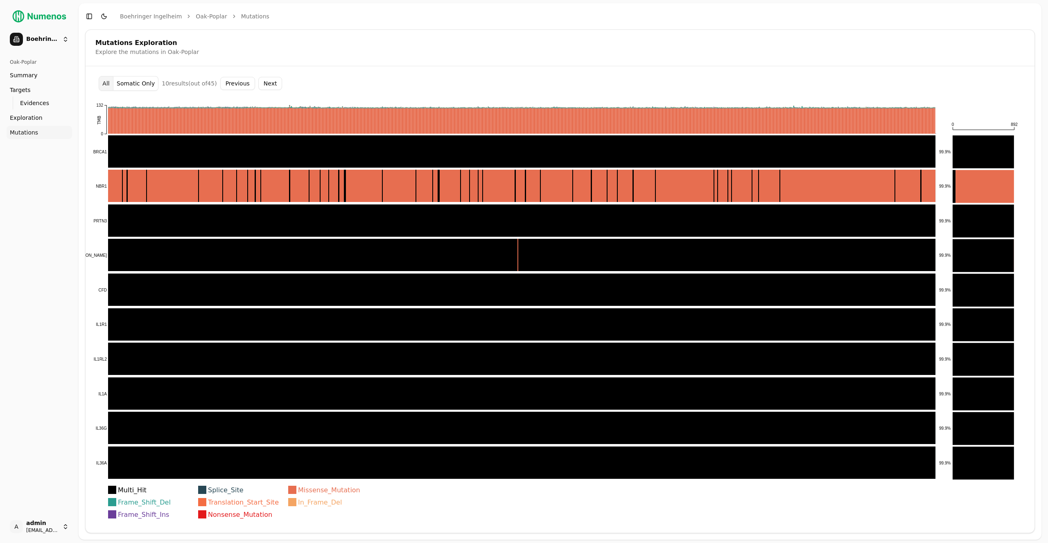
click at [264, 82] on button "Next" at bounding box center [270, 83] width 24 height 13
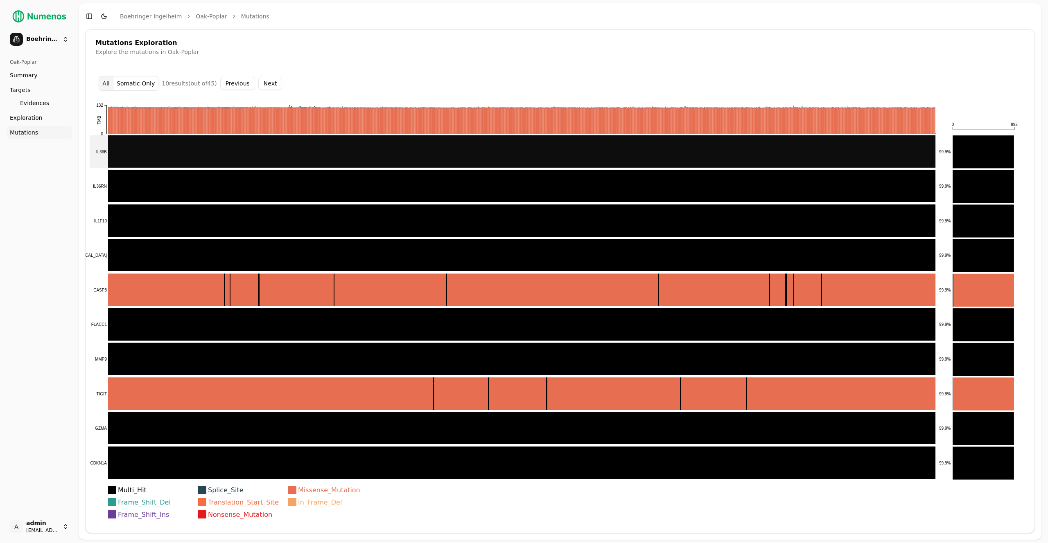
click at [207, 149] on rect at bounding box center [513, 151] width 846 height 33
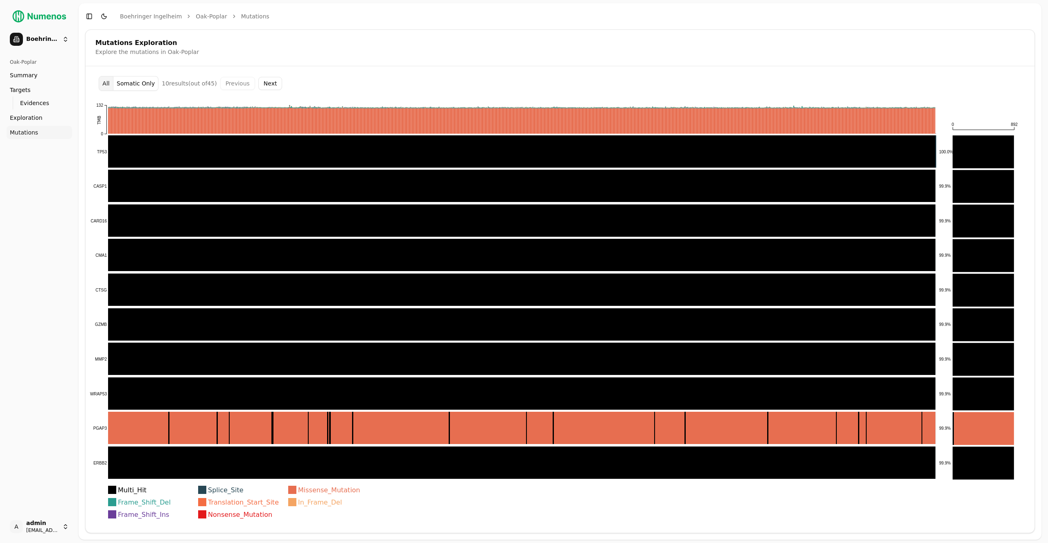
click at [273, 85] on button "Next" at bounding box center [270, 83] width 24 height 13
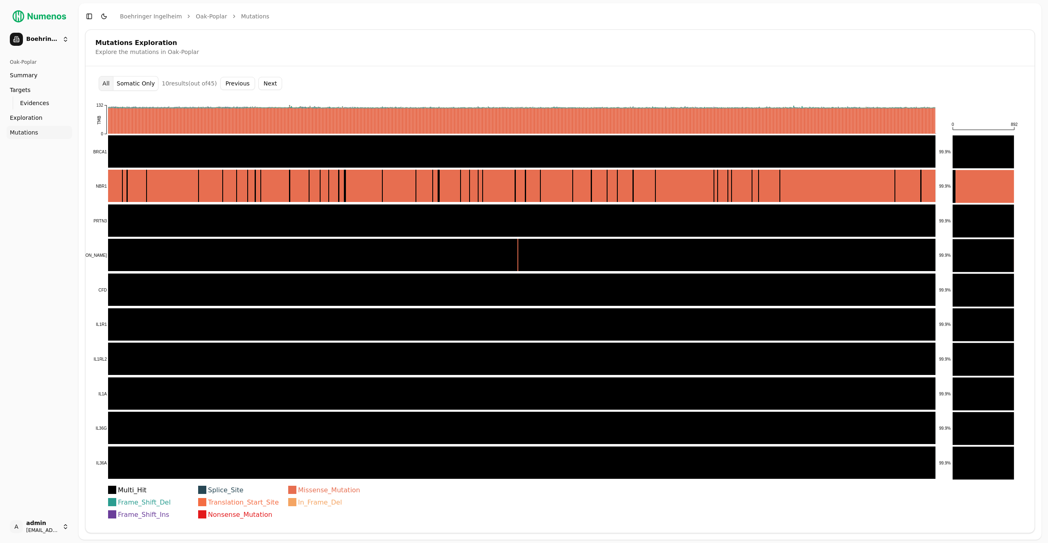
click at [272, 85] on button "Next" at bounding box center [270, 83] width 24 height 13
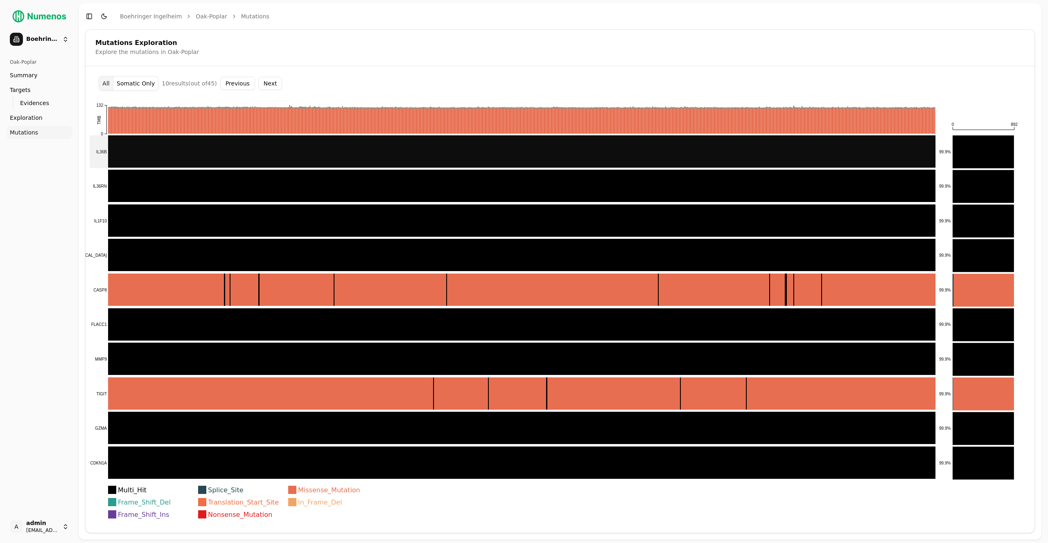
click at [778, 152] on rect at bounding box center [513, 151] width 846 height 33
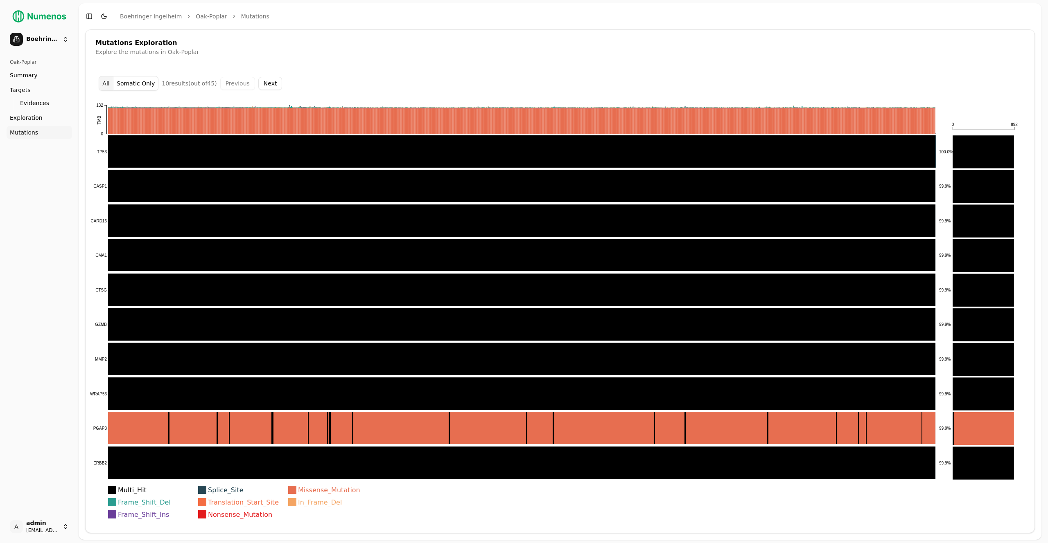
click at [270, 85] on button "Next" at bounding box center [270, 83] width 24 height 13
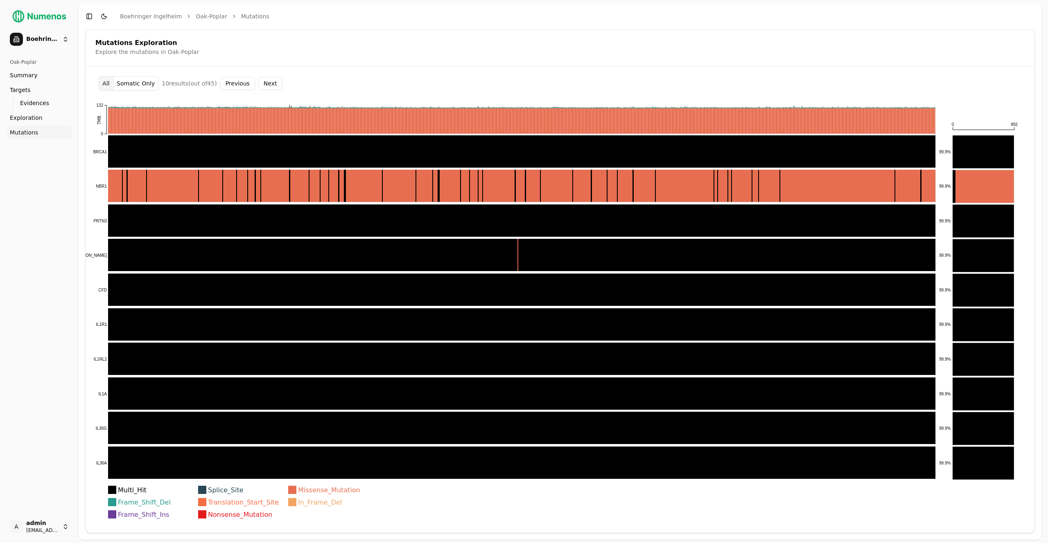
click at [269, 84] on button "Next" at bounding box center [270, 83] width 24 height 13
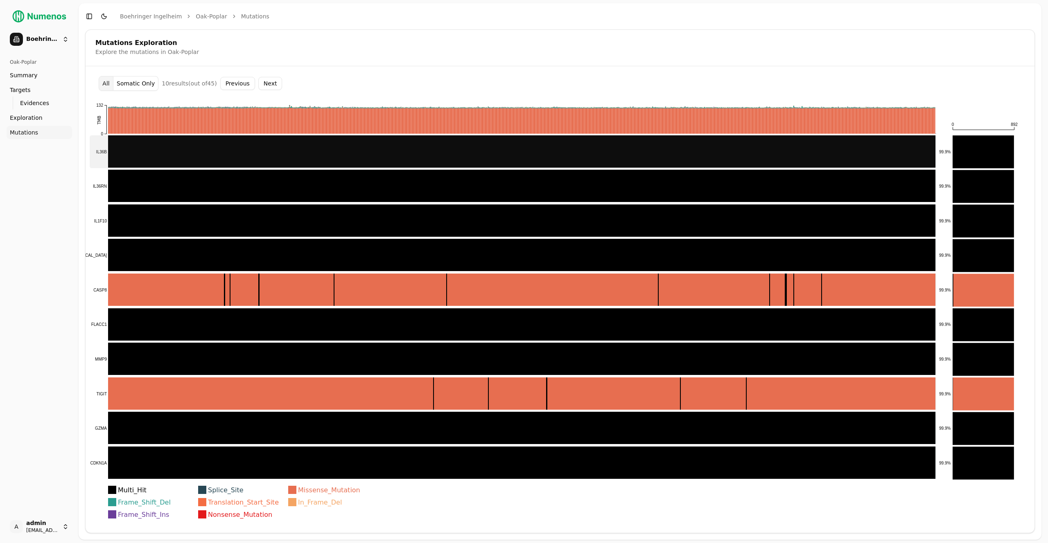
click at [292, 148] on rect at bounding box center [513, 151] width 846 height 33
